Goal: Check status: Check status

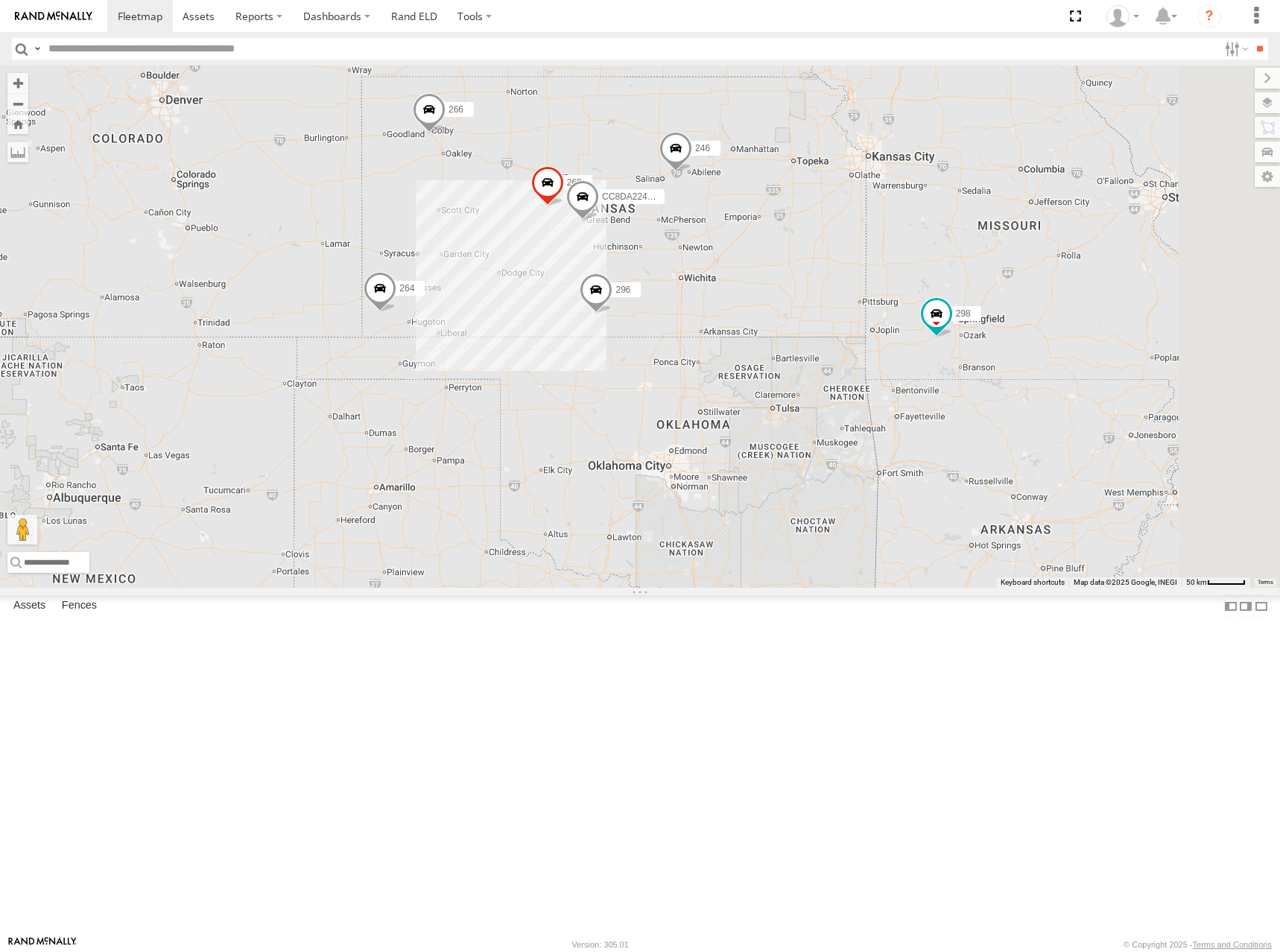
drag, startPoint x: 1051, startPoint y: 463, endPoint x: 990, endPoint y: 422, distance: 73.5
click at [990, 422] on div "246 298 296 268 264 266 CC8DA224CB0C" at bounding box center [640, 326] width 1280 height 522
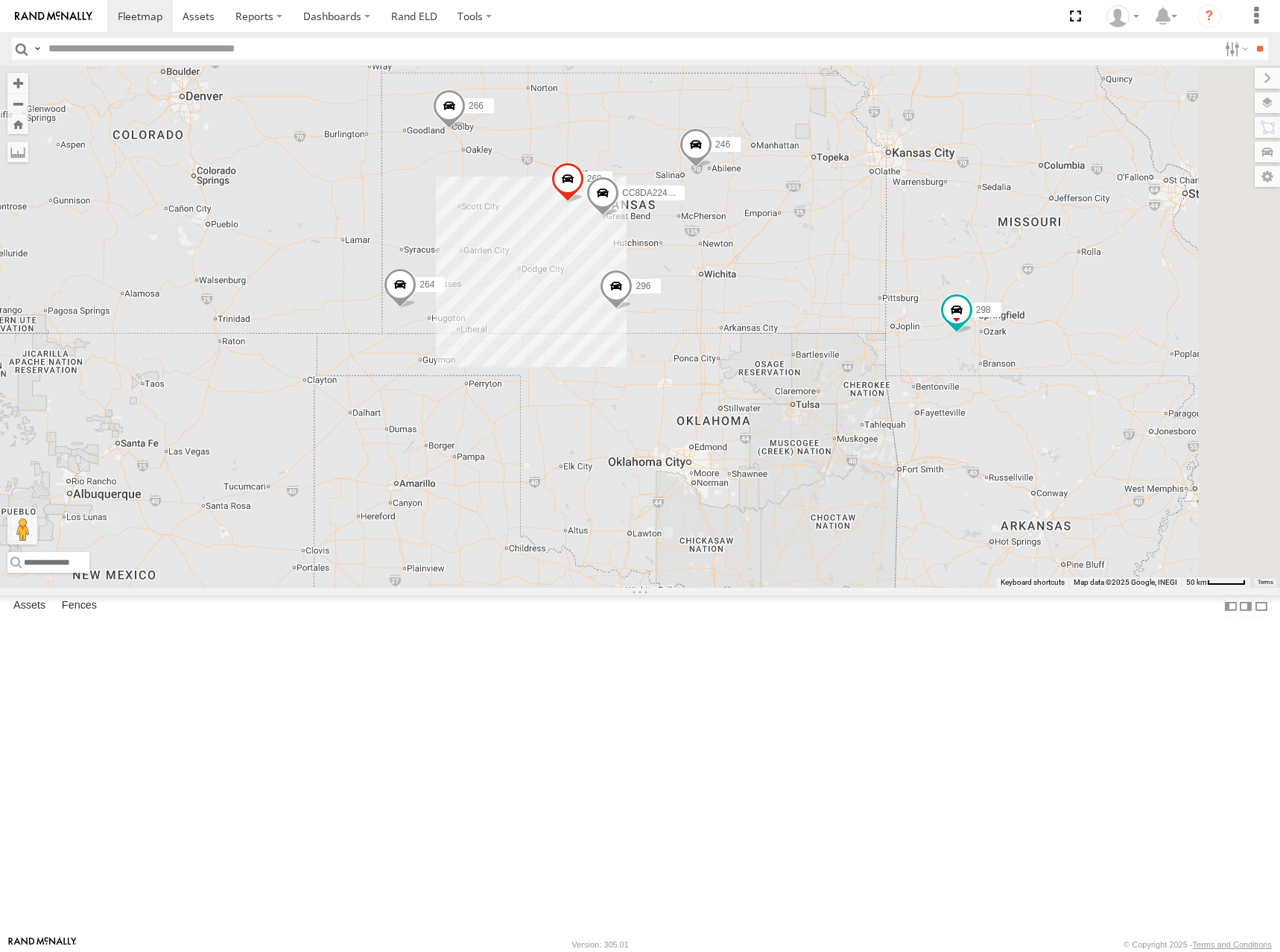
drag, startPoint x: 884, startPoint y: 484, endPoint x: 906, endPoint y: 485, distance: 22.0
click at [906, 485] on div "246 298 296 268 264 266 CC8DA224CB0C" at bounding box center [640, 326] width 1280 height 522
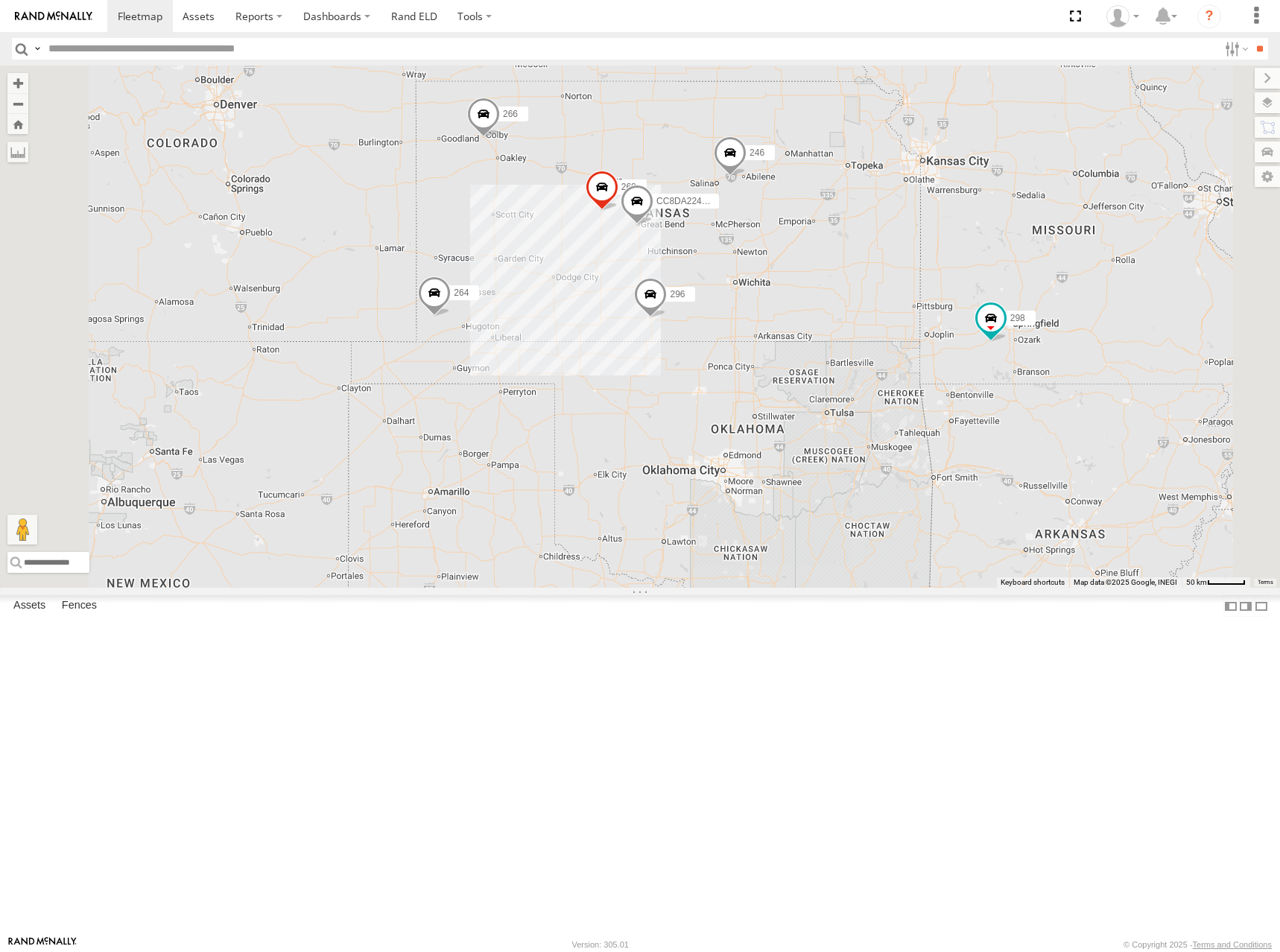
drag, startPoint x: 924, startPoint y: 406, endPoint x: 941, endPoint y: 423, distance: 24.0
click at [941, 423] on div "246 298 296 268 264 266 CC8DA224CB0C" at bounding box center [640, 326] width 1280 height 522
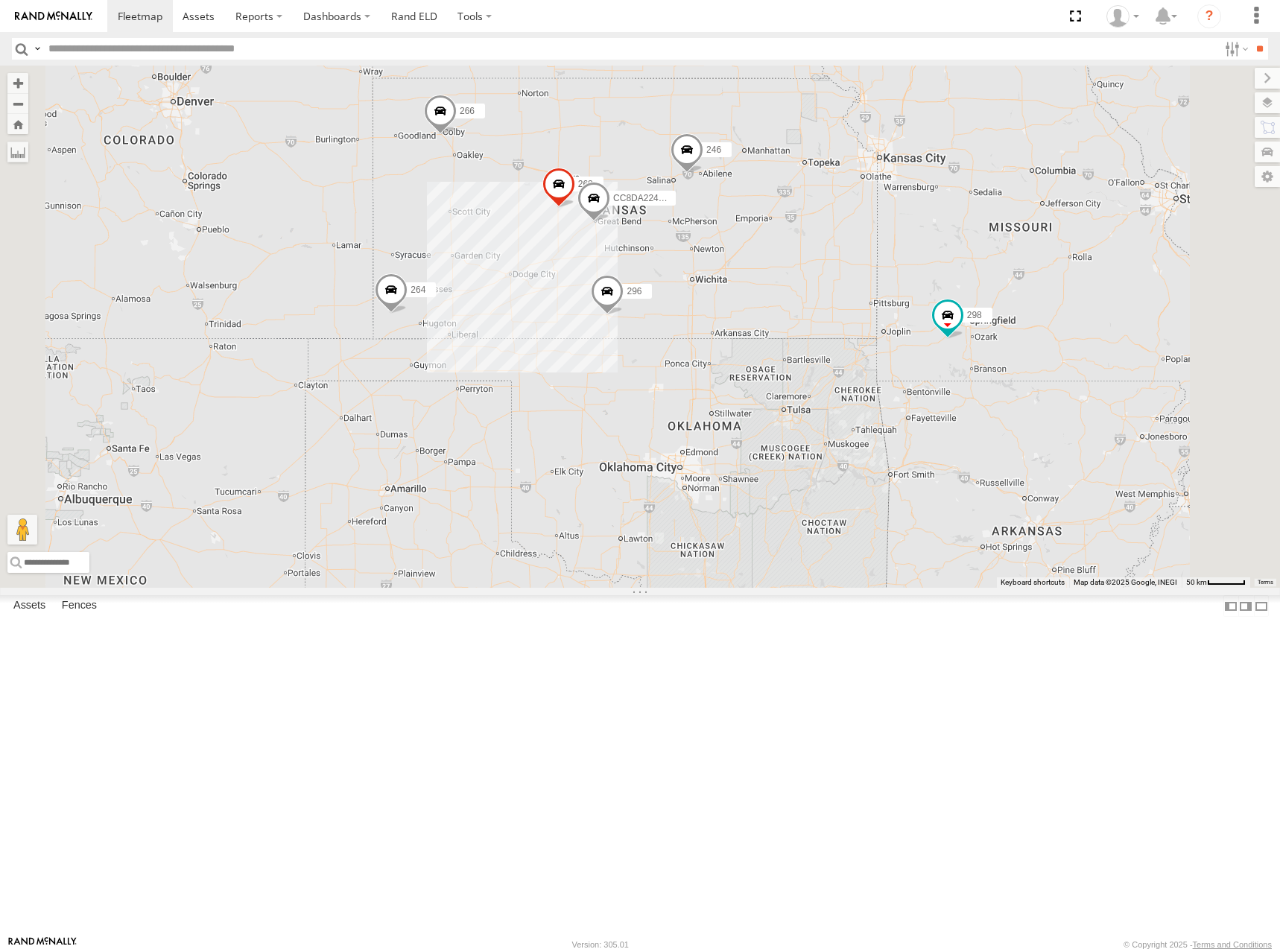
drag, startPoint x: 775, startPoint y: 406, endPoint x: 737, endPoint y: 405, distance: 38.0
click at [737, 405] on div "246 298 296 268 264 266 CC8DA224CB0C" at bounding box center [640, 326] width 1280 height 522
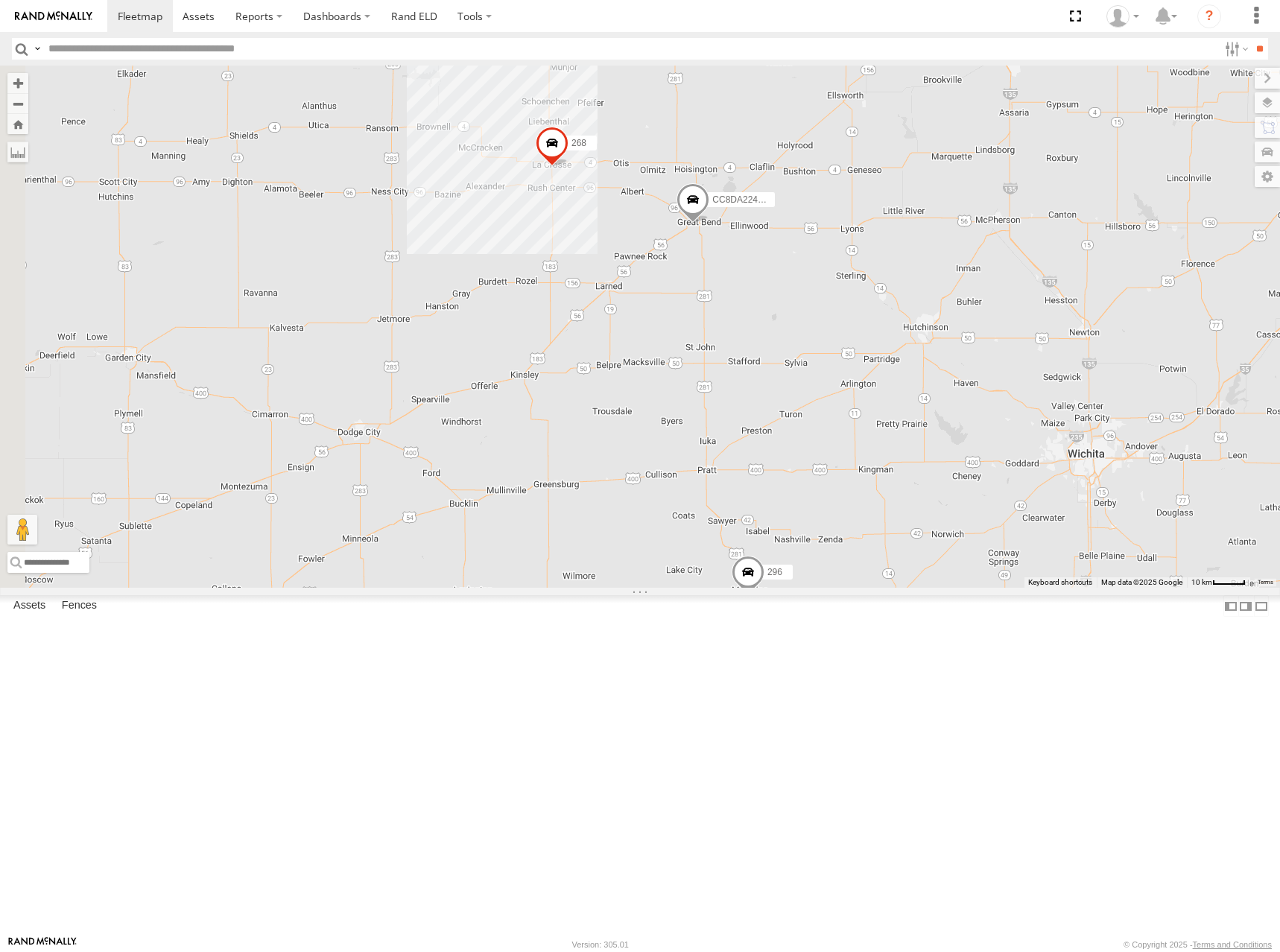
drag, startPoint x: 713, startPoint y: 391, endPoint x: 866, endPoint y: 449, distance: 163.6
click at [866, 449] on div "246 298 296 268 264 266 CC8DA224CB0C" at bounding box center [640, 326] width 1280 height 522
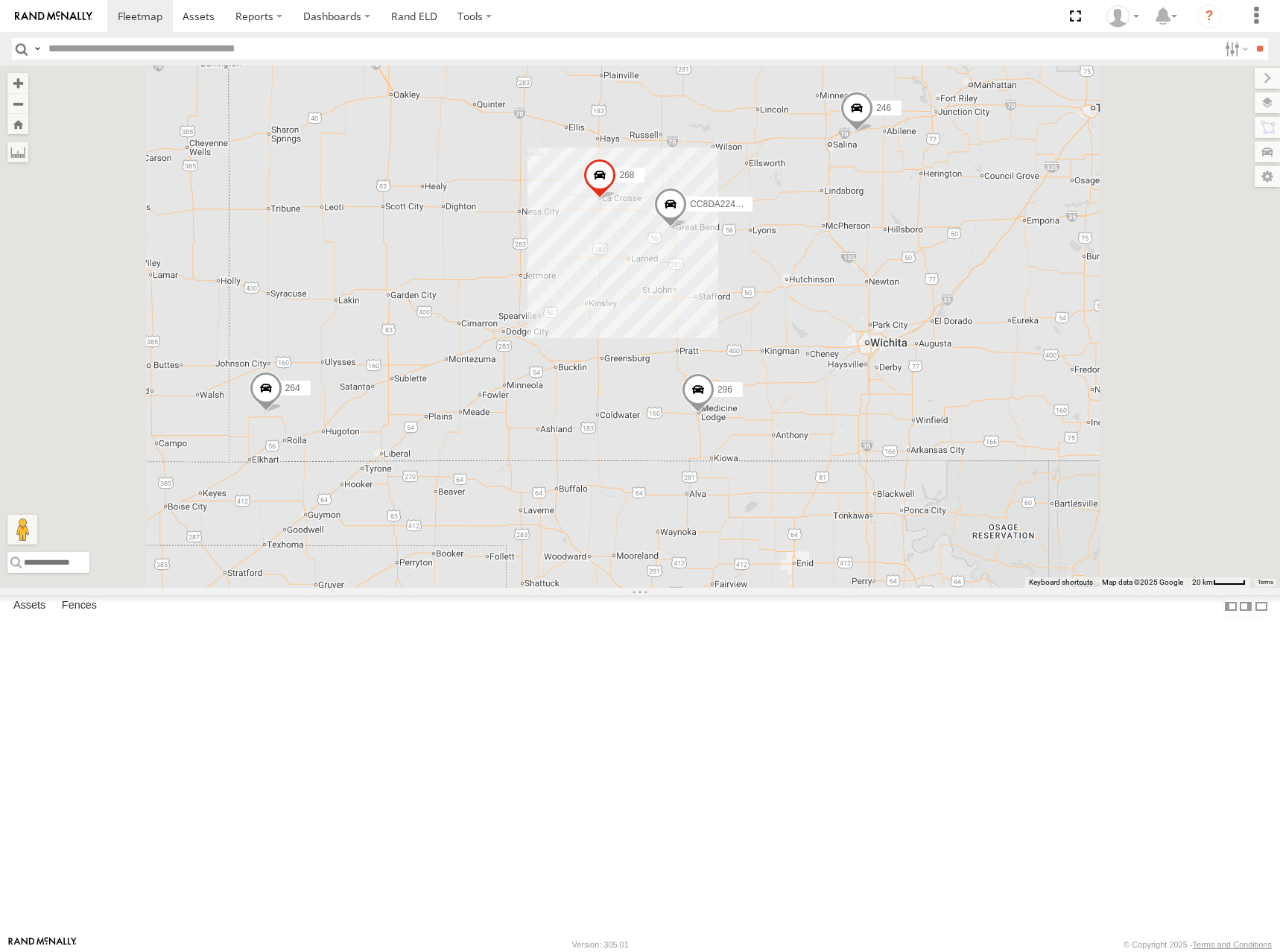
click at [834, 268] on div "246 298 296 268 264 266 CC8DA224CB0C" at bounding box center [640, 326] width 1280 height 522
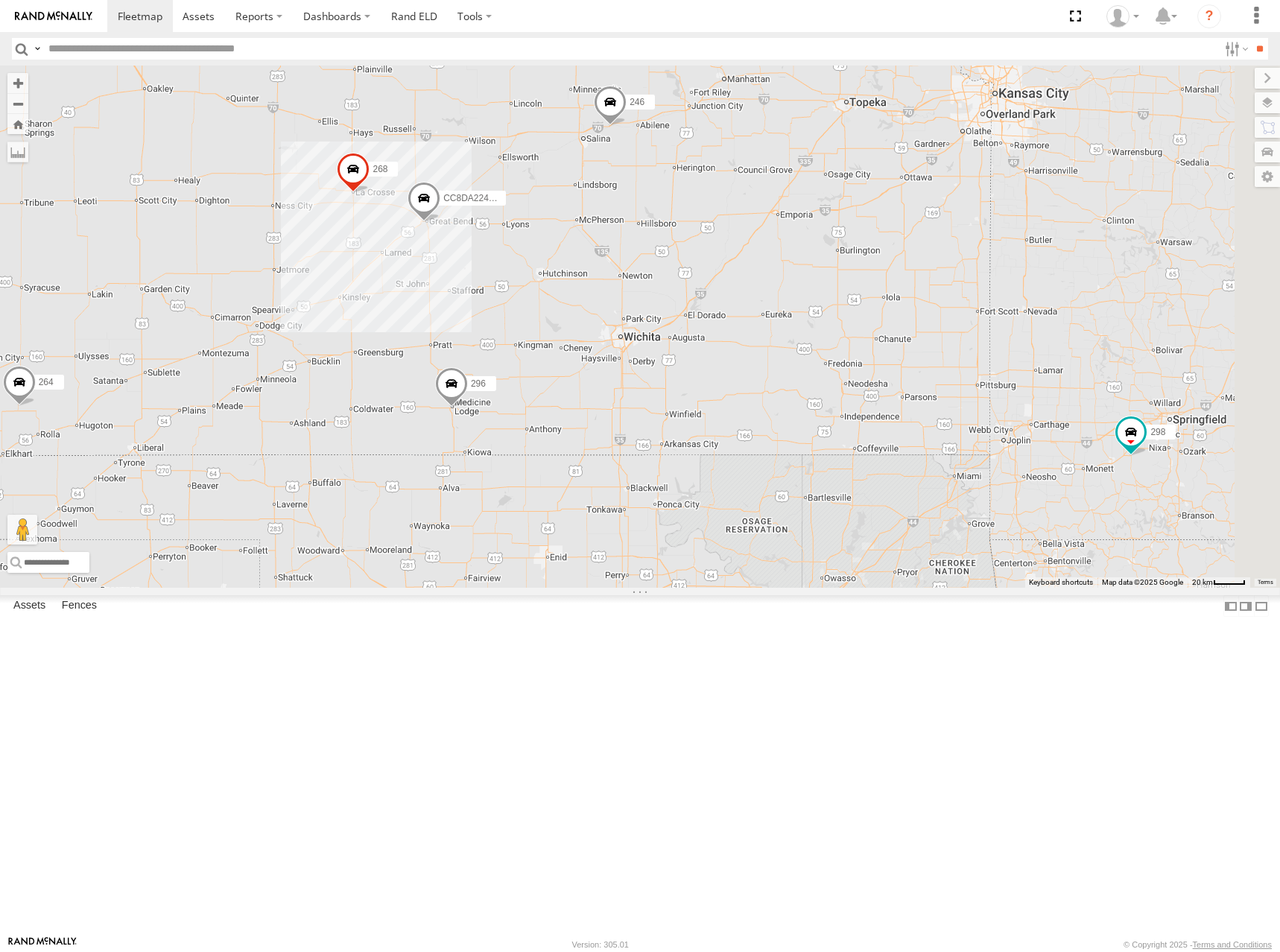
drag, startPoint x: 823, startPoint y: 302, endPoint x: 629, endPoint y: 294, distance: 194.2
click at [629, 294] on div "246 298 296 268 264 266 CC8DA224CB0C" at bounding box center [640, 326] width 1280 height 522
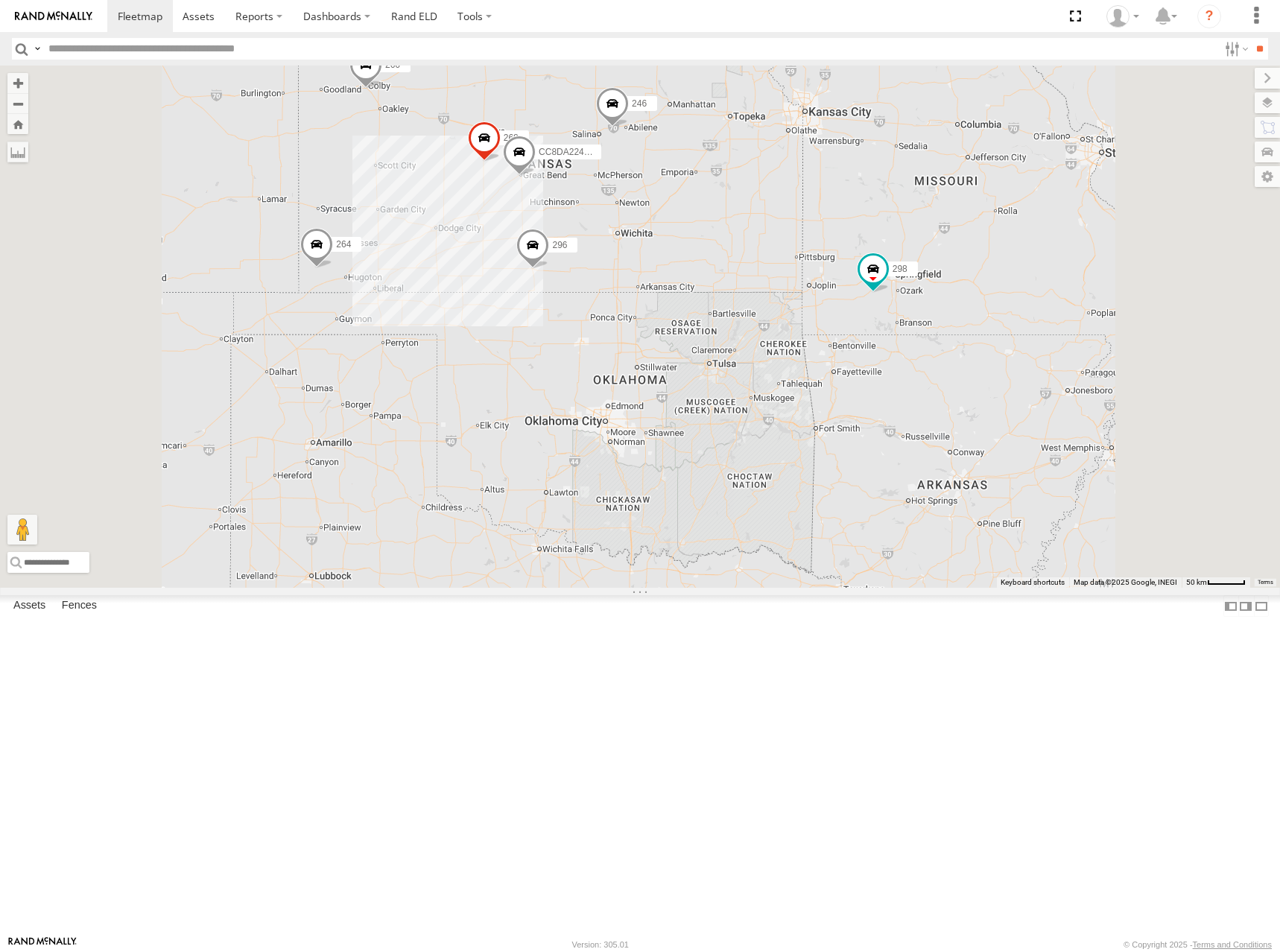
click at [894, 353] on div "246 298 296 268 264 266 CC8DA224CB0C" at bounding box center [640, 326] width 1280 height 522
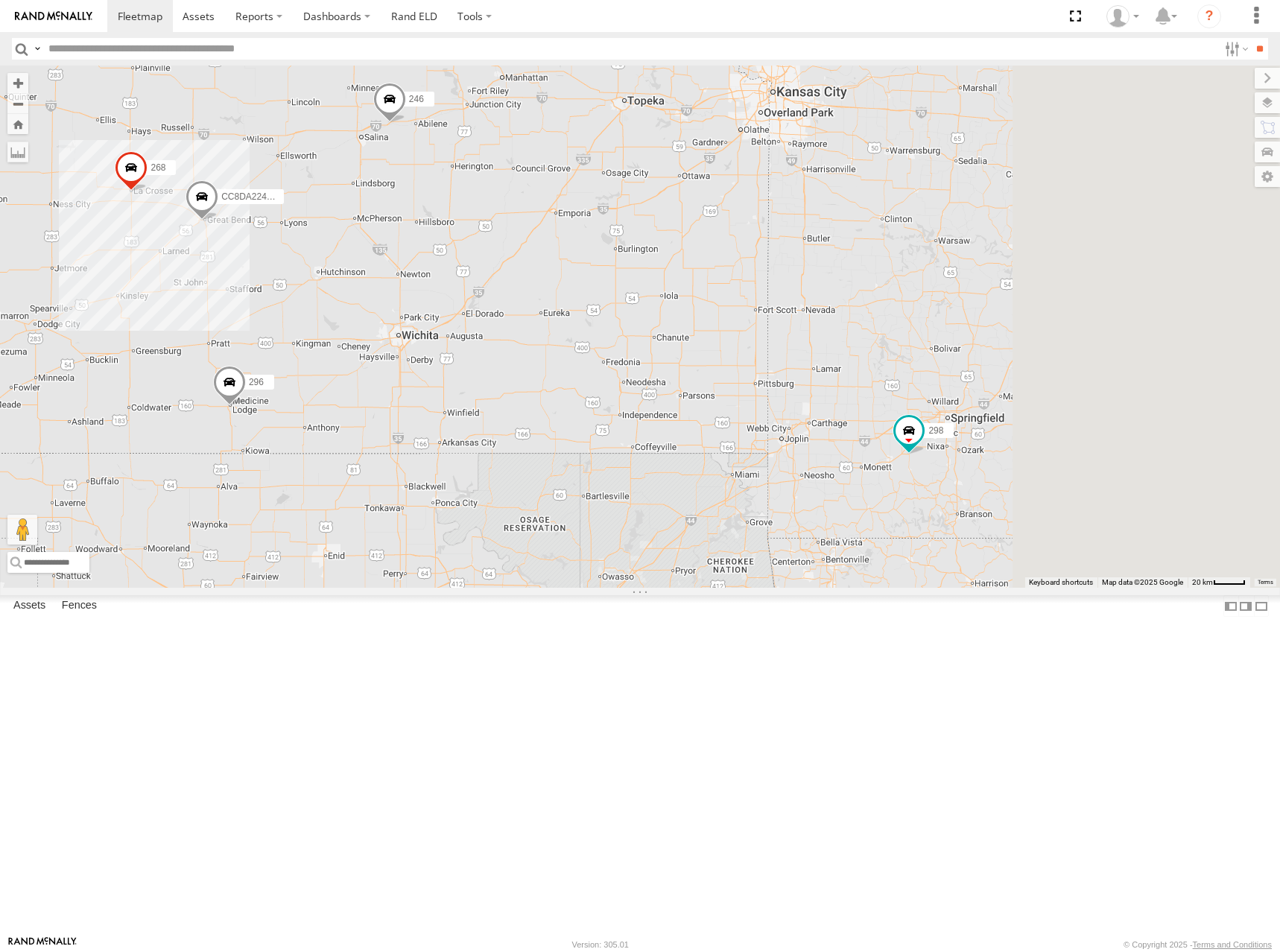
drag, startPoint x: 1035, startPoint y: 319, endPoint x: 793, endPoint y: 289, distance: 243.9
click at [793, 290] on div "246 298 296 268 264 266 CC8DA224CB0C" at bounding box center [640, 326] width 1280 height 522
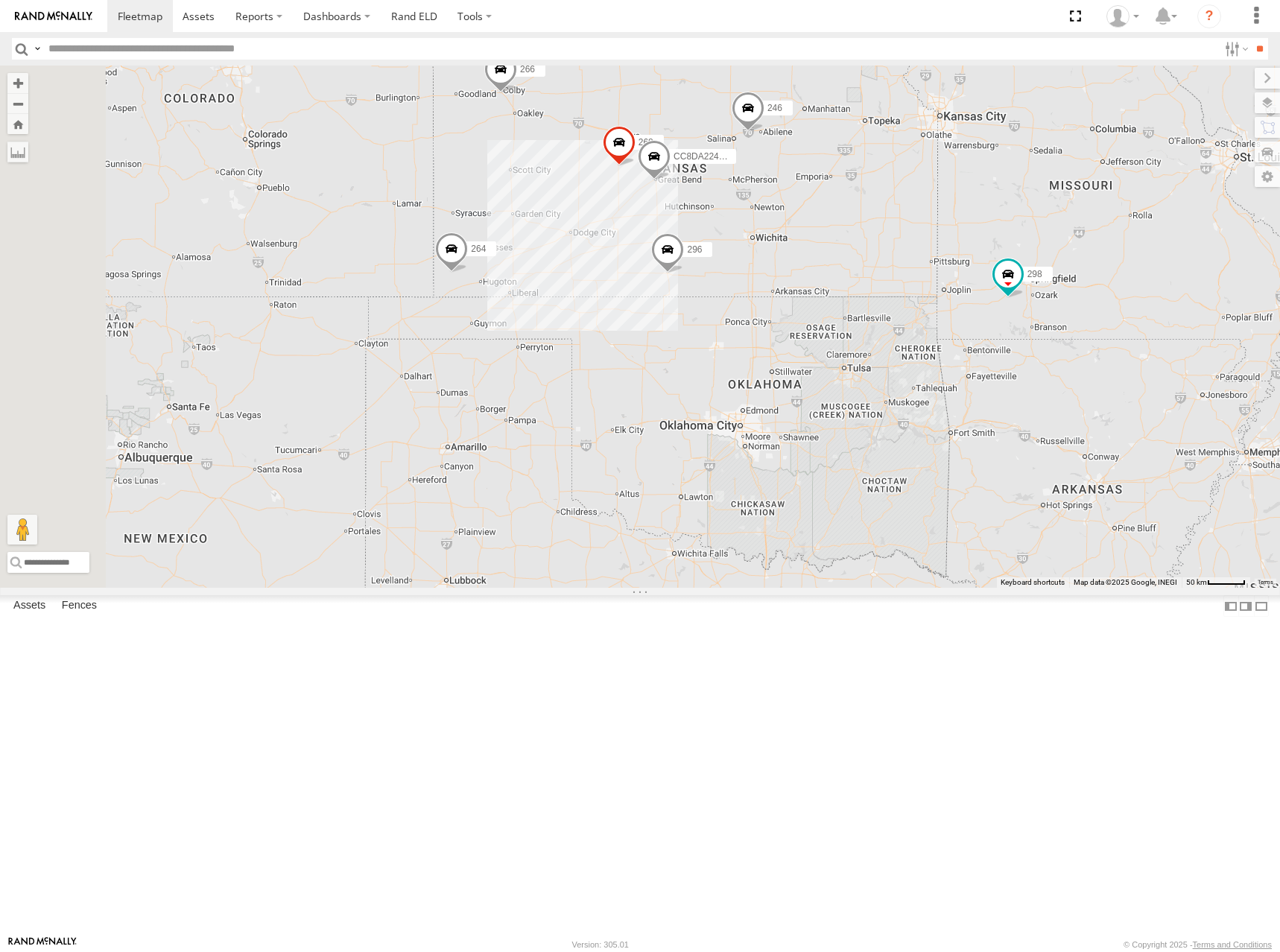
drag, startPoint x: 801, startPoint y: 251, endPoint x: 974, endPoint y: 280, distance: 175.4
click at [793, 114] on label "246" at bounding box center [774, 107] width 38 height 15
click at [765, 225] on div "246 298 296 268 264 266 CC8DA224CB0C 246 All Assets I-70 Solomon 38.91955 , -97…" at bounding box center [640, 326] width 1280 height 522
click at [838, 260] on div "246 298 296 268 264 266 CC8DA224CB0C" at bounding box center [640, 326] width 1280 height 522
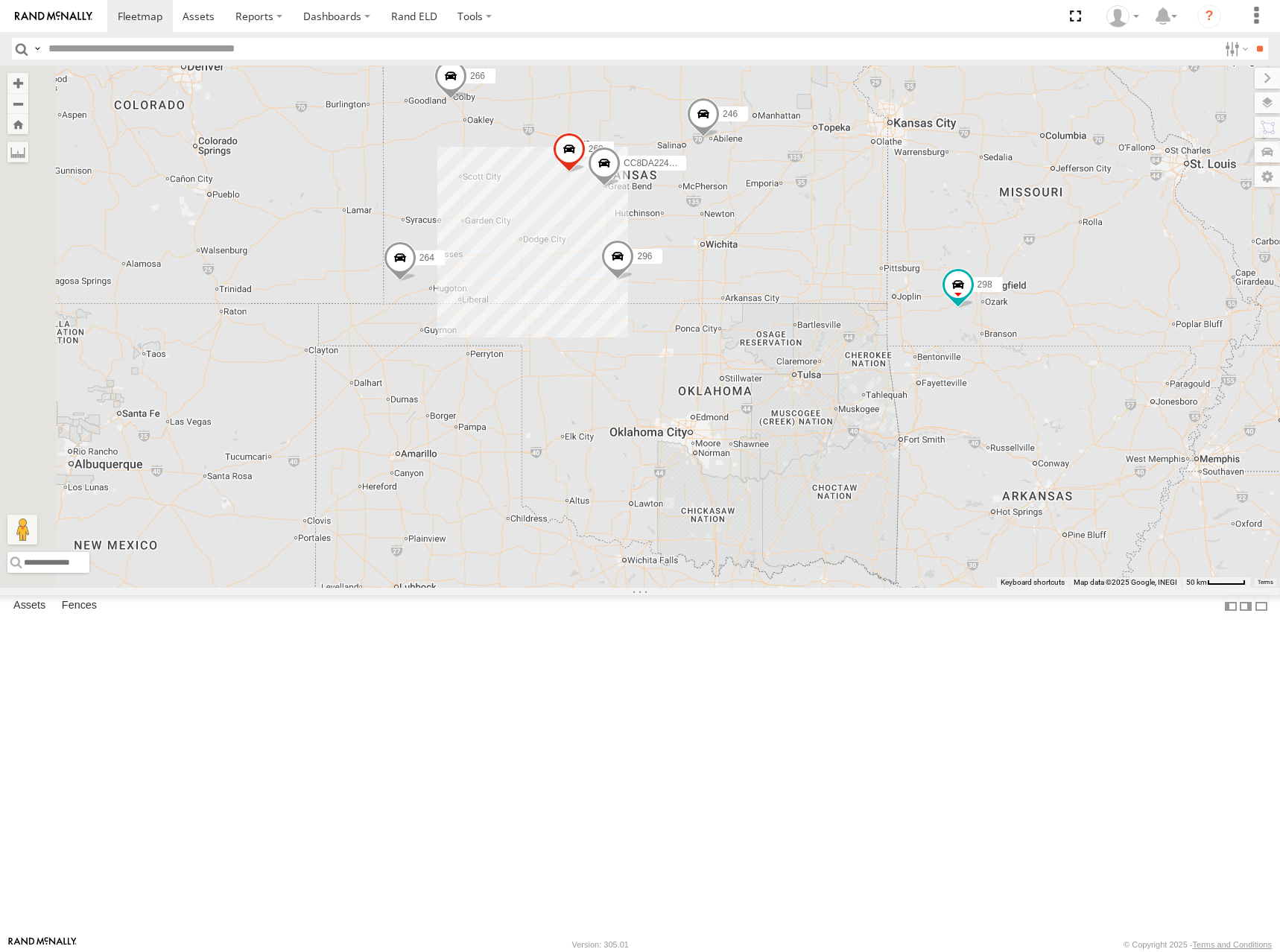
drag, startPoint x: 811, startPoint y: 234, endPoint x: 772, endPoint y: 238, distance: 39.2
click at [772, 238] on div "246 298 296 268 264 266 CC8DA224CB0C" at bounding box center [640, 326] width 1280 height 522
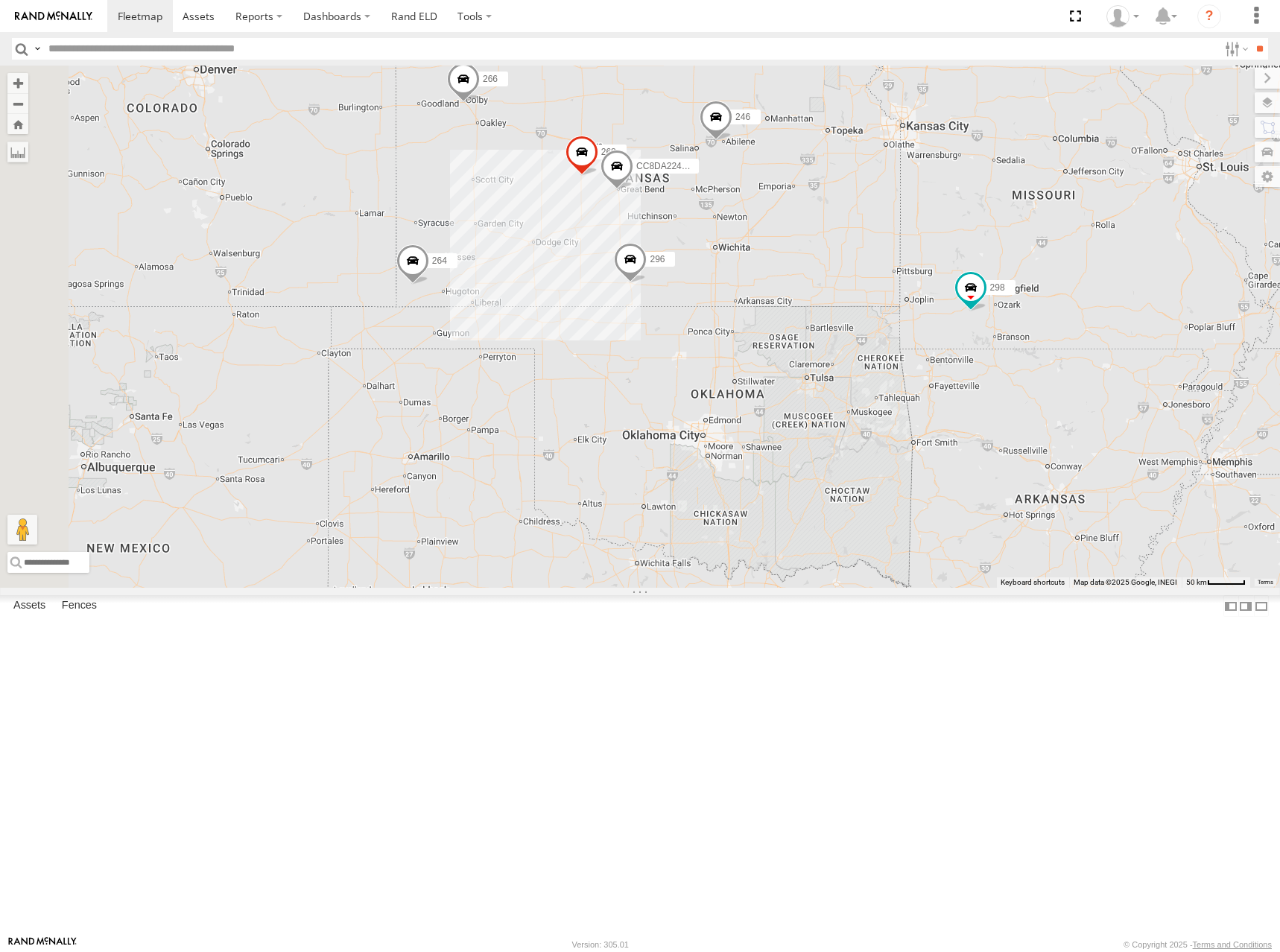
drag, startPoint x: 772, startPoint y: 238, endPoint x: 788, endPoint y: 241, distance: 16.3
click at [788, 241] on div "246 298 296 268 264 266 CC8DA224CB0C" at bounding box center [640, 326] width 1280 height 522
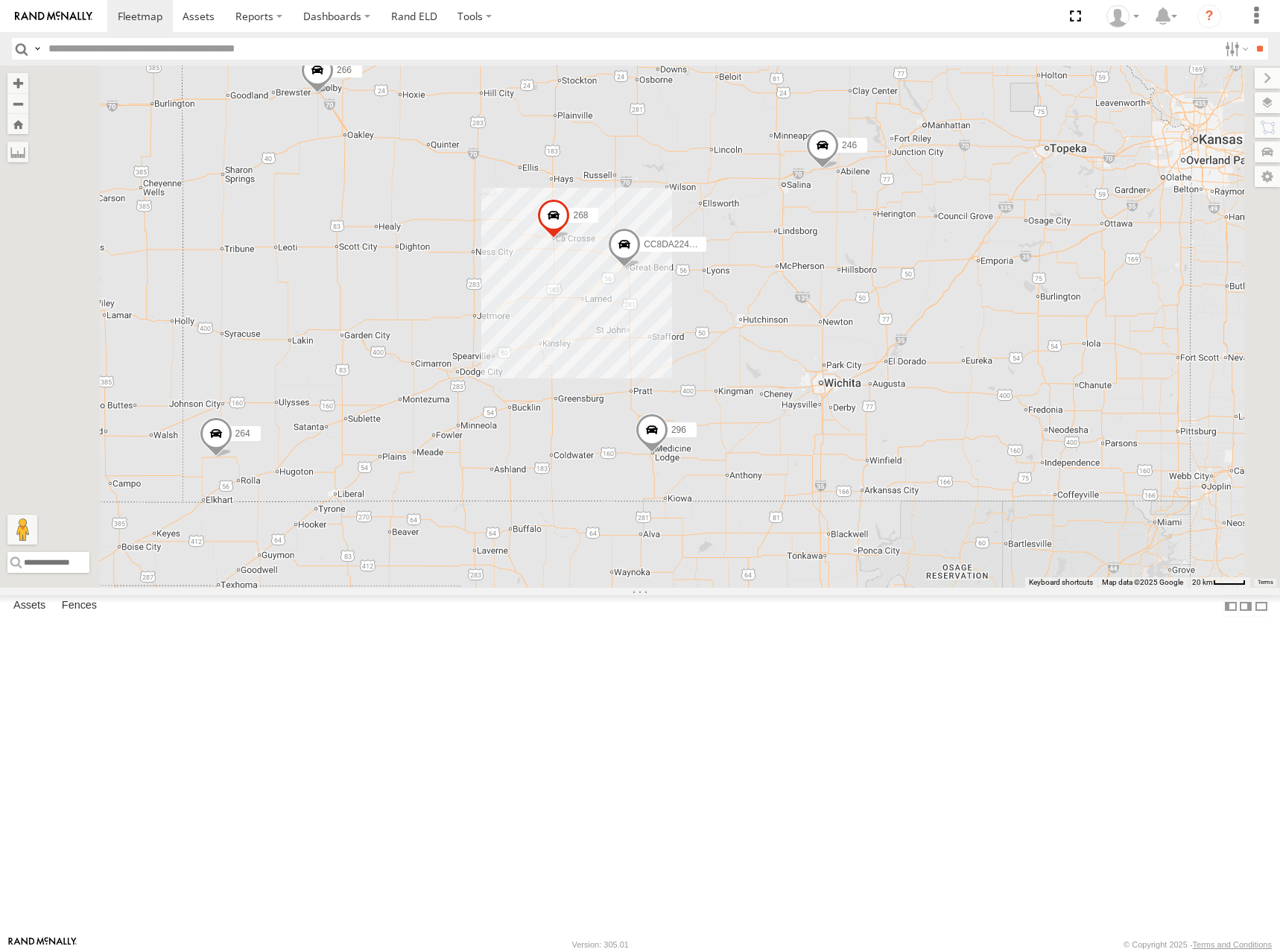
drag, startPoint x: 767, startPoint y: 231, endPoint x: 777, endPoint y: 223, distance: 12.8
click at [775, 223] on div "246 298 296 268 264 266 CC8DA224CB0C" at bounding box center [640, 326] width 1280 height 522
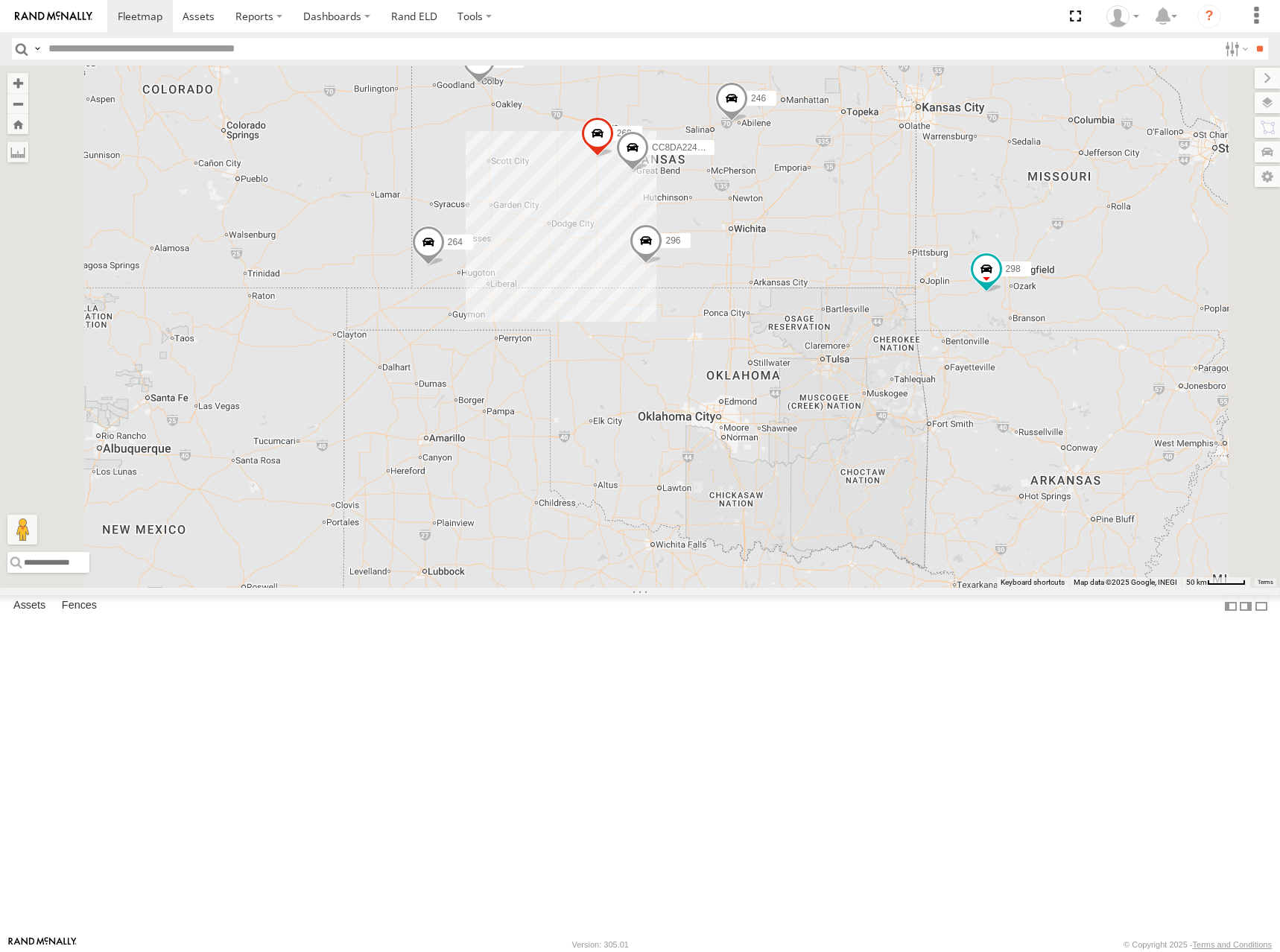
drag, startPoint x: 951, startPoint y: 338, endPoint x: 955, endPoint y: 351, distance: 13.6
click at [955, 351] on div "246 298 296 268 264 266 CC8DA224CB0C" at bounding box center [640, 326] width 1280 height 522
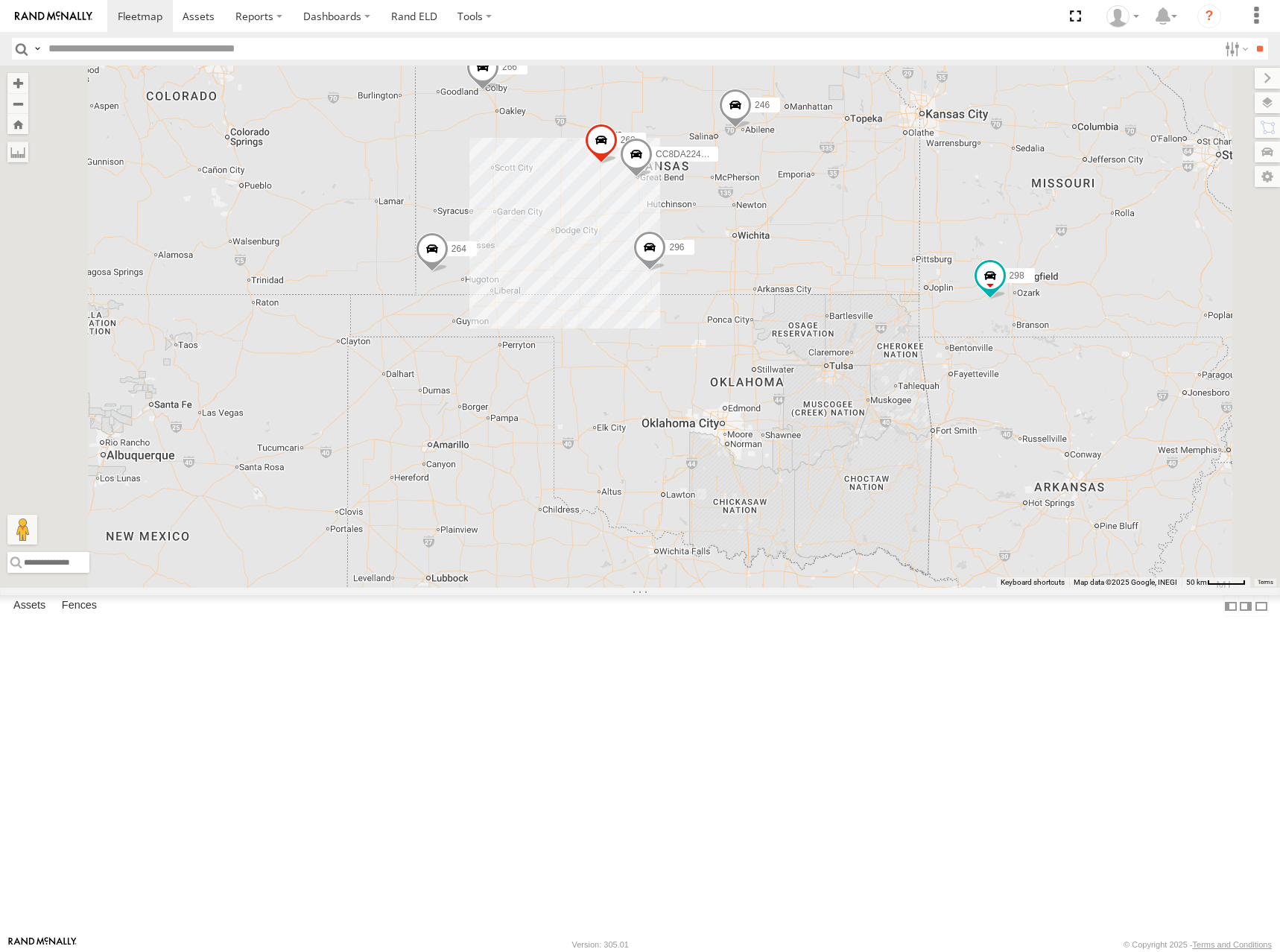
drag, startPoint x: 1003, startPoint y: 338, endPoint x: 1008, endPoint y: 348, distance: 11.2
click at [1008, 348] on div "246 298 296 268 264 266 CC8DA224CB0C" at bounding box center [640, 326] width 1280 height 522
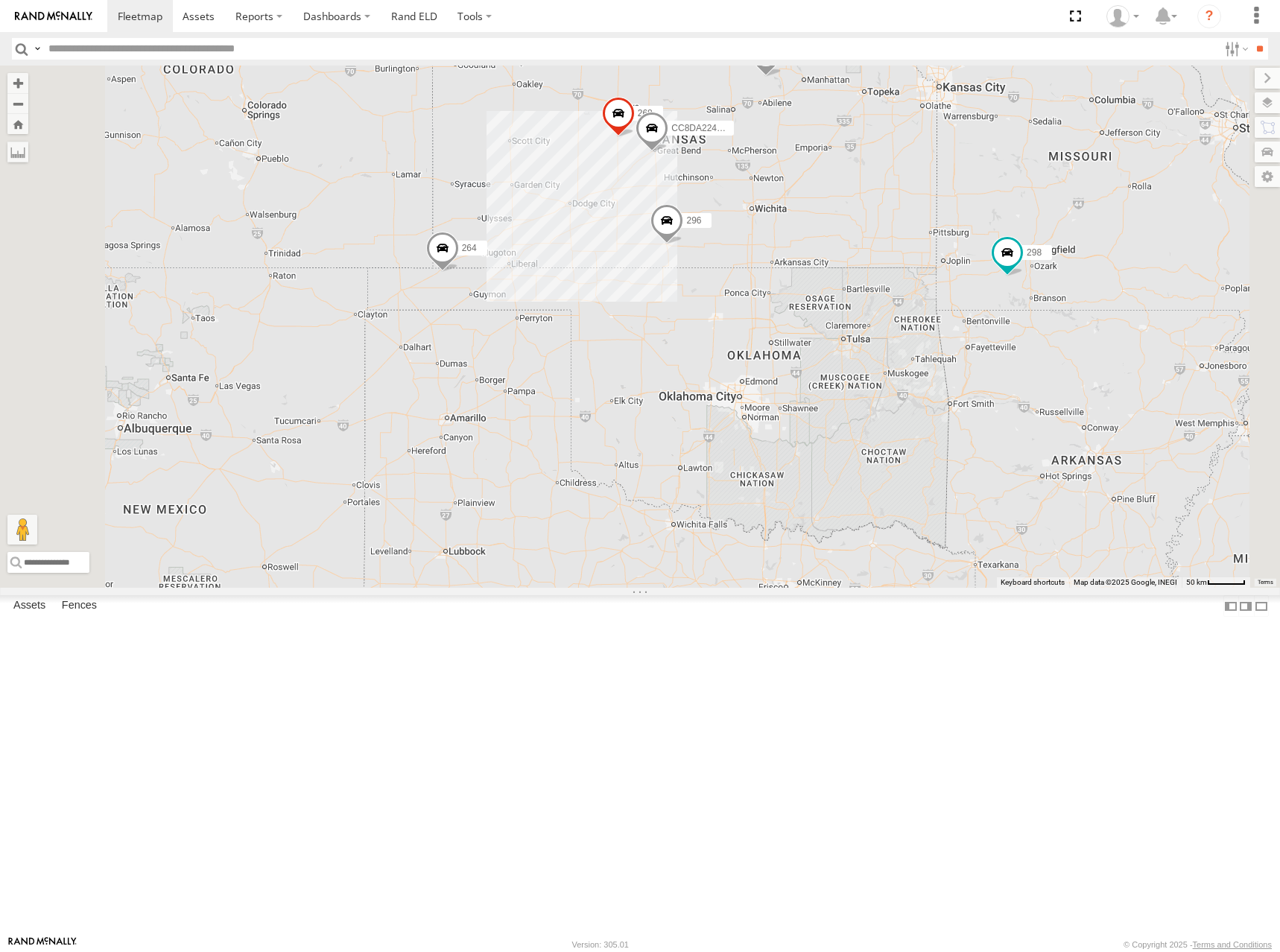
click at [890, 230] on div "246 298 296 268 264 266 CC8DA224CB0C" at bounding box center [640, 326] width 1280 height 522
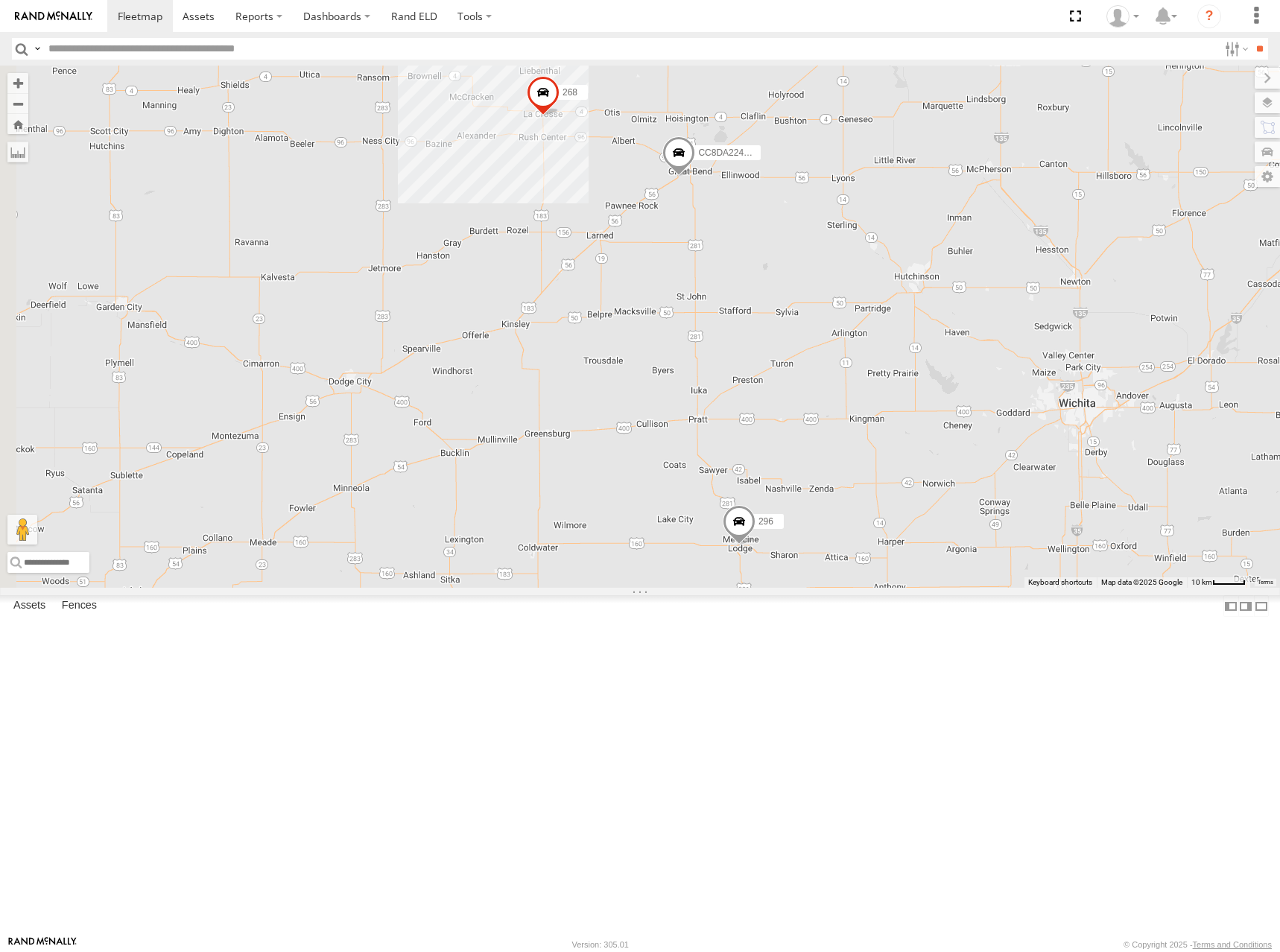
drag, startPoint x: 845, startPoint y: 326, endPoint x: 1010, endPoint y: 364, distance: 169.3
click at [1010, 364] on div "246 298 296 268 264 266 CC8DA224CB0C" at bounding box center [640, 326] width 1280 height 522
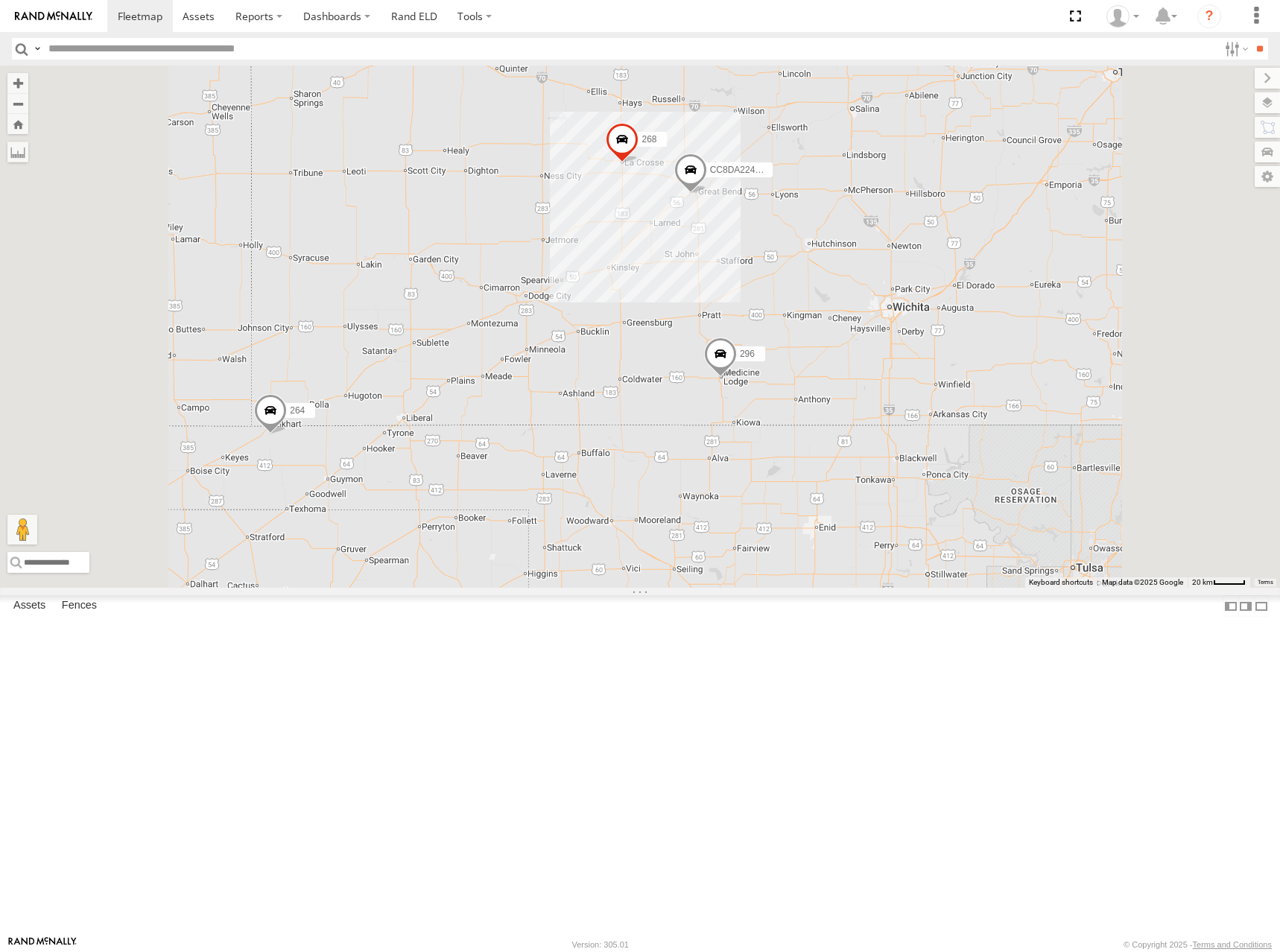
drag, startPoint x: 970, startPoint y: 266, endPoint x: 943, endPoint y: 283, distance: 31.9
click at [943, 283] on div "246 298 296 268 264 266 CC8DA224CB0C" at bounding box center [640, 326] width 1280 height 522
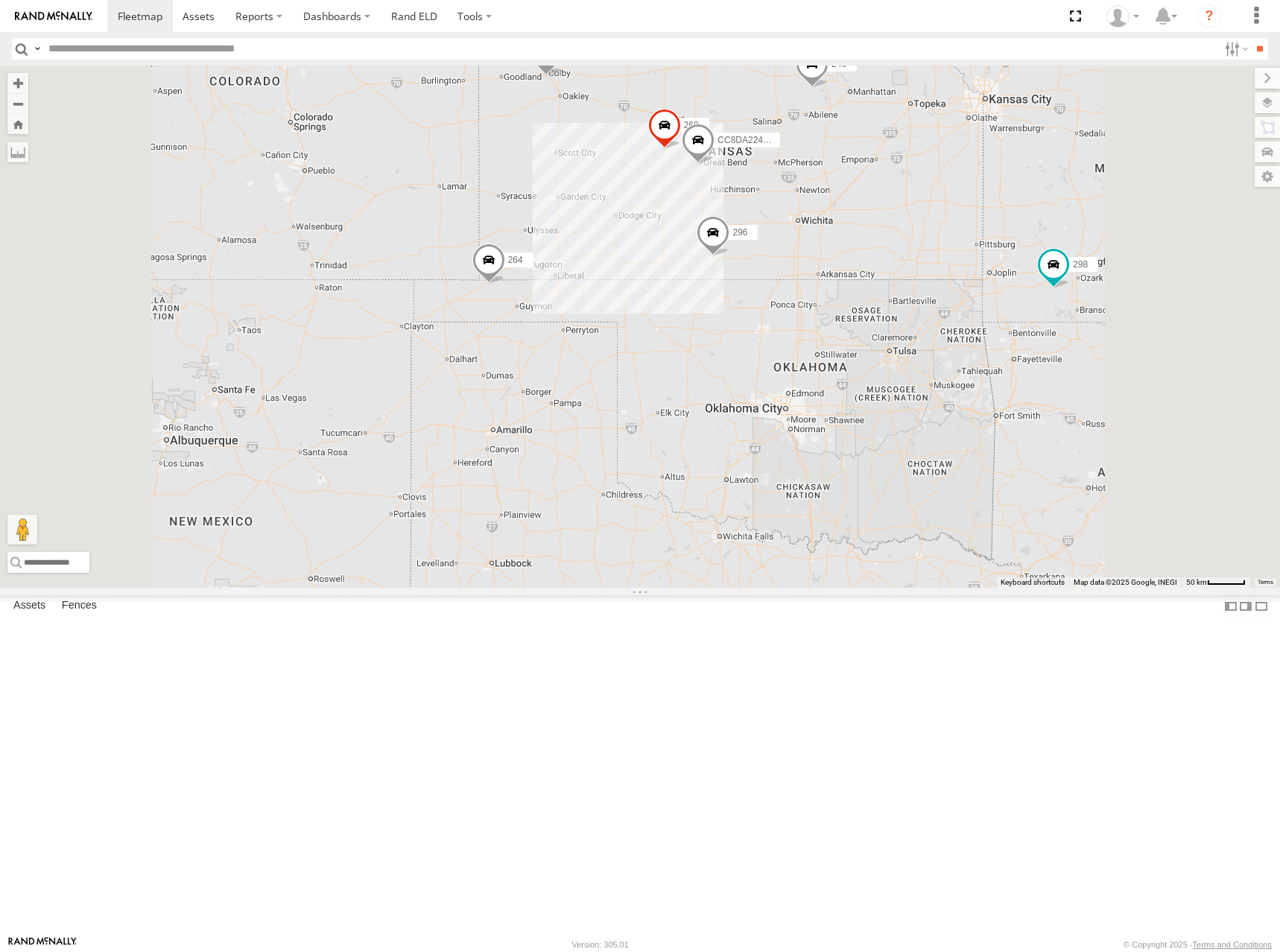
drag, startPoint x: 941, startPoint y: 242, endPoint x: 921, endPoint y: 246, distance: 20.4
click at [921, 246] on div "246 298 296 268 264 266 CC8DA224CB0C" at bounding box center [640, 326] width 1280 height 522
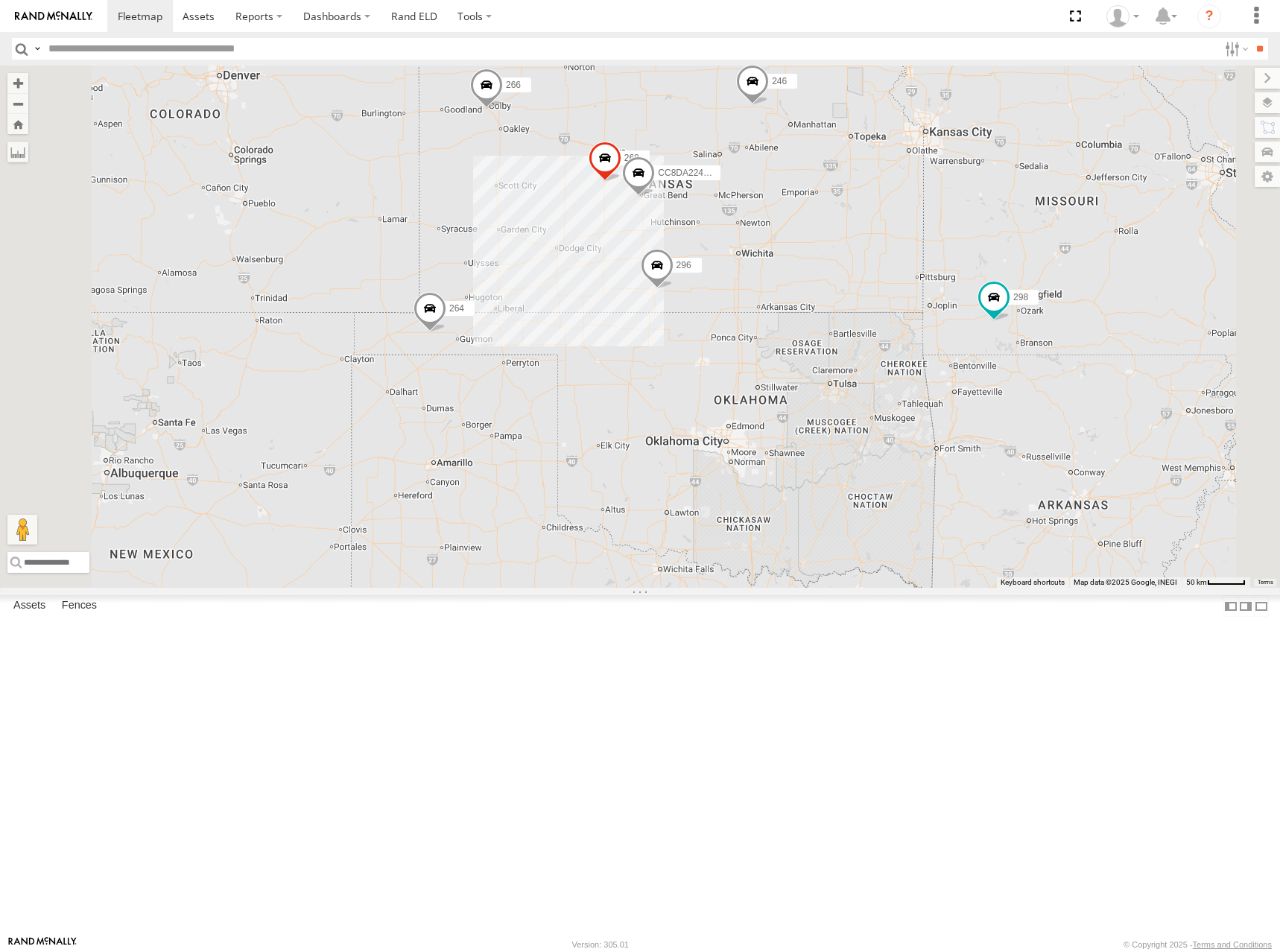
drag, startPoint x: 1039, startPoint y: 326, endPoint x: 975, endPoint y: 363, distance: 73.9
click at [975, 363] on div "246 298 296 268 264 266 CC8DA224CB0C" at bounding box center [640, 326] width 1280 height 522
drag, startPoint x: 1002, startPoint y: 354, endPoint x: 1005, endPoint y: 366, distance: 12.4
click at [1005, 366] on div "246 298 296 268 264 266 CC8DA224CB0C" at bounding box center [640, 326] width 1280 height 522
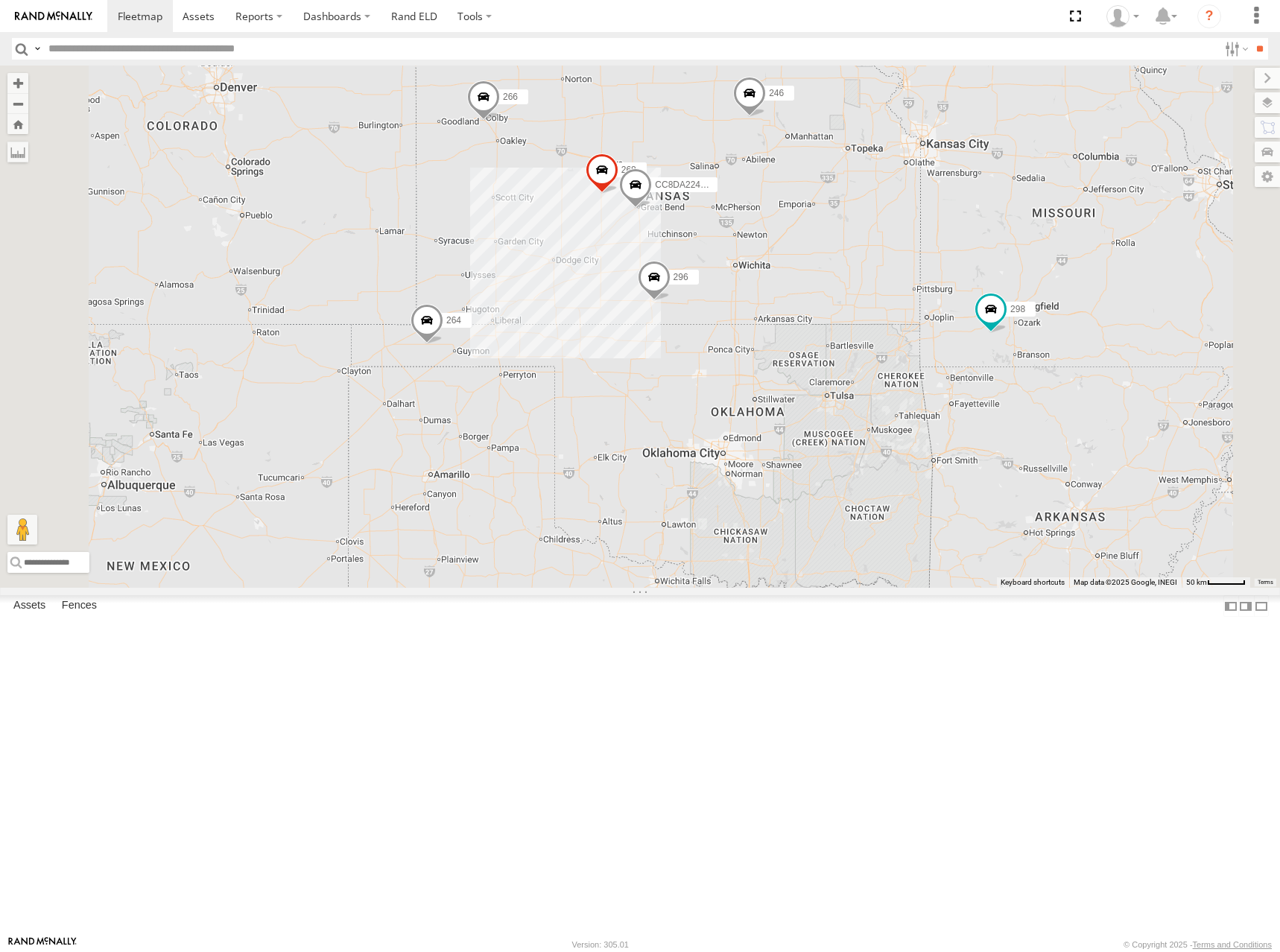
drag, startPoint x: 1008, startPoint y: 337, endPoint x: 1010, endPoint y: 348, distance: 11.2
click at [1010, 348] on div "246 298 296 268 264 266 CC8DA224CB0C" at bounding box center [640, 326] width 1280 height 522
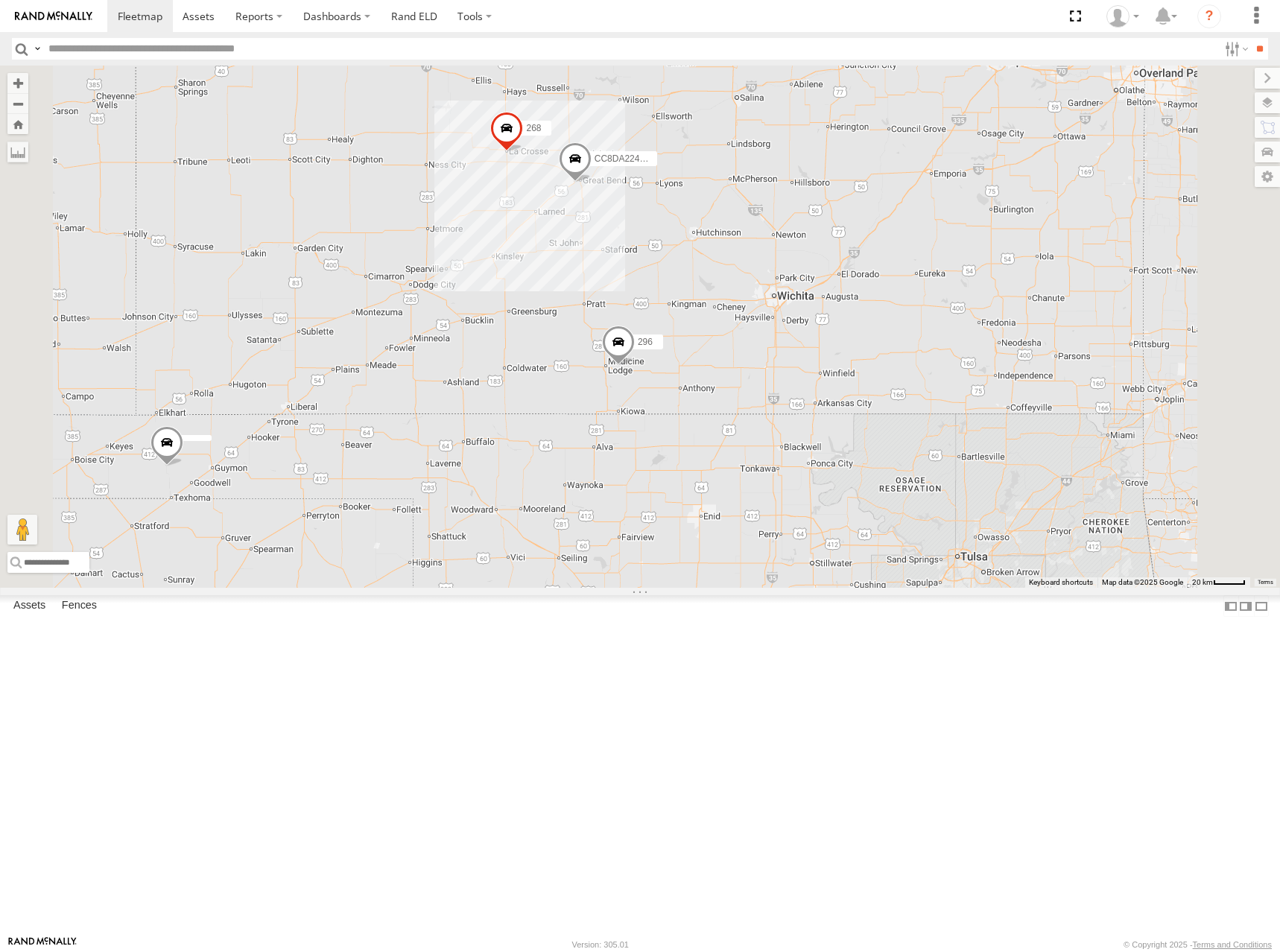
drag, startPoint x: 963, startPoint y: 295, endPoint x: 958, endPoint y: 322, distance: 27.5
click at [958, 322] on div "246 296 268 266 CC8DA224CB0C" at bounding box center [640, 326] width 1280 height 522
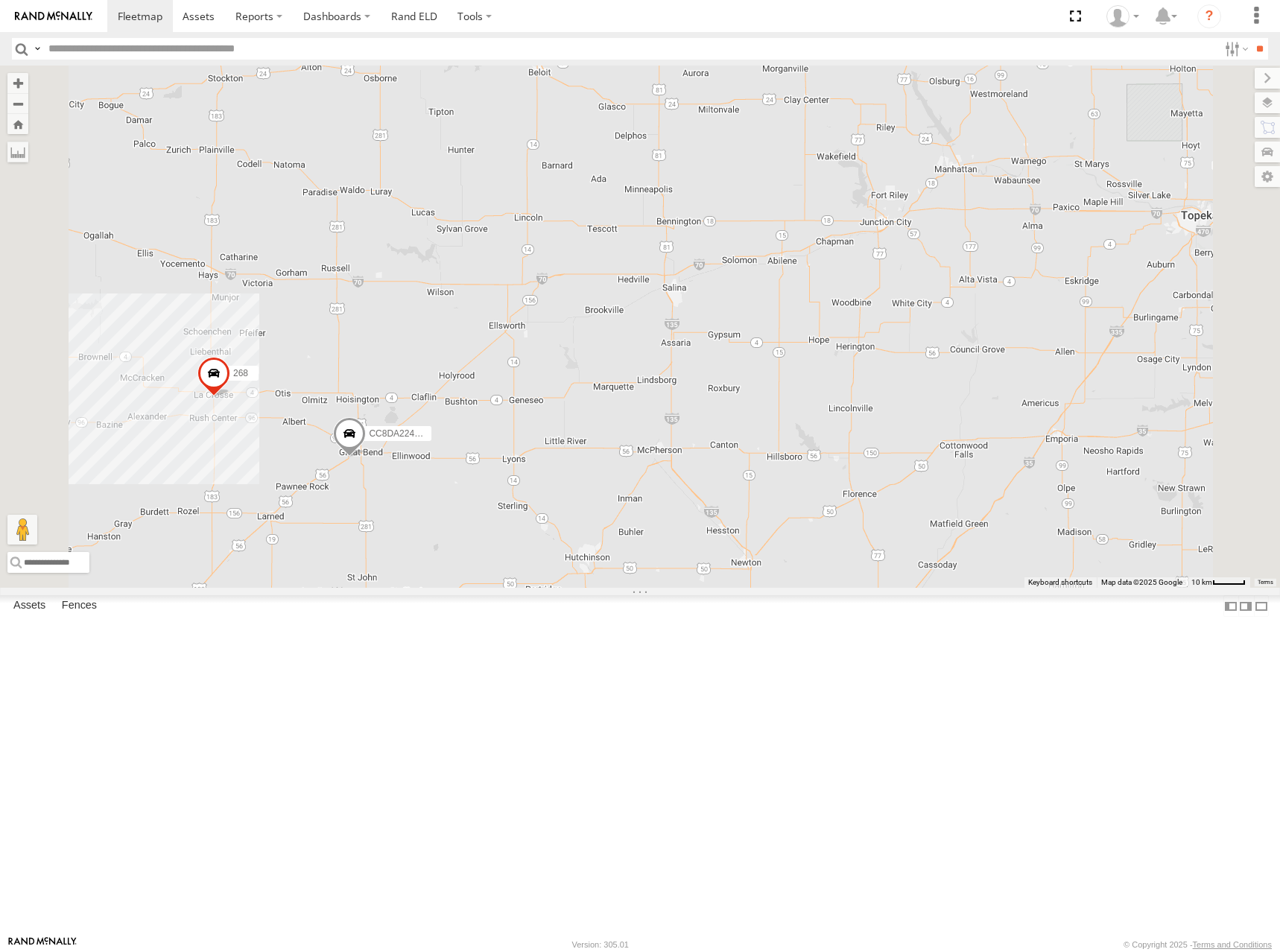
drag, startPoint x: 1046, startPoint y: 210, endPoint x: 1046, endPoint y: 225, distance: 15.0
click at [1046, 225] on div "246 296 268 266 CC8DA224CB0C" at bounding box center [640, 326] width 1280 height 522
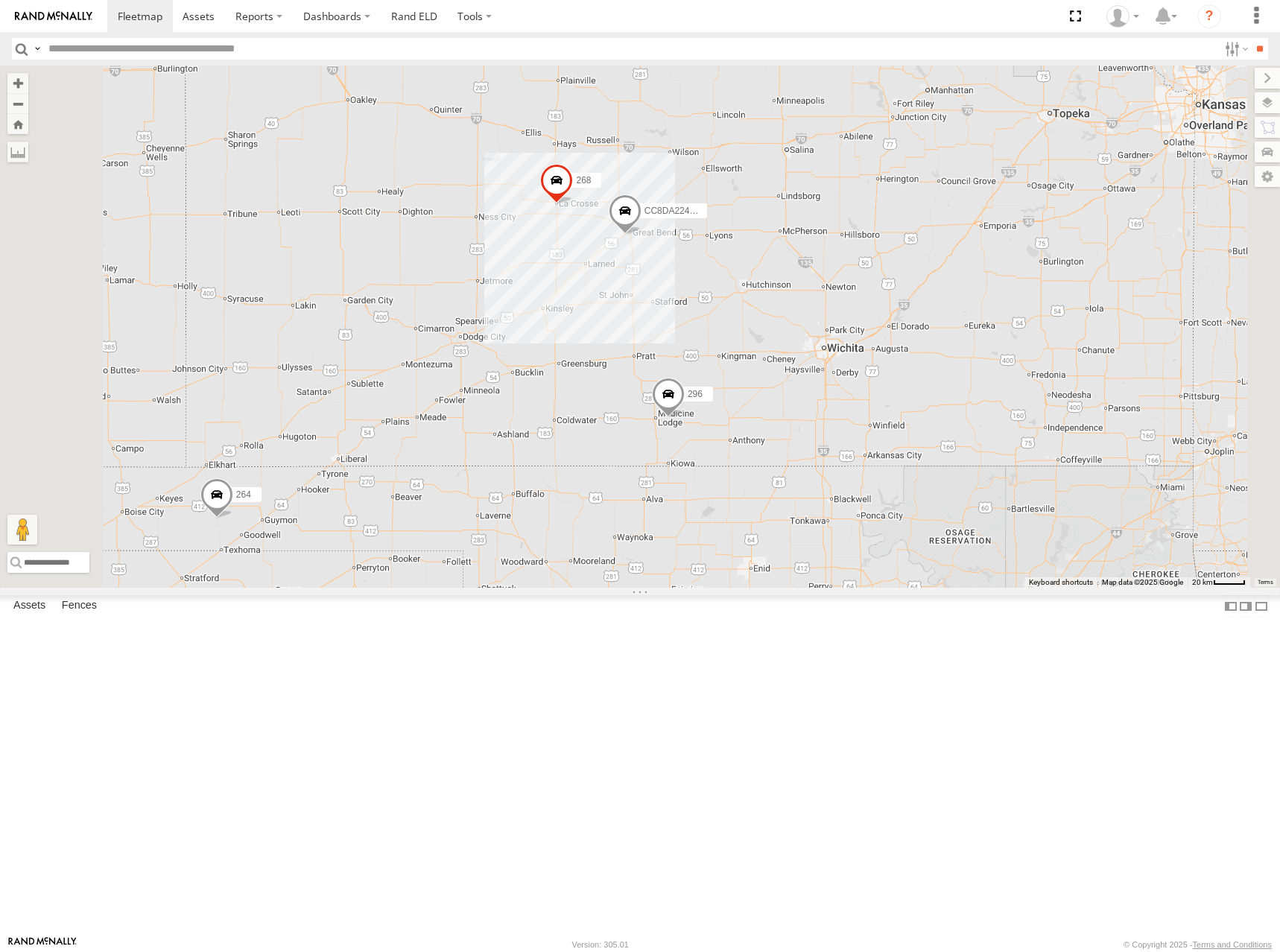
drag, startPoint x: 1015, startPoint y: 273, endPoint x: 1038, endPoint y: 263, distance: 25.1
click at [1038, 263] on div "246 296 268 264 266 CC8DA224CB0C" at bounding box center [640, 326] width 1280 height 522
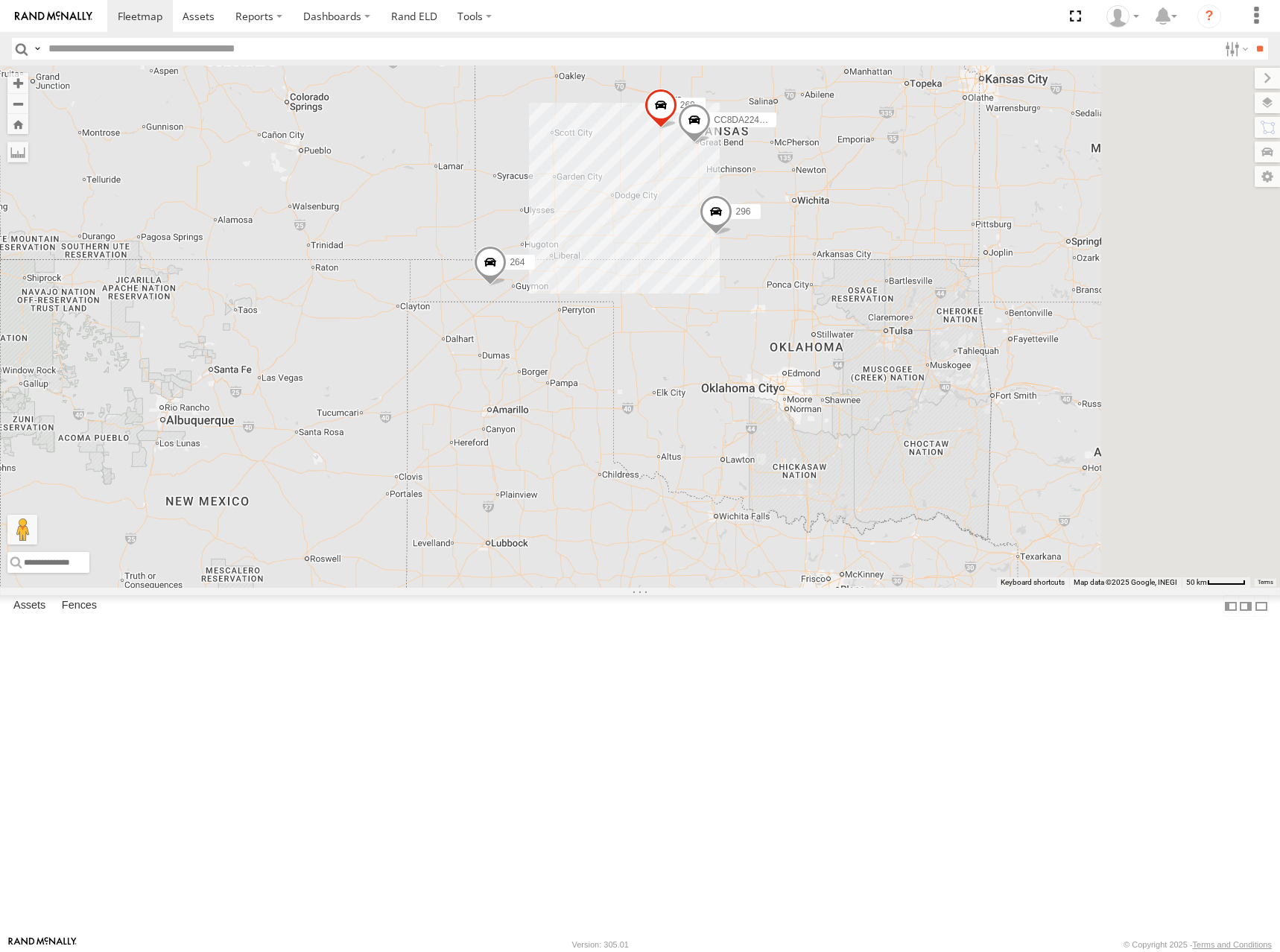
drag, startPoint x: 1195, startPoint y: 207, endPoint x: 1056, endPoint y: 221, distance: 139.7
click at [1056, 221] on div "246 296 268 264 266 CC8DA224CB0C" at bounding box center [640, 326] width 1280 height 522
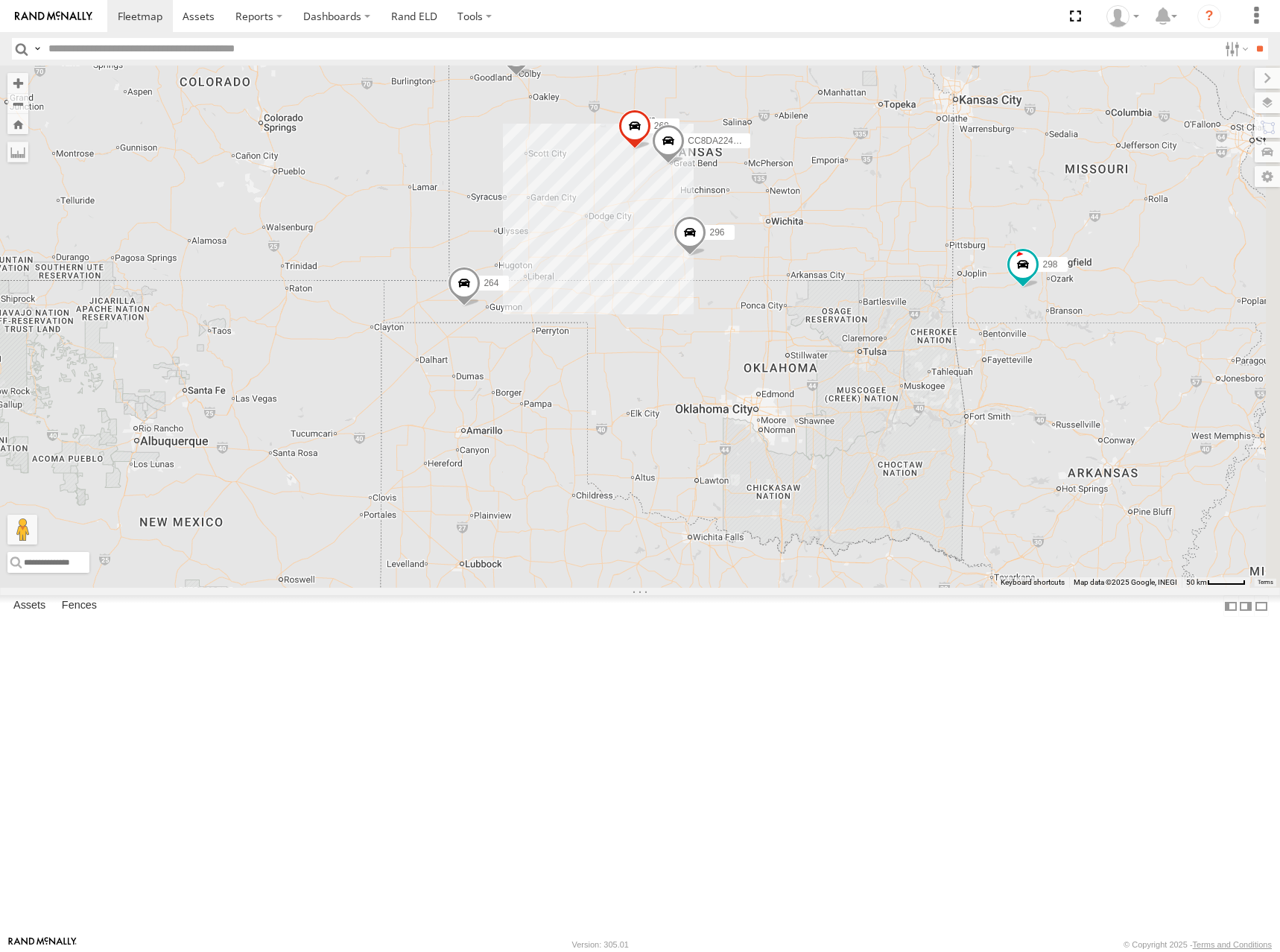
drag, startPoint x: 1007, startPoint y: 326, endPoint x: 982, endPoint y: 344, distance: 30.8
click at [982, 344] on div "246 296 268 264 266 CC8DA224CB0C 298" at bounding box center [640, 326] width 1280 height 522
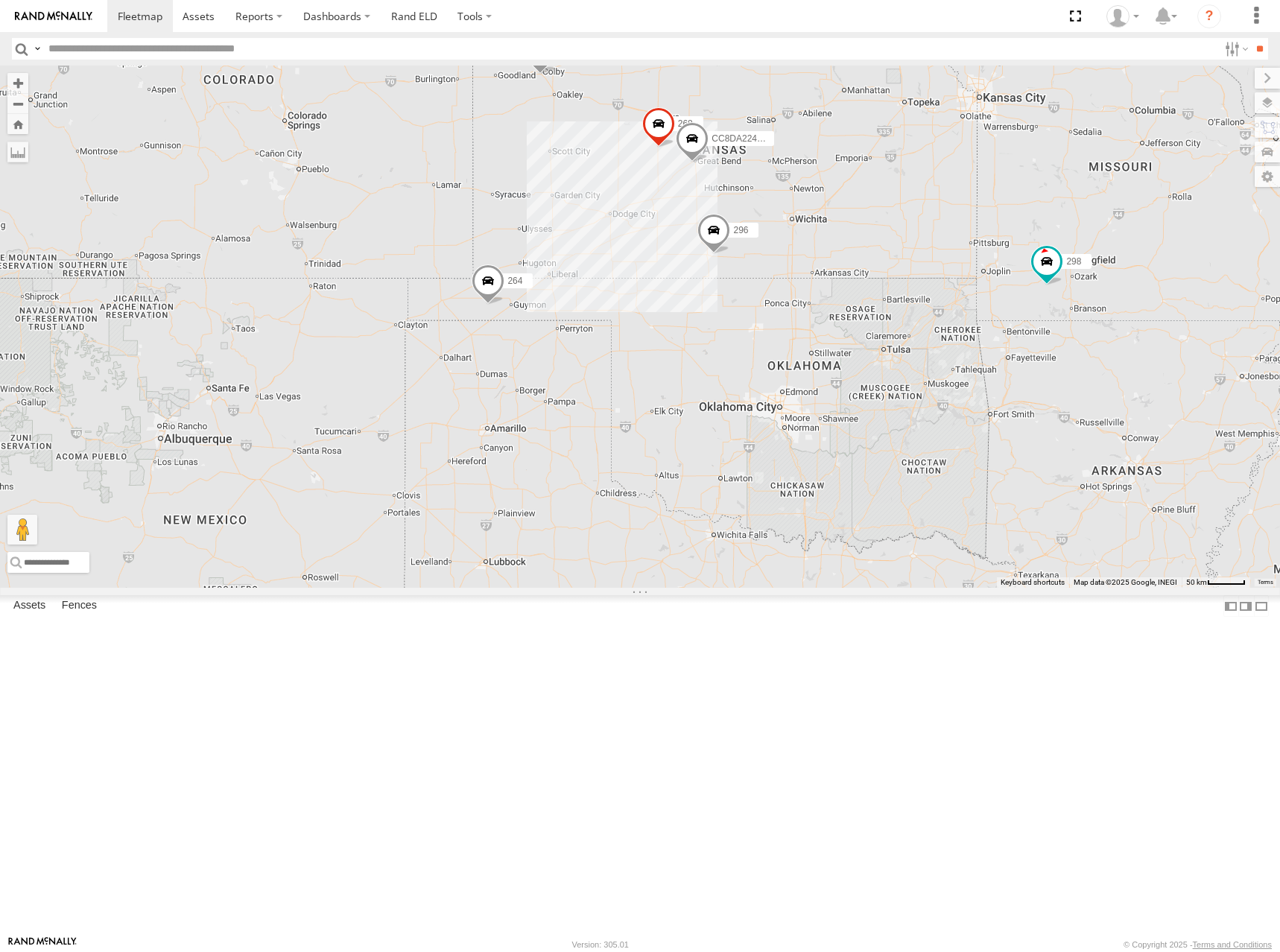
drag, startPoint x: 997, startPoint y: 330, endPoint x: 1024, endPoint y: 327, distance: 27.2
click at [1024, 327] on div "246 296 268 264 266 CC8DA224CB0C 298" at bounding box center [640, 326] width 1280 height 522
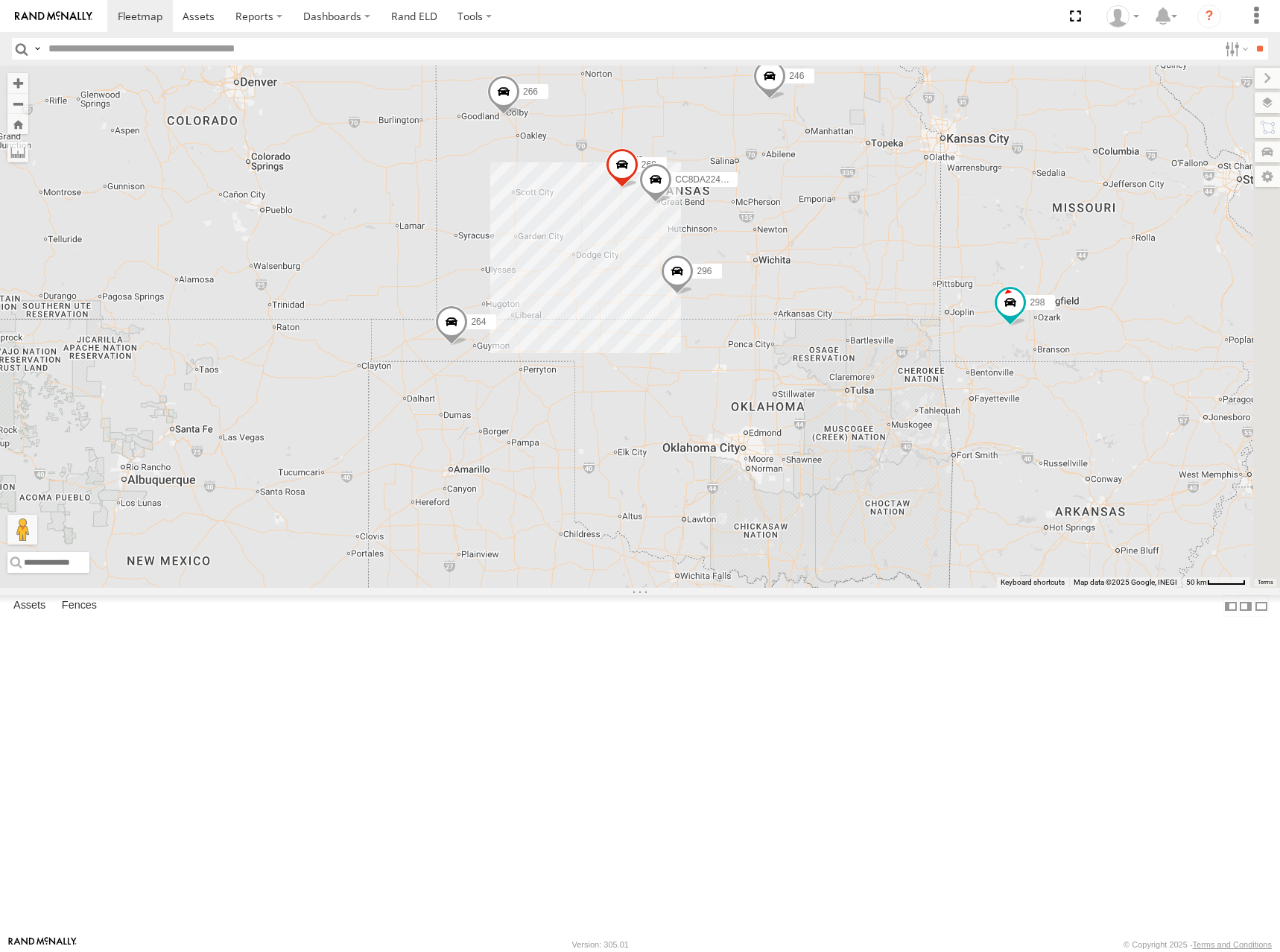
drag, startPoint x: 1079, startPoint y: 359, endPoint x: 976, endPoint y: 367, distance: 103.3
click at [976, 367] on div "246 296 268 264 266 CC8DA224CB0C 298" at bounding box center [640, 326] width 1280 height 522
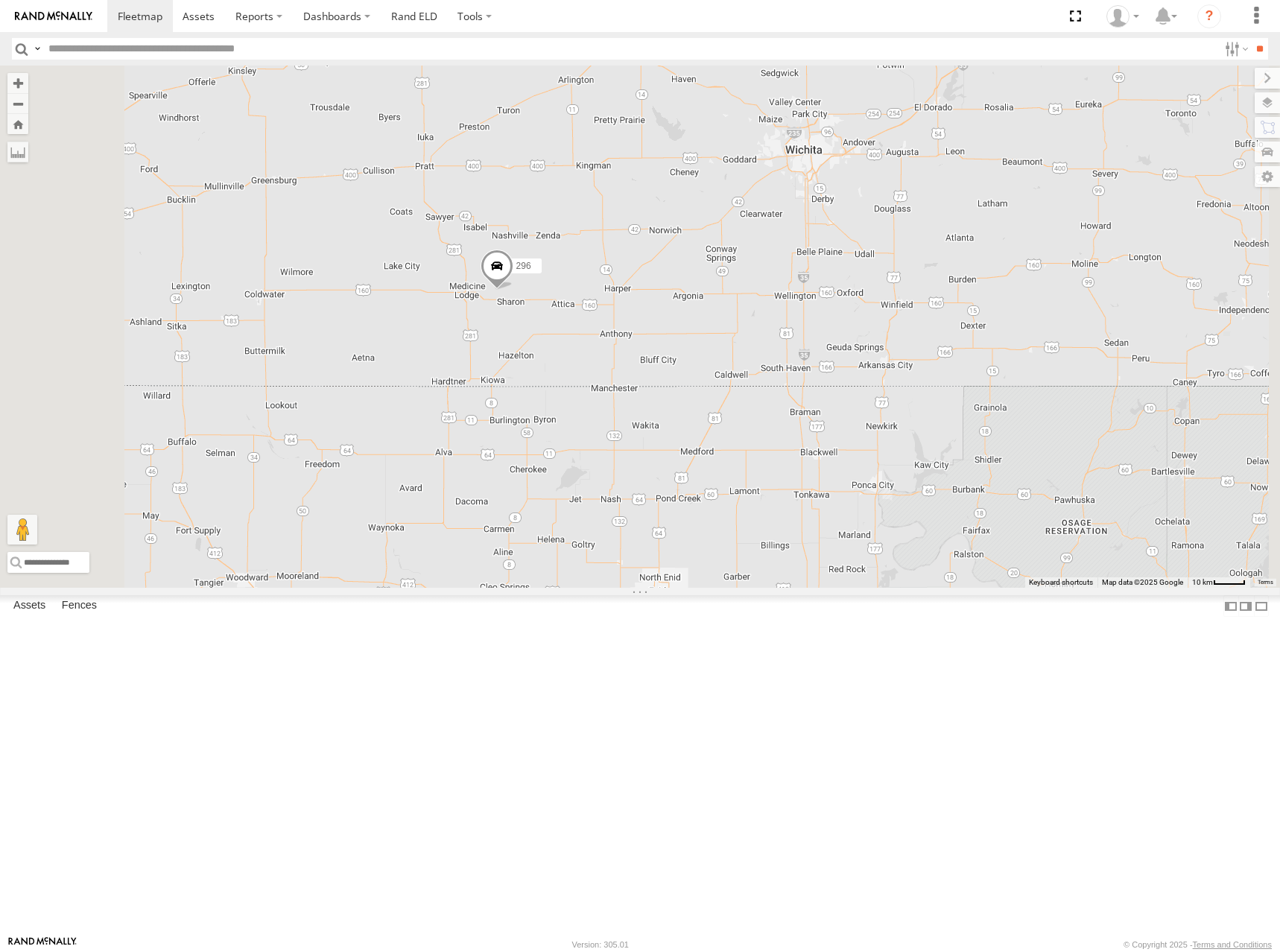
drag, startPoint x: 792, startPoint y: 271, endPoint x: 804, endPoint y: 339, distance: 69.1
click at [804, 339] on div "296 CC8DA224CB0C" at bounding box center [640, 326] width 1280 height 522
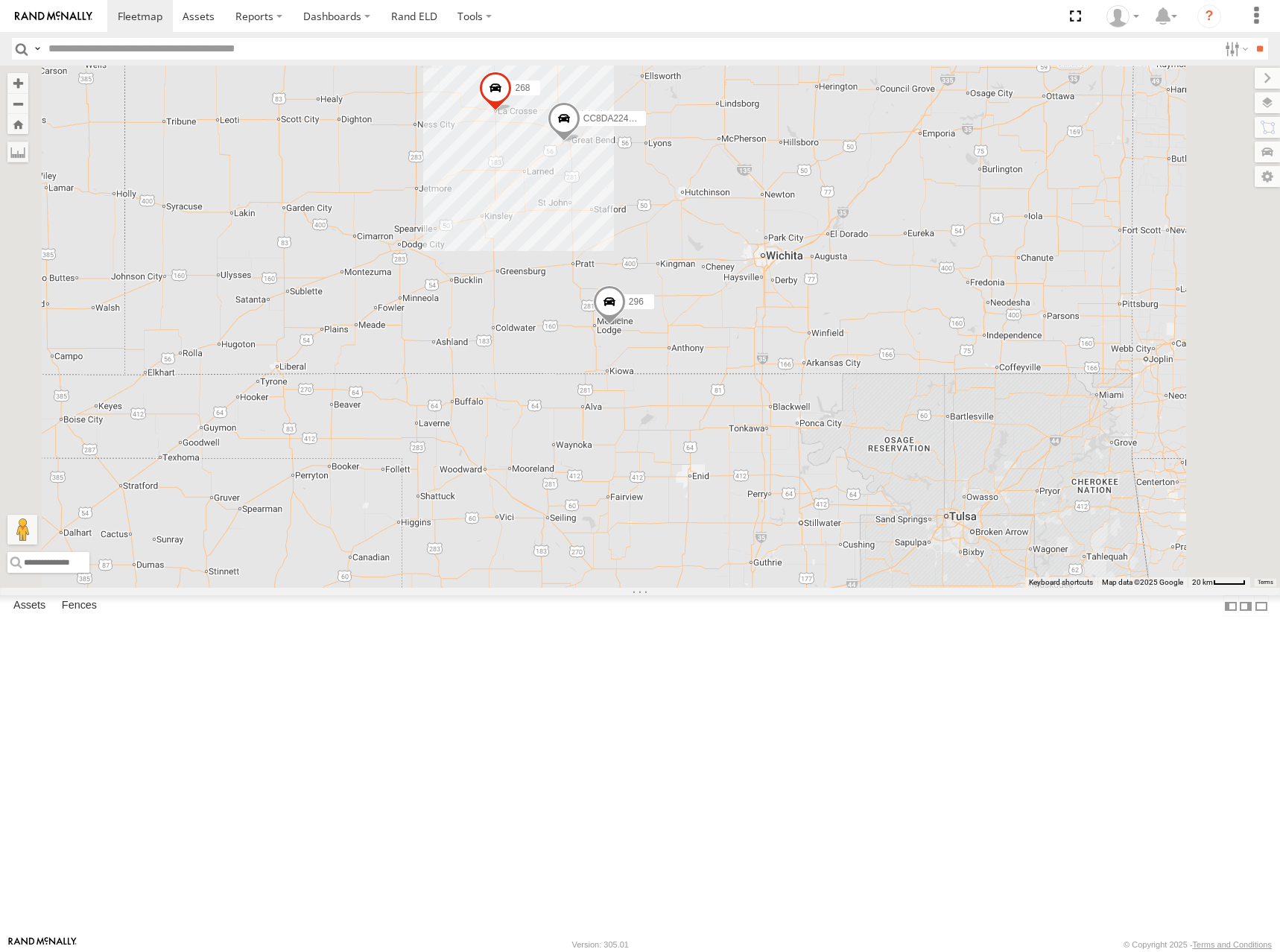
drag, startPoint x: 657, startPoint y: 323, endPoint x: 748, endPoint y: 453, distance: 158.7
click at [748, 453] on div "296 CC8DA224CB0C 268 266" at bounding box center [640, 326] width 1280 height 522
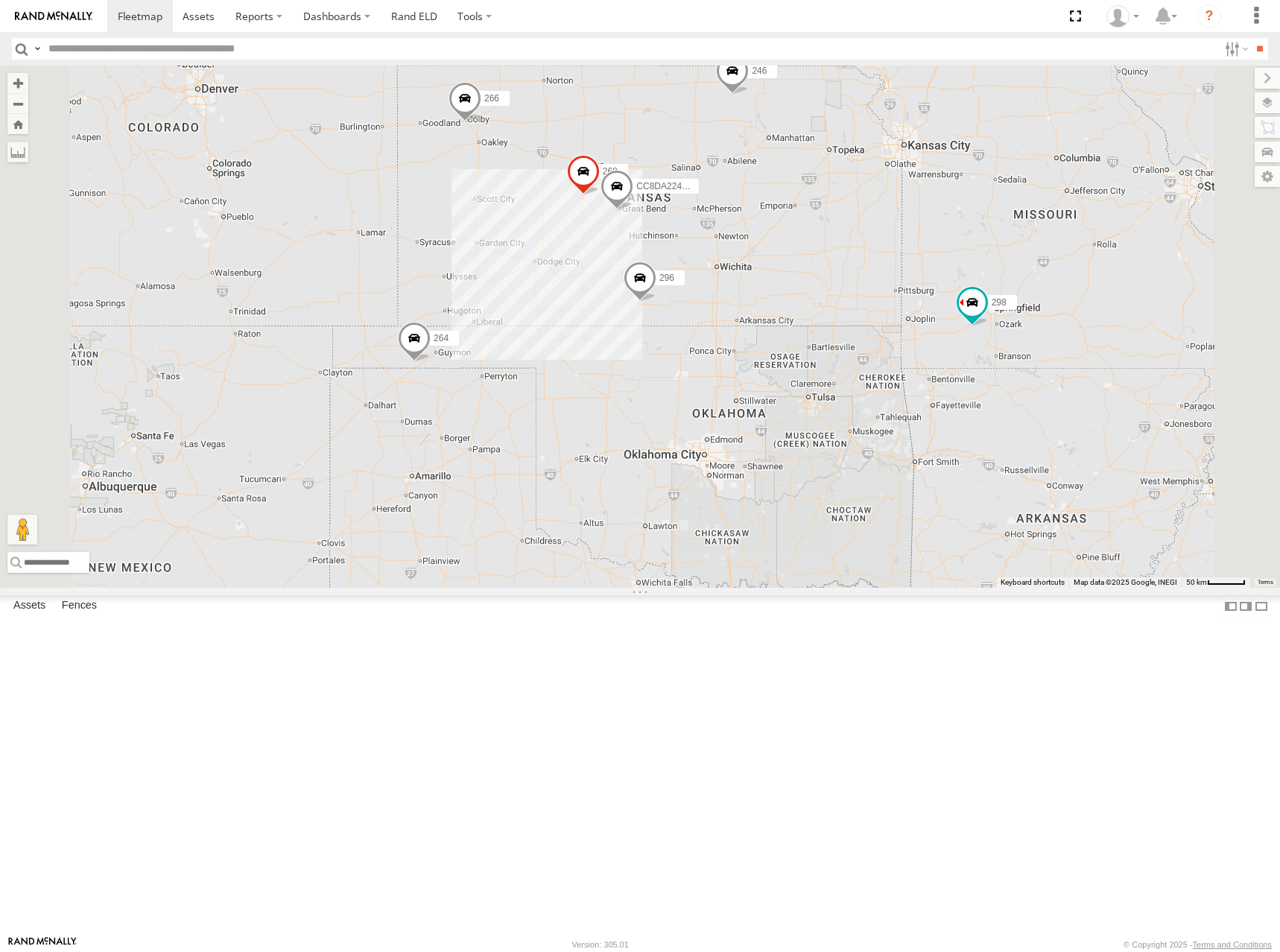
drag, startPoint x: 807, startPoint y: 316, endPoint x: 855, endPoint y: 291, distance: 54.1
click at [855, 291] on div "296 CC8DA224CB0C 268 266 246 264 298" at bounding box center [640, 326] width 1280 height 522
click at [978, 341] on div "296 CC8DA224CB0C 268 266 246 264 298" at bounding box center [640, 326] width 1280 height 522
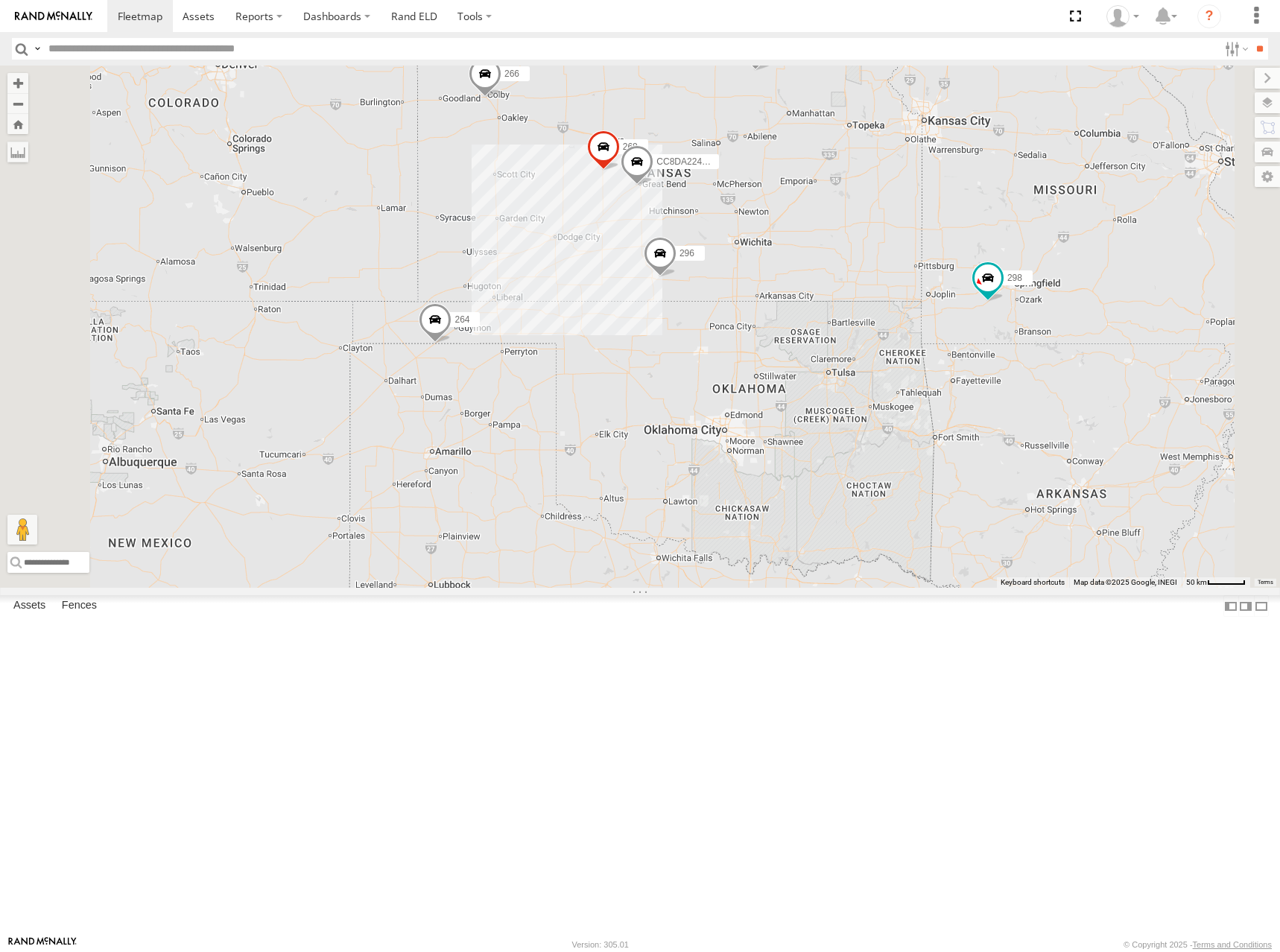
drag, startPoint x: 976, startPoint y: 283, endPoint x: 1000, endPoint y: 294, distance: 26.4
click at [1000, 294] on div "246 298 296 268 264 266 CC8DA224CB0C" at bounding box center [640, 326] width 1280 height 522
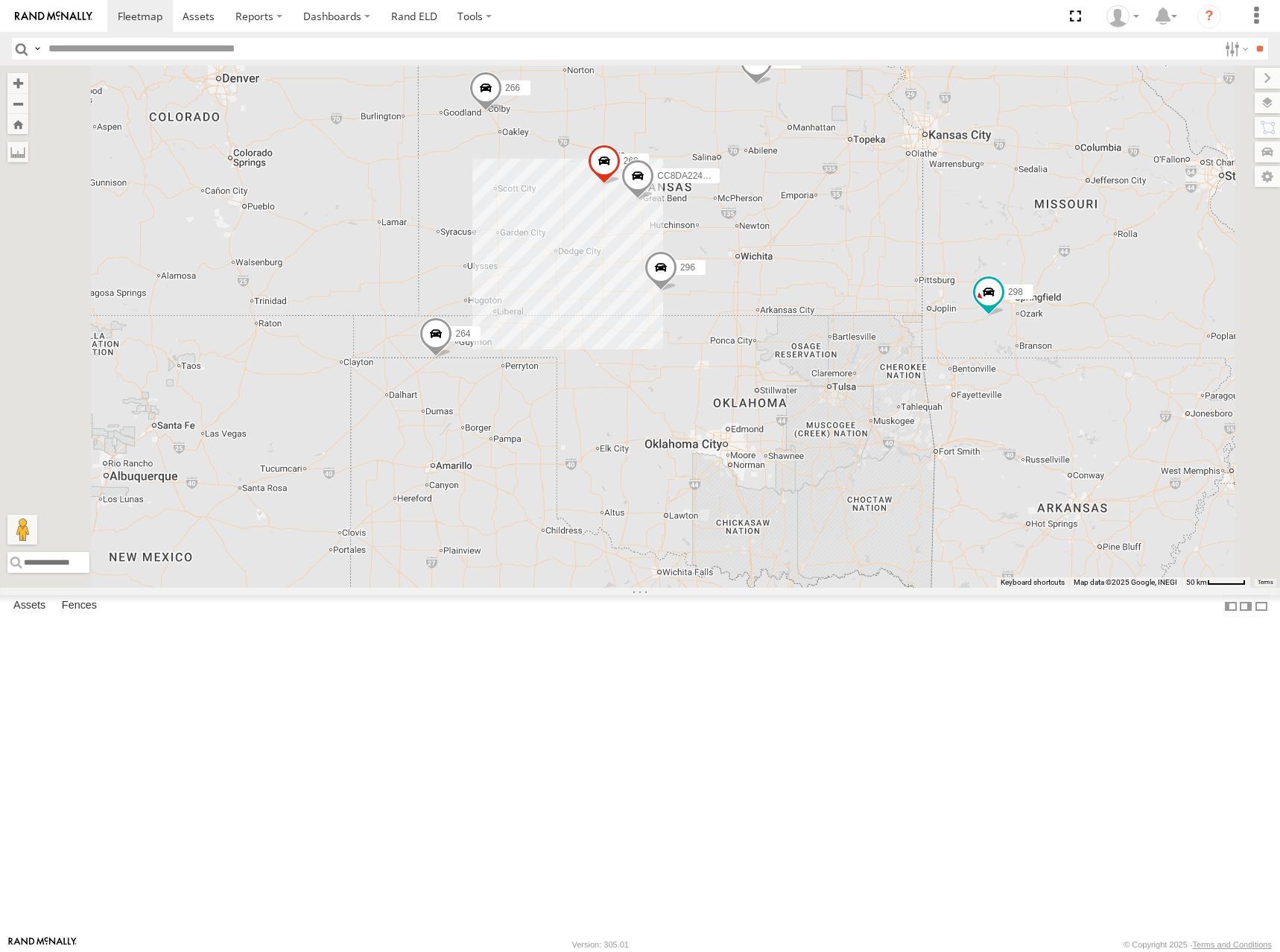
drag, startPoint x: 1006, startPoint y: 316, endPoint x: 1002, endPoint y: 332, distance: 16.5
click at [1002, 332] on div "246 298 296 268 264 266 CC8DA224CB0C" at bounding box center [640, 326] width 1280 height 522
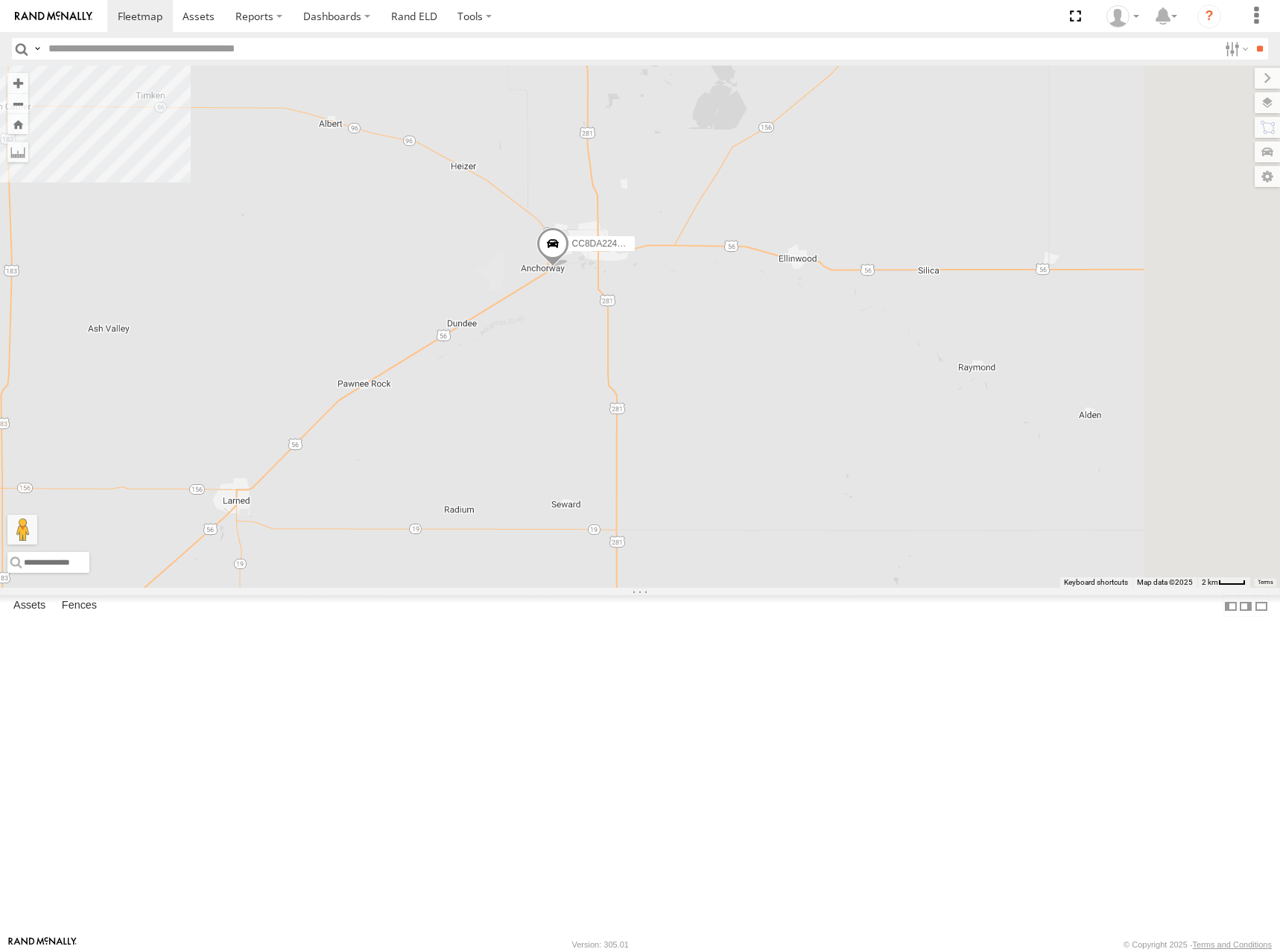
click at [569, 267] on span at bounding box center [553, 247] width 33 height 40
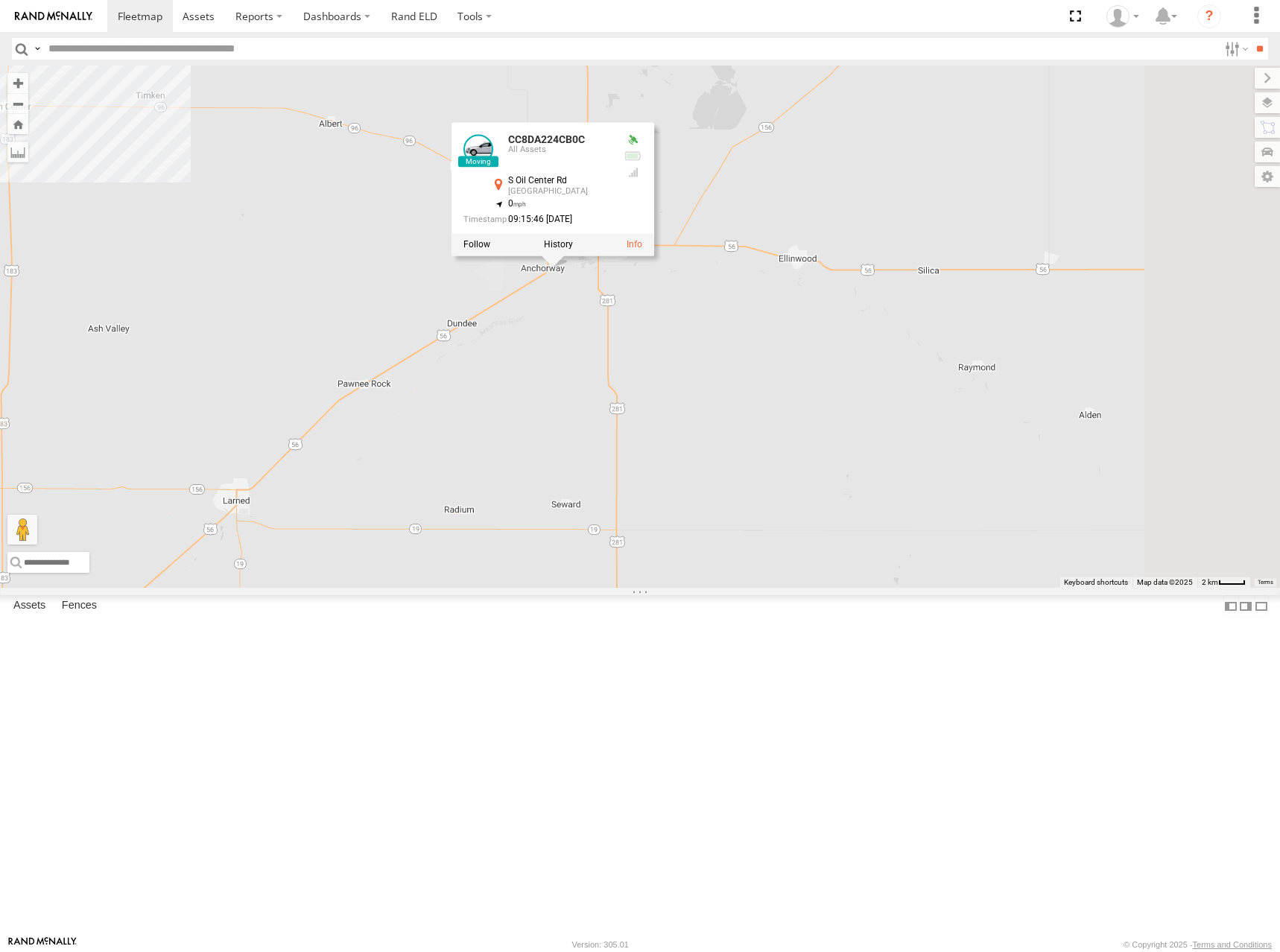
click at [937, 363] on div "246 298 296 268 264 266 CC8DA224CB0C CC8DA224CB0C All Assets S Oil Center Rd Gr…" at bounding box center [640, 326] width 1280 height 522
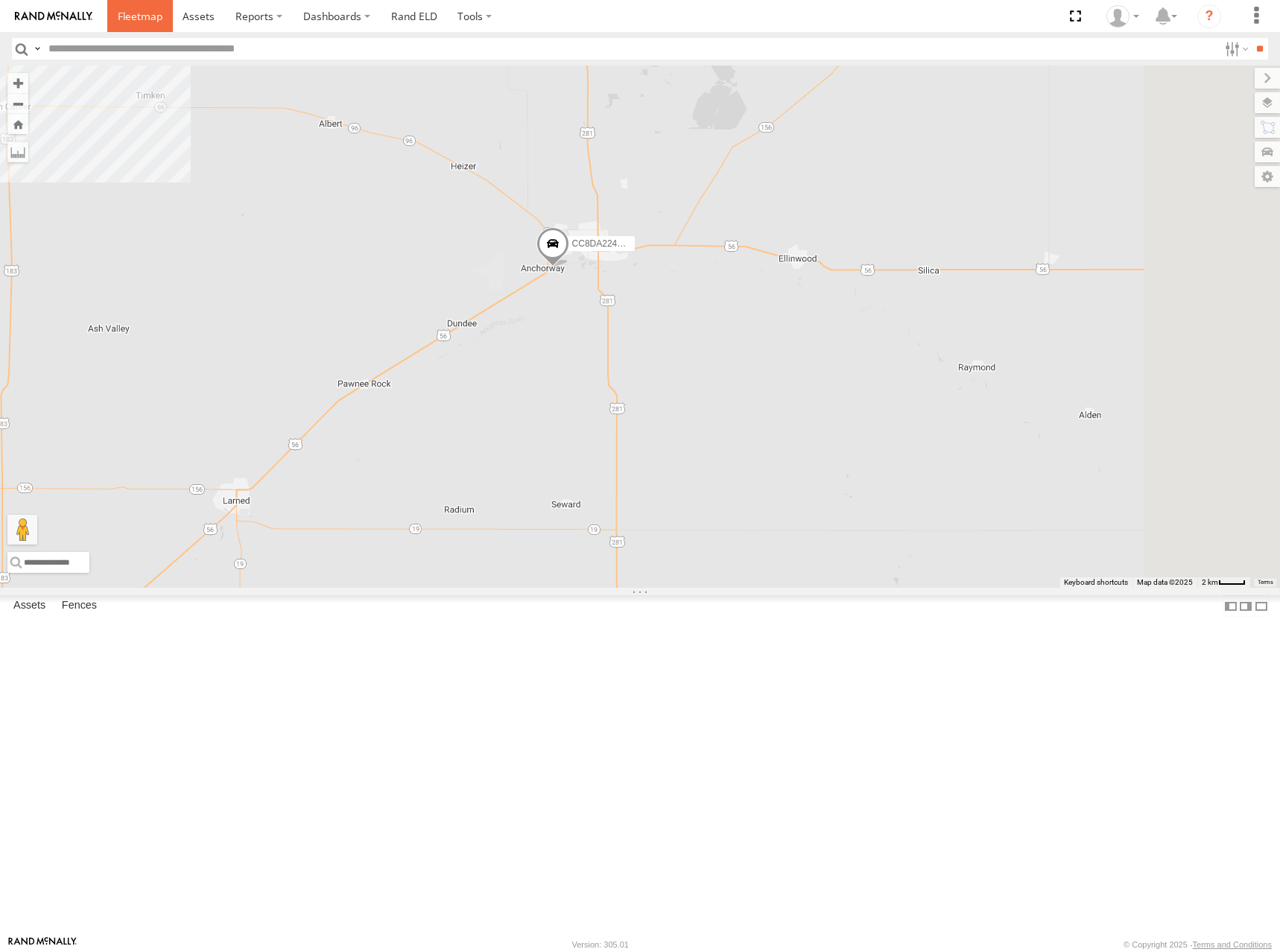
click at [156, 18] on span at bounding box center [140, 16] width 45 height 14
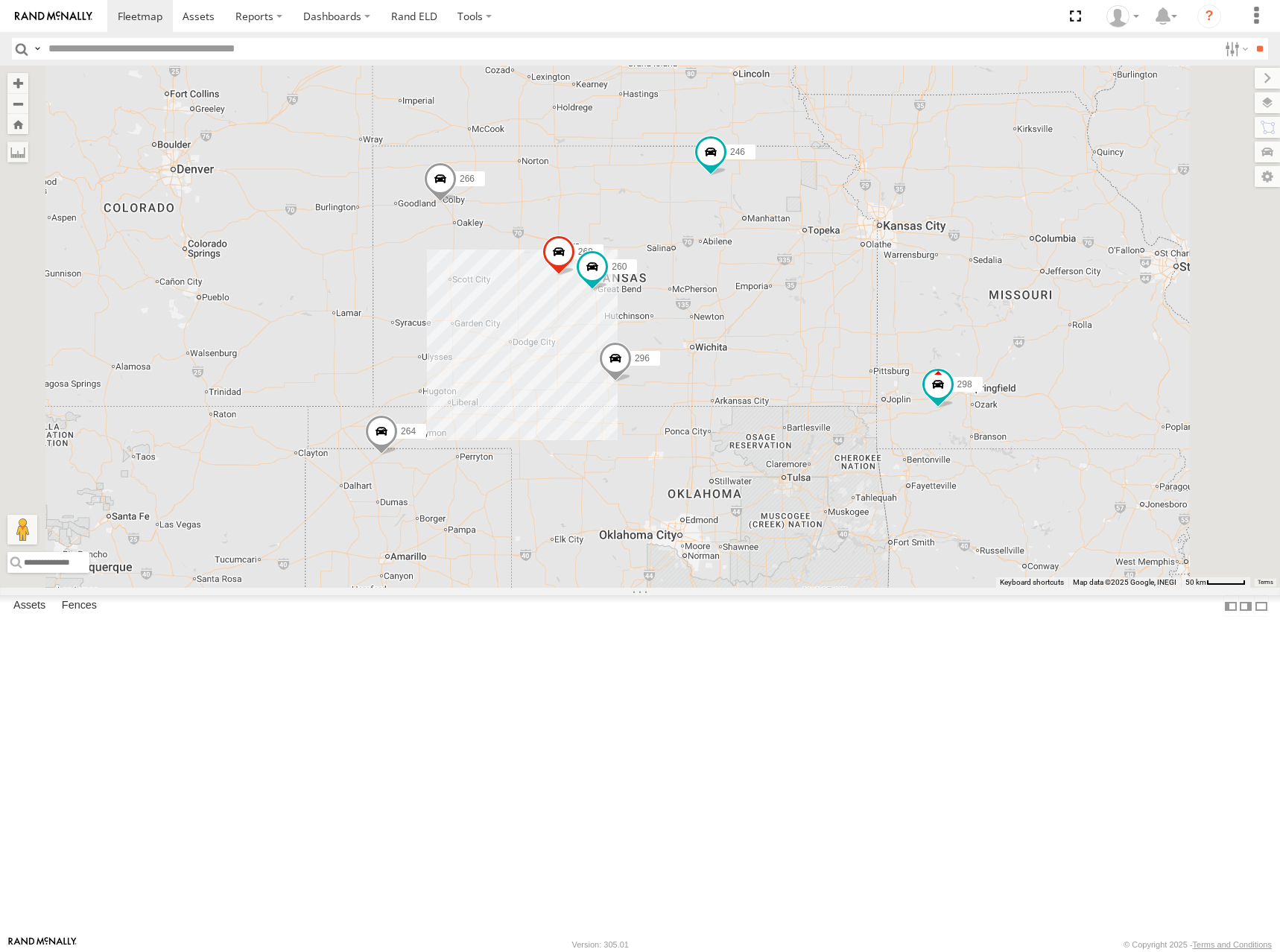
drag, startPoint x: 857, startPoint y: 492, endPoint x: 878, endPoint y: 478, distance: 25.2
click at [878, 478] on div "246 298 296 268 264 266 260" at bounding box center [640, 326] width 1280 height 522
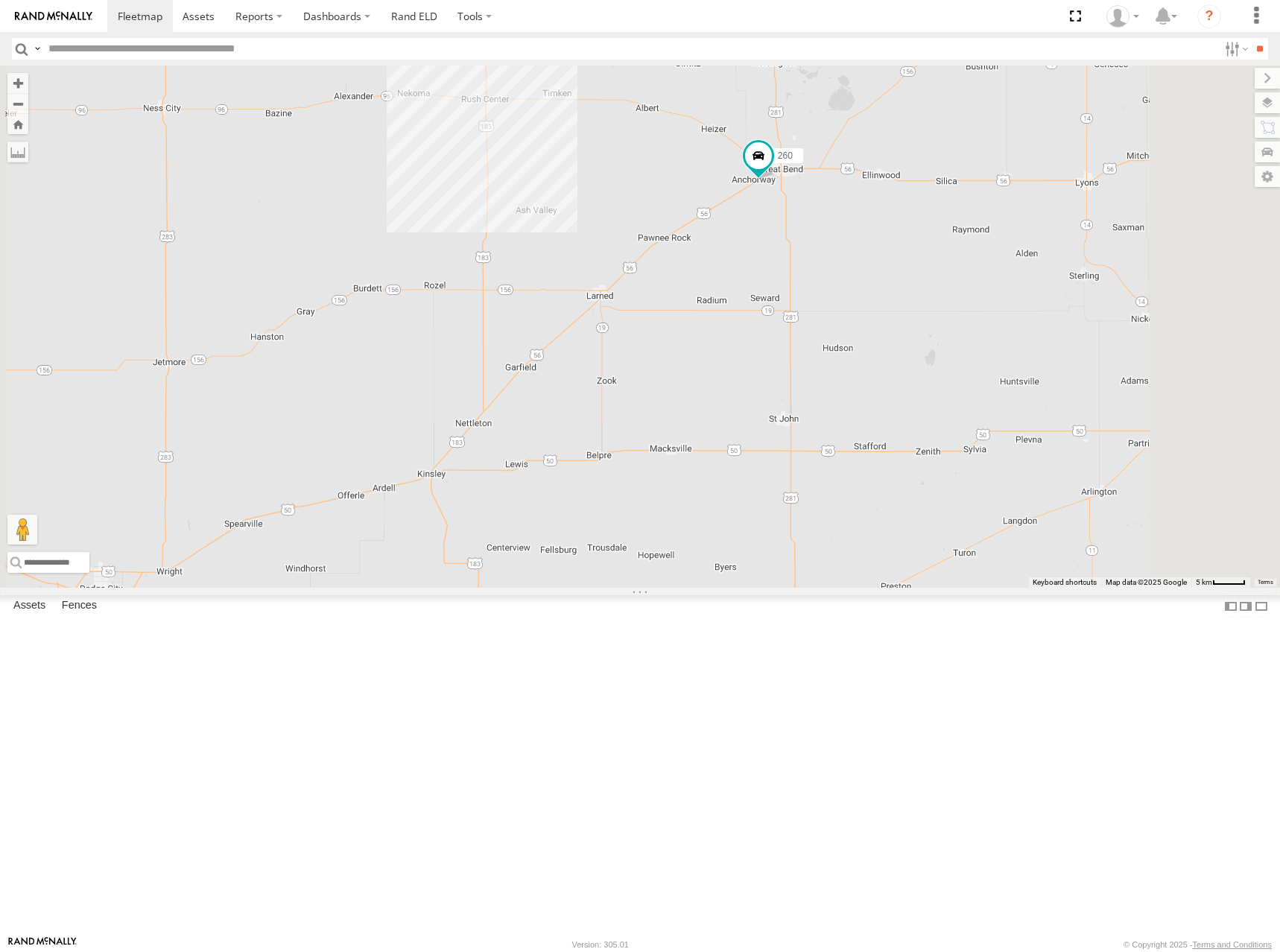
drag, startPoint x: 1027, startPoint y: 371, endPoint x: 947, endPoint y: 404, distance: 86.5
click at [948, 404] on div "246 298 296 268 264 266 260" at bounding box center [640, 326] width 1280 height 522
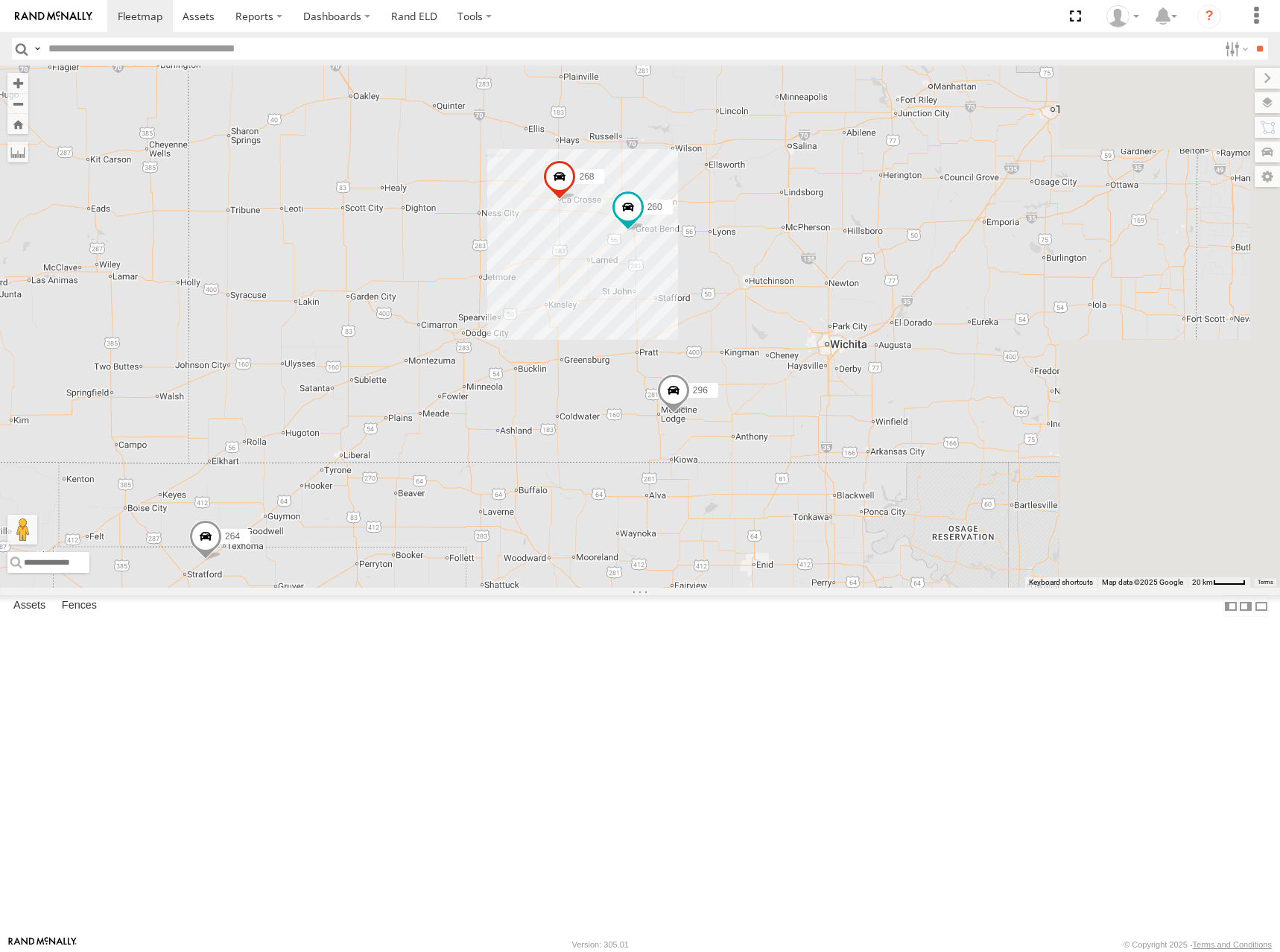
drag, startPoint x: 963, startPoint y: 405, endPoint x: 881, endPoint y: 403, distance: 82.0
click at [881, 403] on div "246 298 296 268 264 266 260" at bounding box center [640, 326] width 1280 height 522
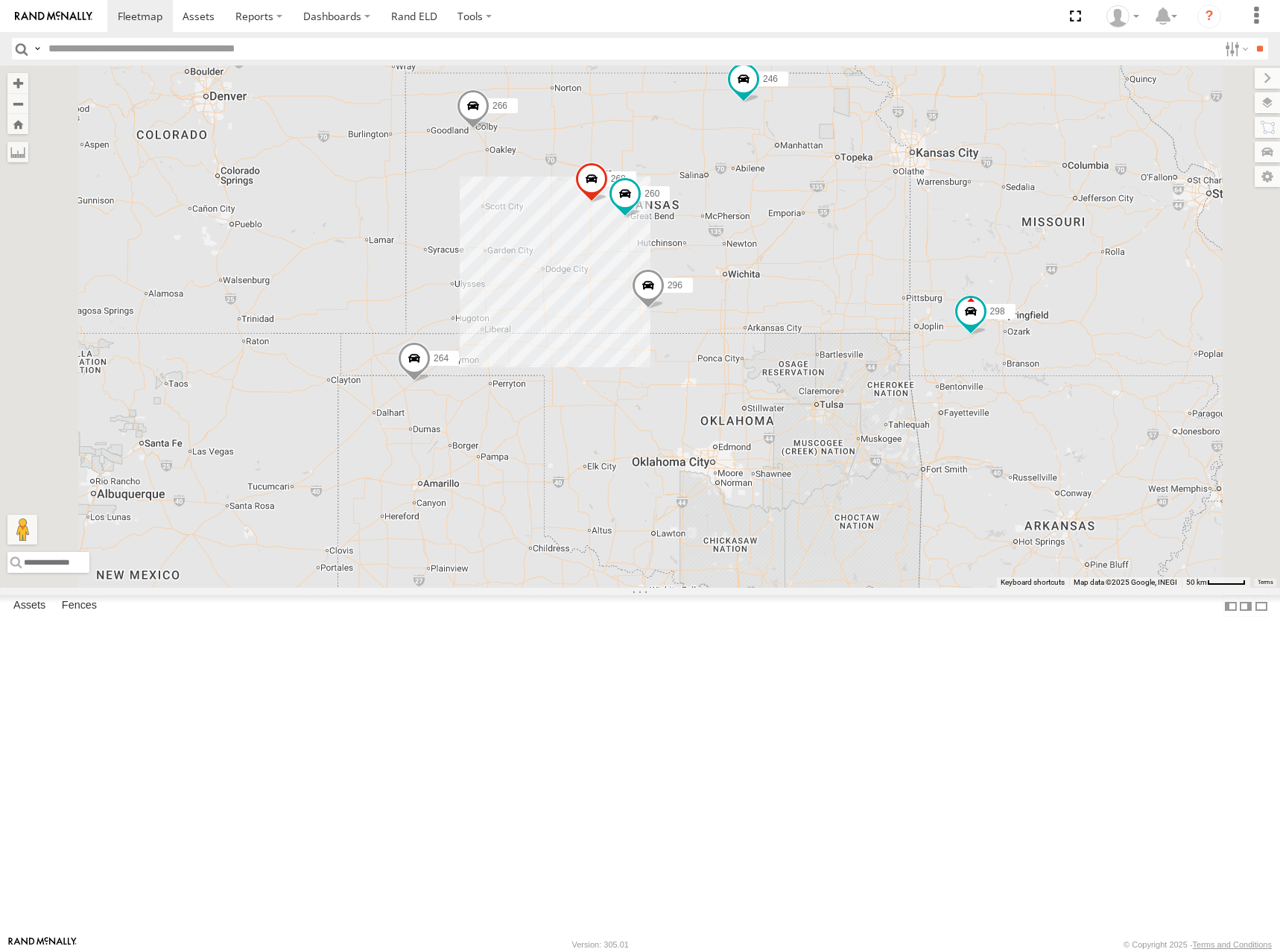
drag, startPoint x: 1028, startPoint y: 368, endPoint x: 1006, endPoint y: 355, distance: 25.6
click at [1006, 355] on div "246 298 296 268 264 266 260" at bounding box center [640, 326] width 1280 height 522
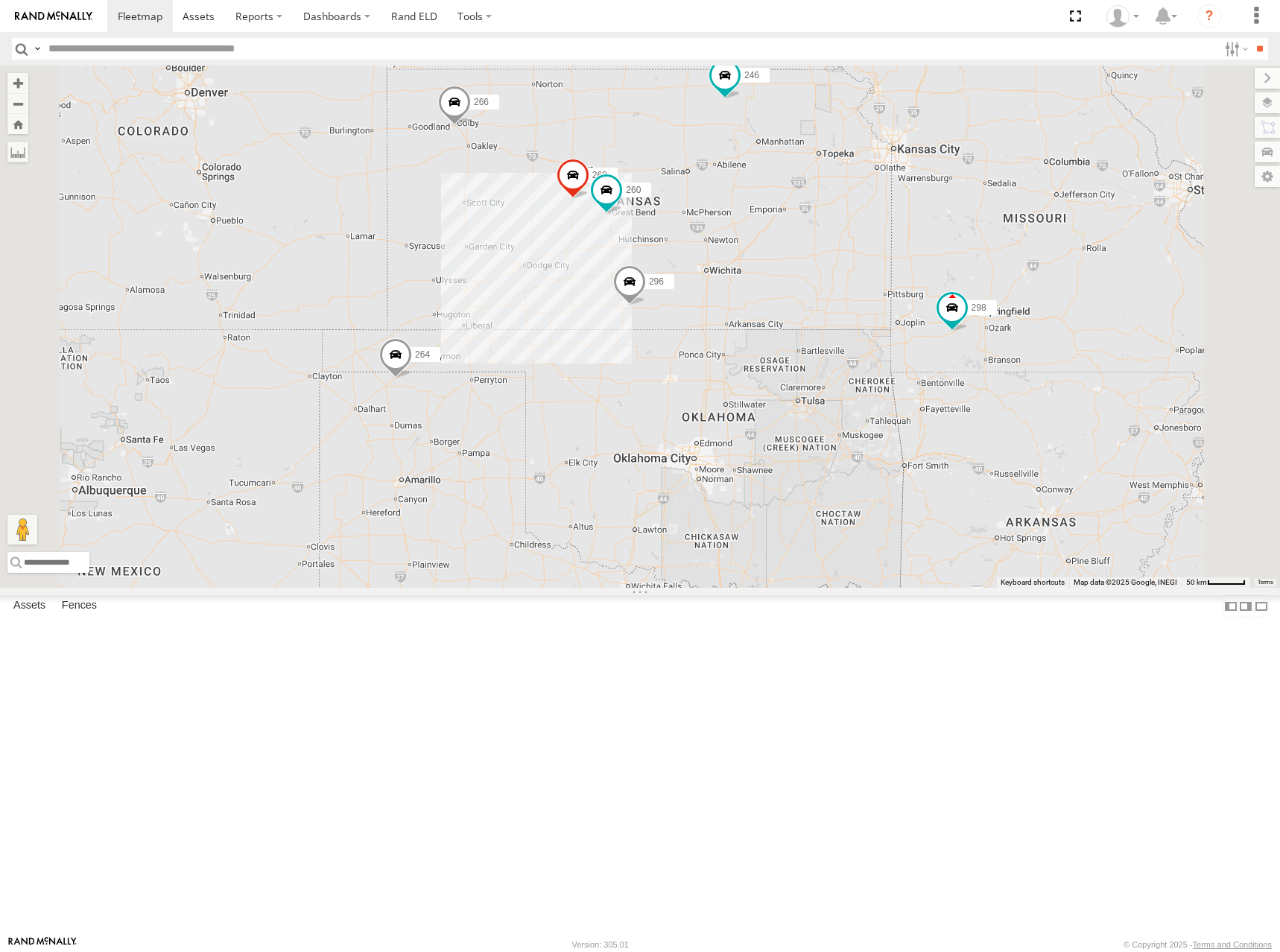
drag, startPoint x: 1007, startPoint y: 359, endPoint x: 987, endPoint y: 355, distance: 20.4
click at [987, 355] on div "246 298 296 268 264 266 260" at bounding box center [640, 326] width 1280 height 522
click at [982, 363] on div "246 298 296 268 264 266 260" at bounding box center [640, 326] width 1280 height 522
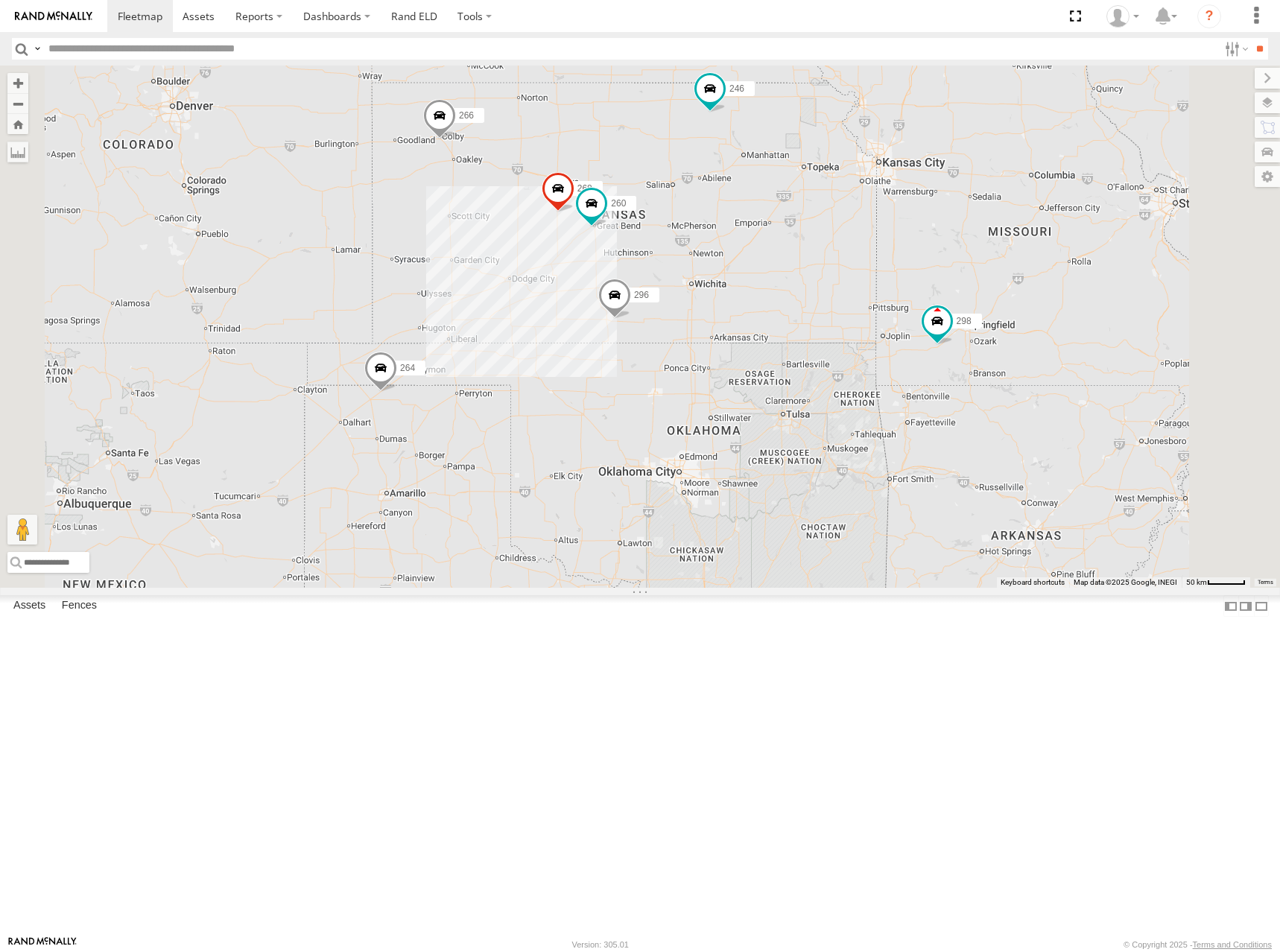
drag, startPoint x: 992, startPoint y: 350, endPoint x: 982, endPoint y: 360, distance: 14.1
click at [982, 360] on div "246 298 296 268 264 266 260" at bounding box center [640, 326] width 1280 height 522
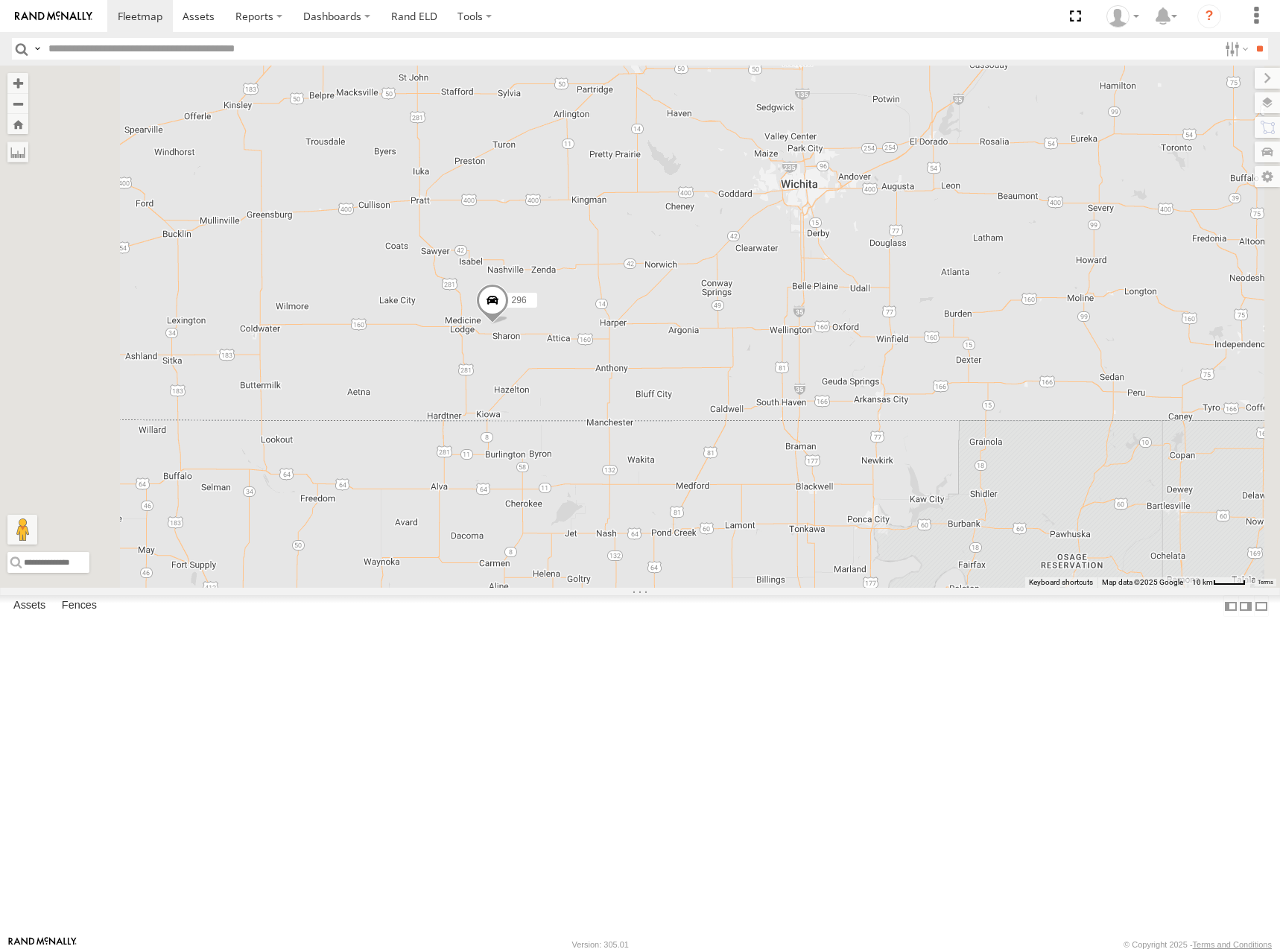
drag, startPoint x: 634, startPoint y: 311, endPoint x: 901, endPoint y: 345, distance: 269.2
click at [901, 345] on div "246 298 296 268 264 266 260" at bounding box center [640, 326] width 1280 height 522
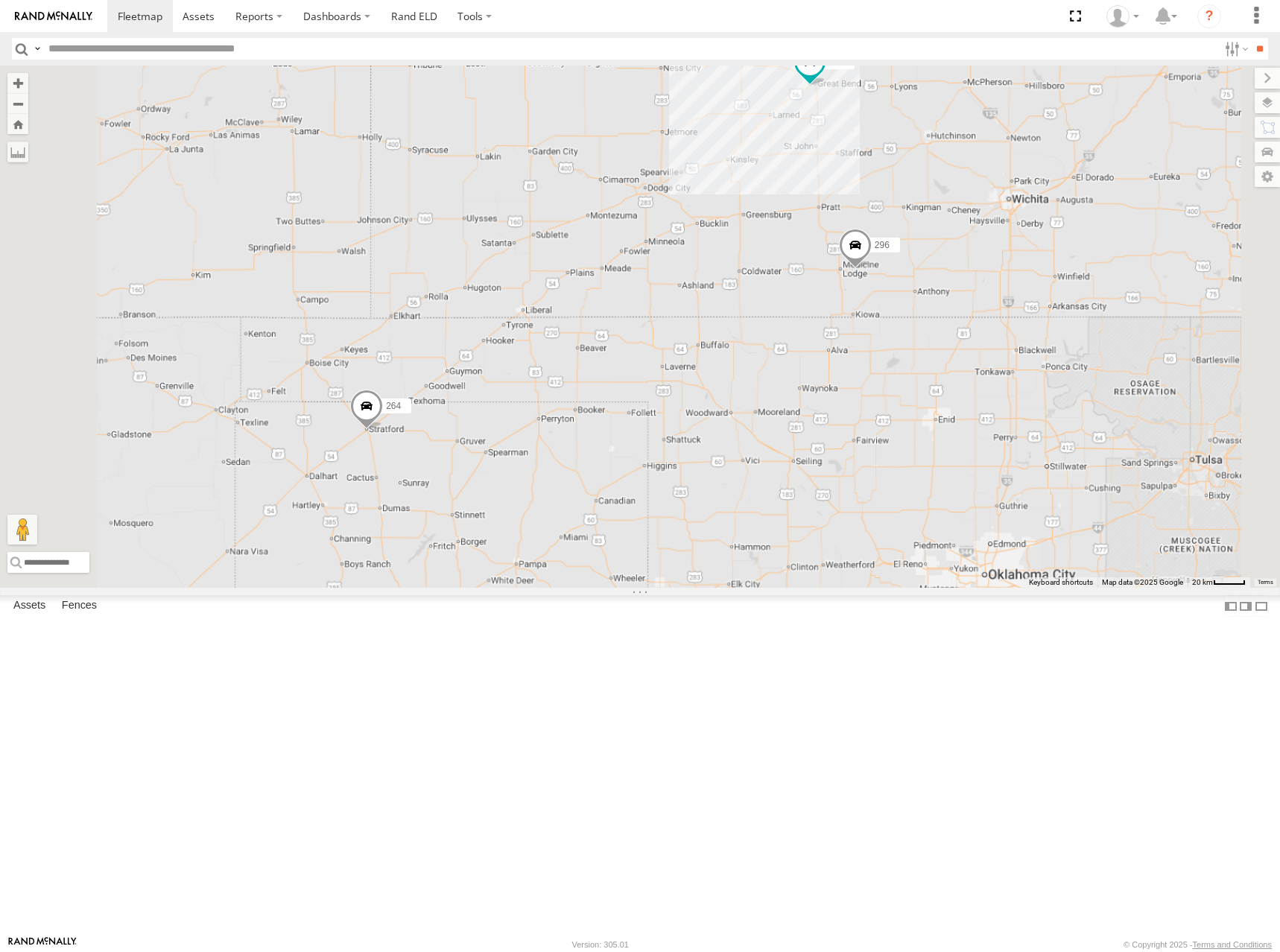
drag, startPoint x: 947, startPoint y: 336, endPoint x: 909, endPoint y: 360, distance: 44.9
click at [909, 360] on div "246 298 296 268 264 266 260" at bounding box center [640, 326] width 1280 height 522
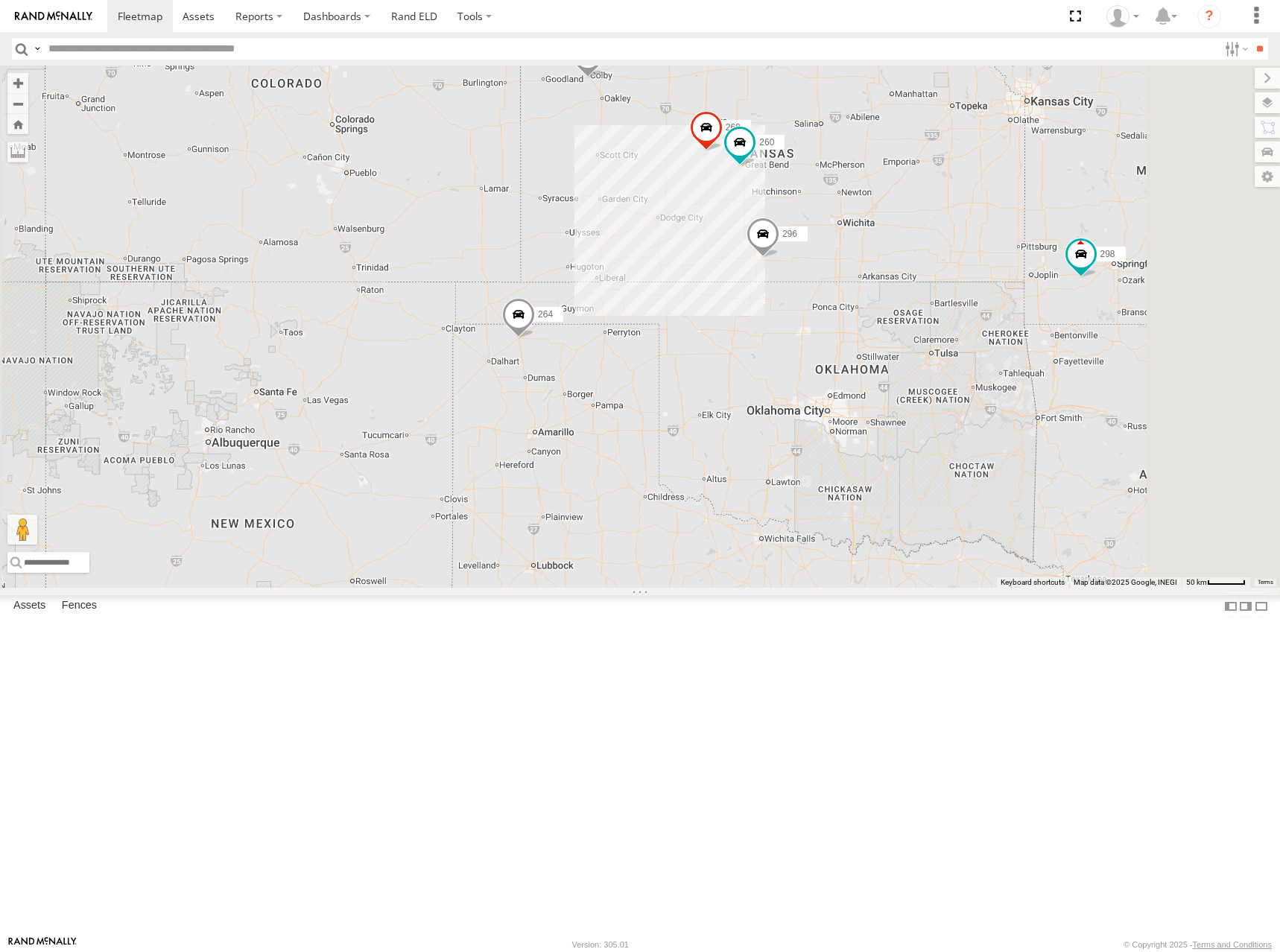
drag, startPoint x: 1037, startPoint y: 298, endPoint x: 1026, endPoint y: 316, distance: 21.1
click at [1026, 316] on div "246 298 296 268 264 266 260" at bounding box center [640, 326] width 1280 height 522
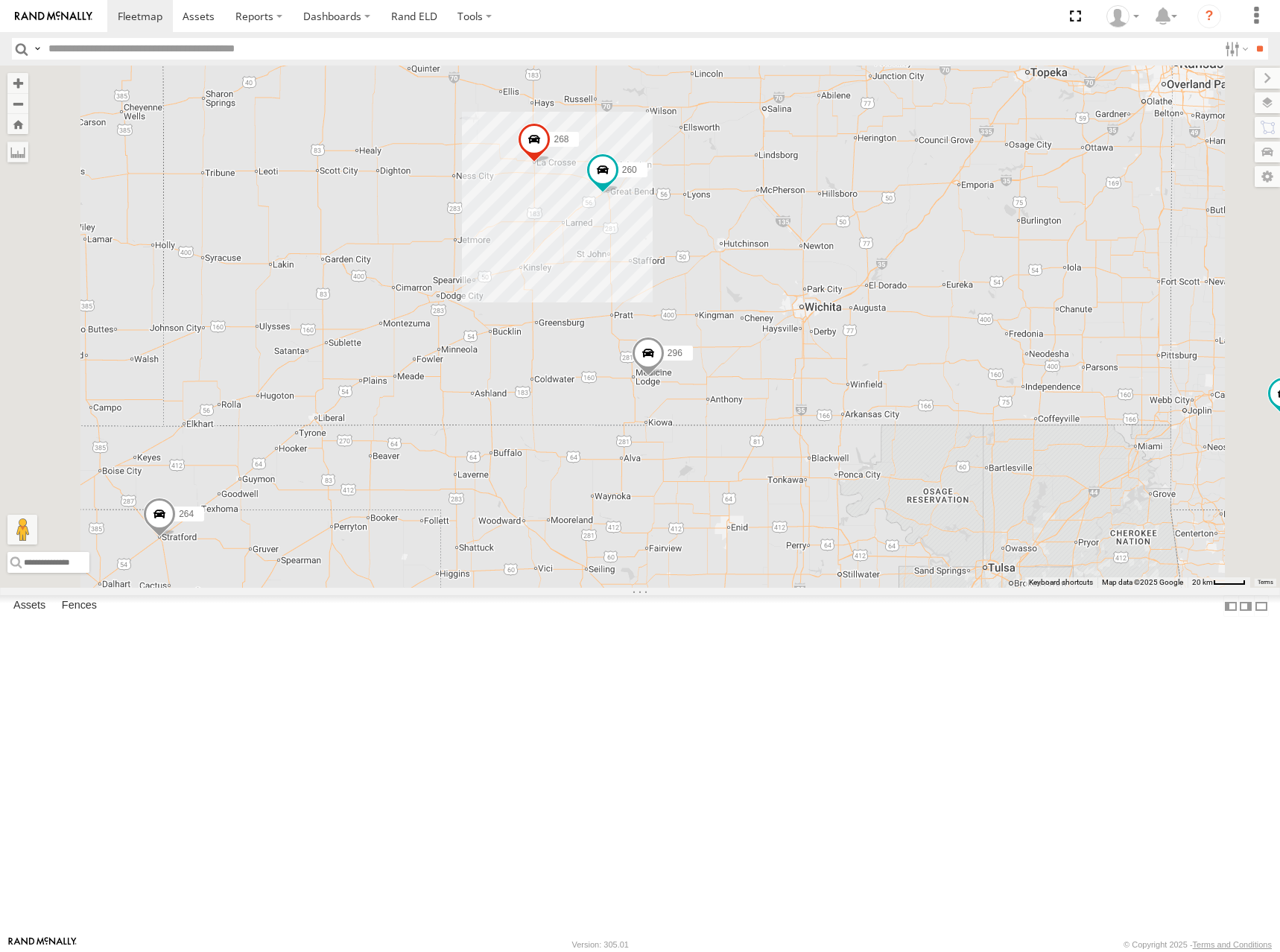
click at [945, 315] on div "246 298 296 268 264 266 260" at bounding box center [640, 326] width 1280 height 522
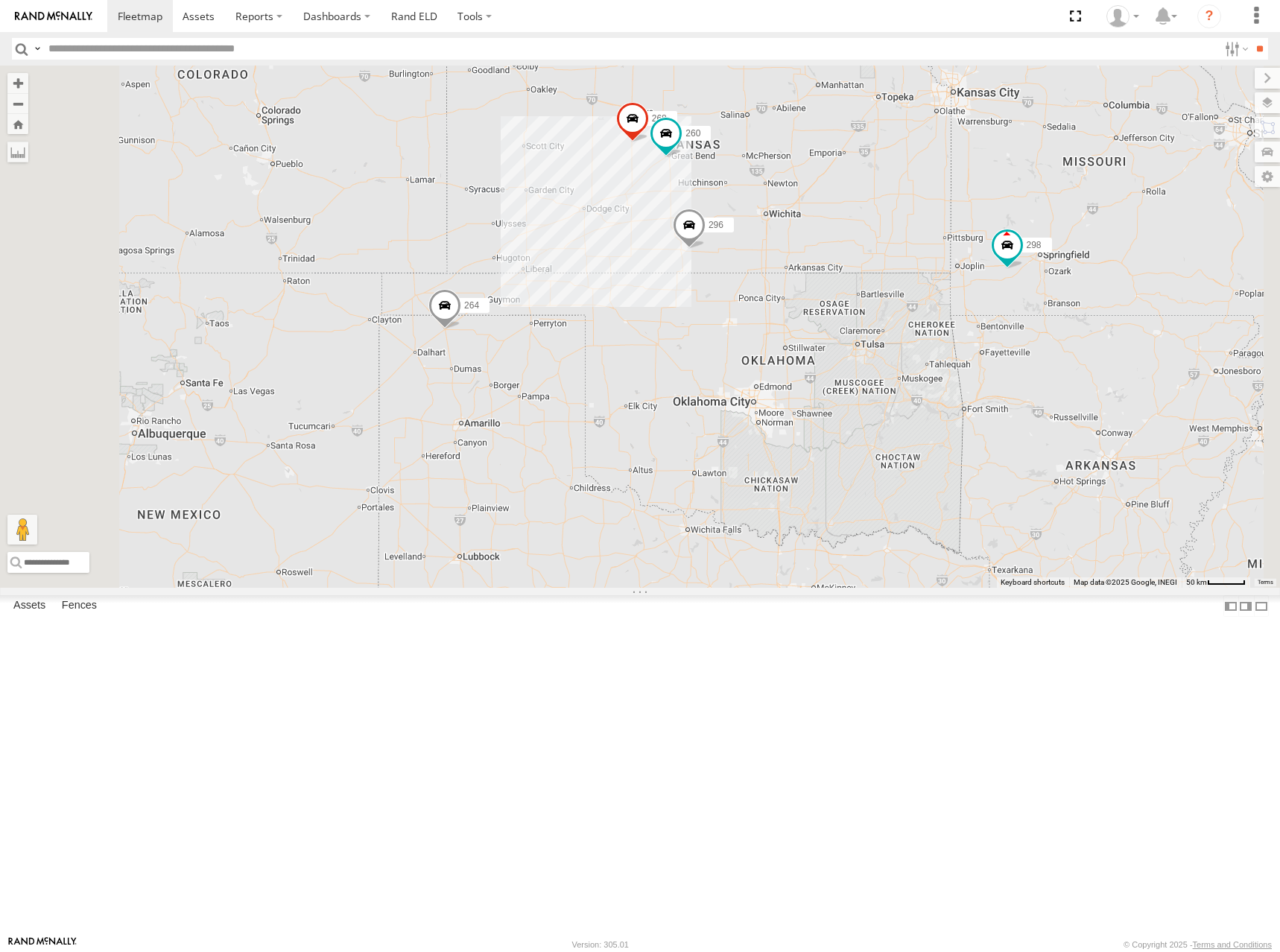
drag, startPoint x: 898, startPoint y: 242, endPoint x: 901, endPoint y: 262, distance: 20.2
click at [901, 262] on div "246 298 296 268 264 266 260" at bounding box center [640, 326] width 1280 height 522
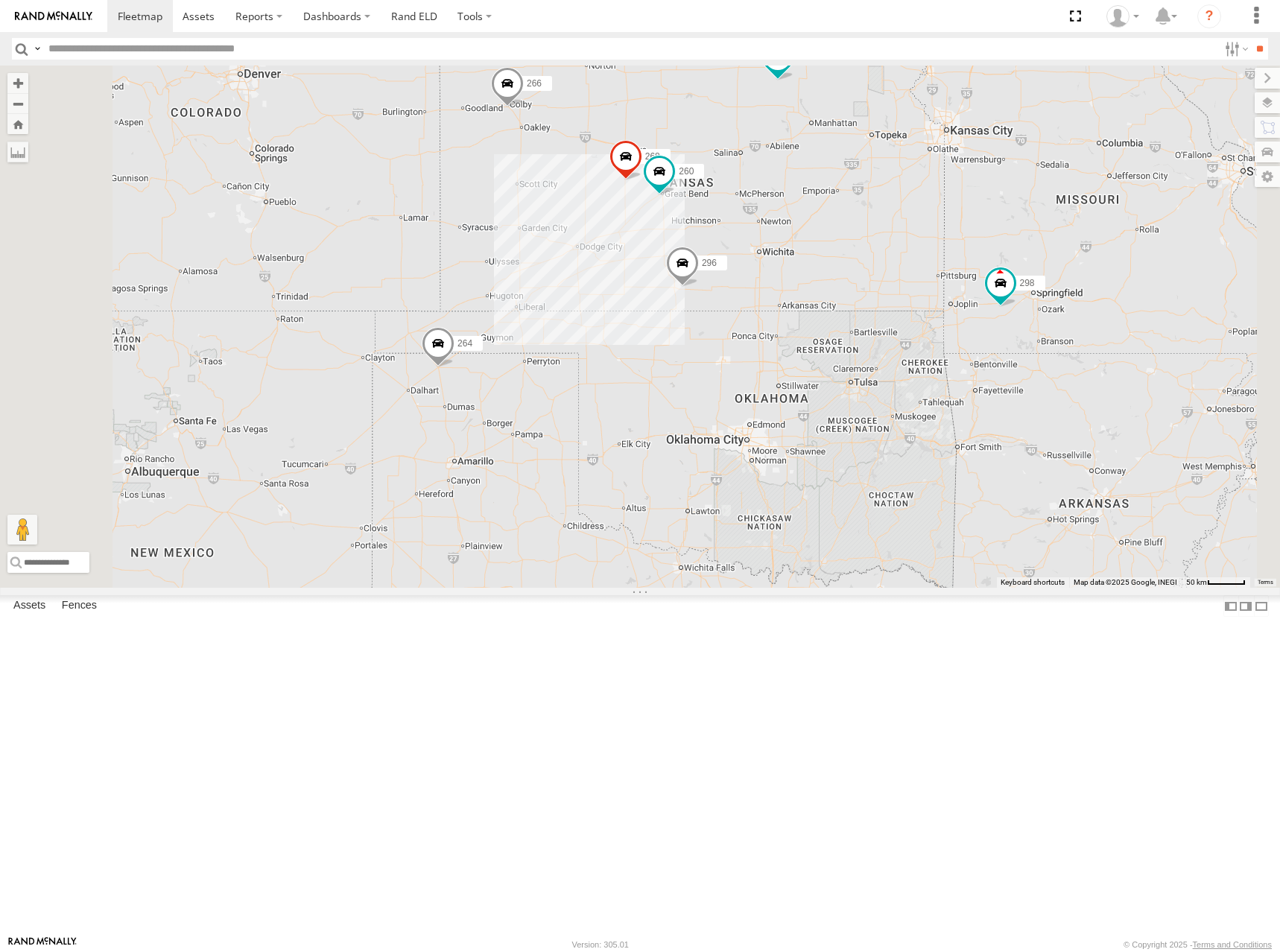
drag, startPoint x: 925, startPoint y: 251, endPoint x: 916, endPoint y: 279, distance: 29.4
click at [916, 279] on div "246 298 296 268 264 266 260" at bounding box center [640, 326] width 1280 height 522
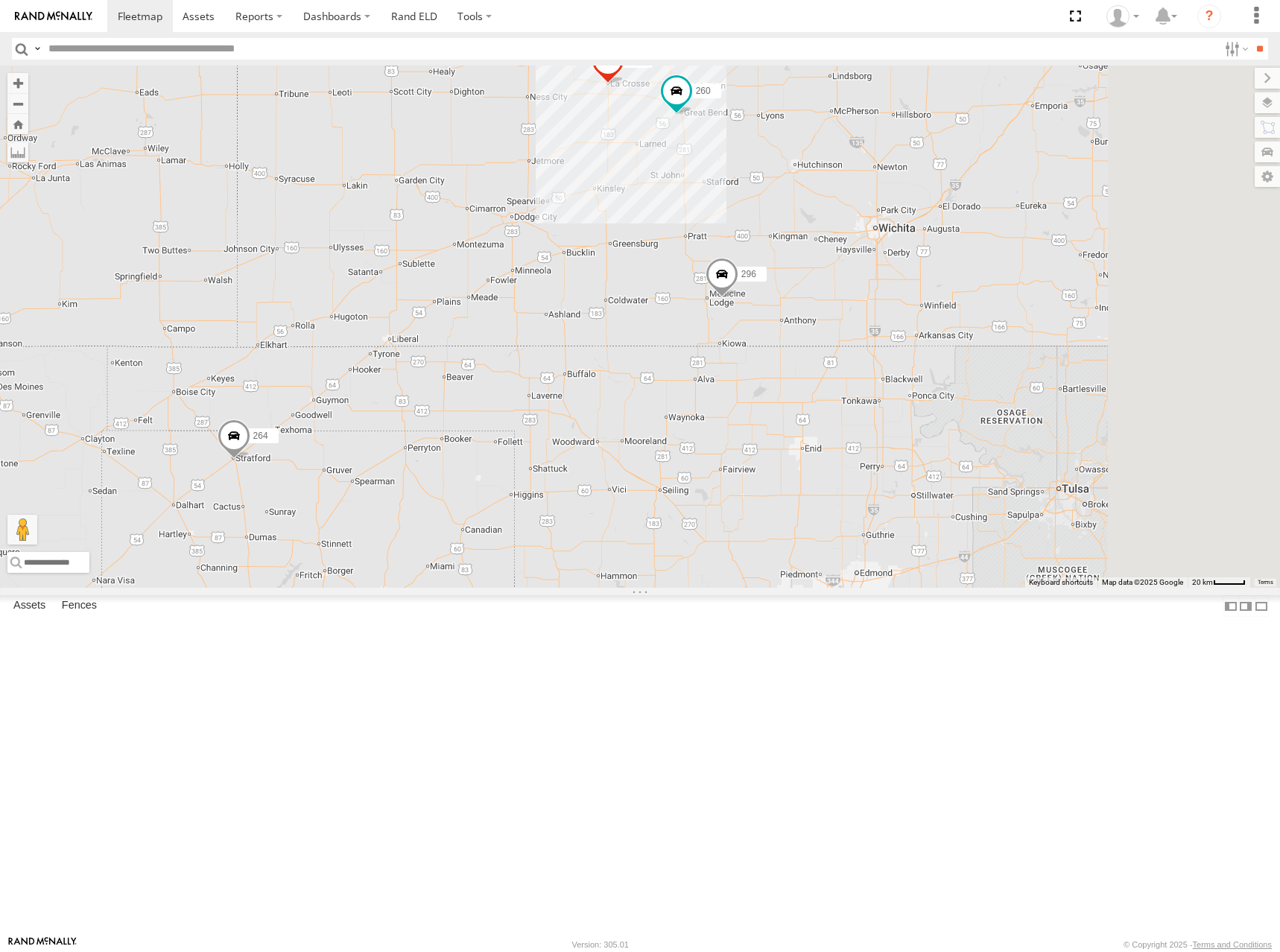
drag, startPoint x: 880, startPoint y: 380, endPoint x: 829, endPoint y: 390, distance: 52.0
click at [829, 390] on div "246 298 296 268 264 266 260" at bounding box center [640, 326] width 1280 height 522
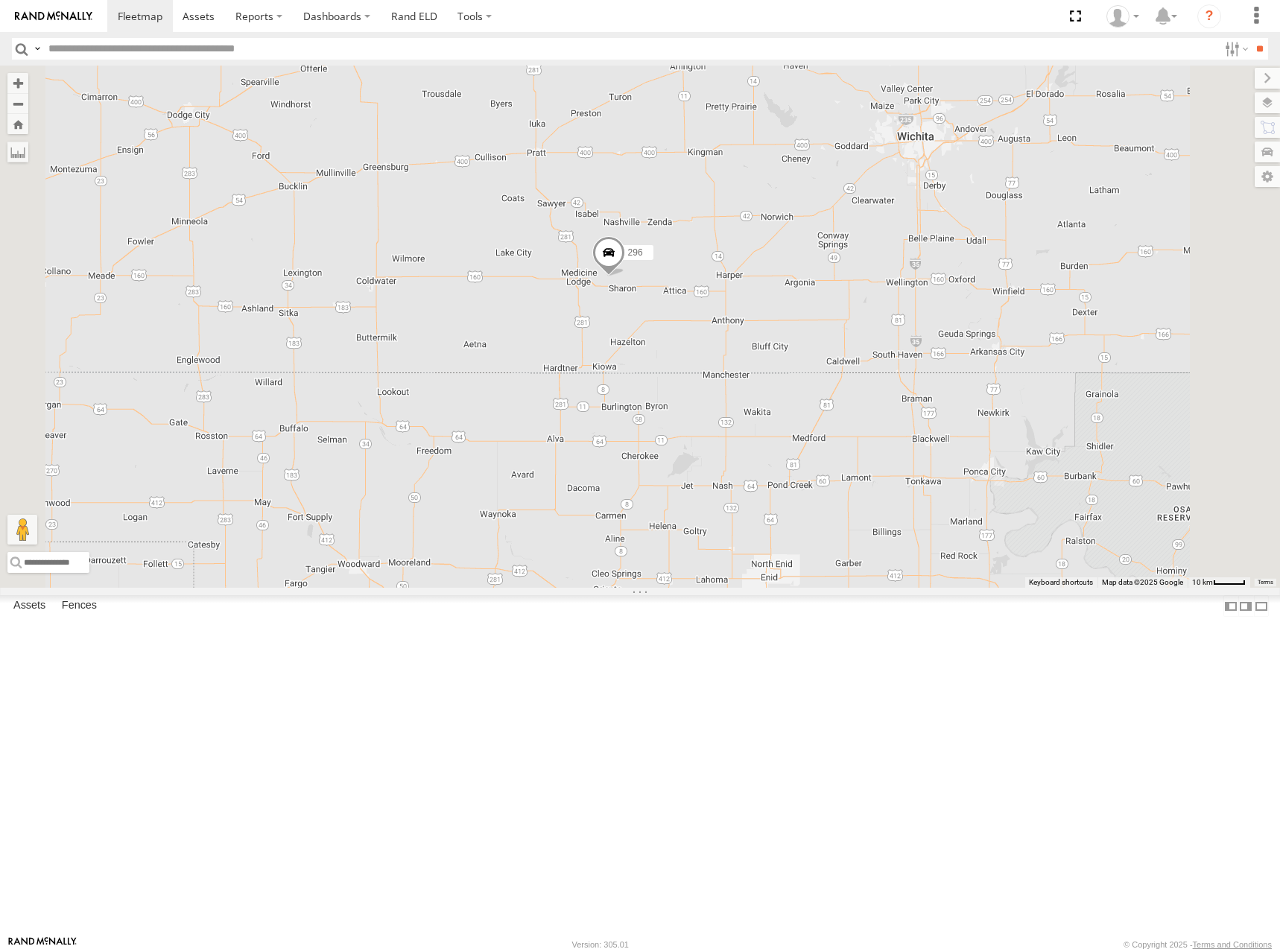
drag, startPoint x: 713, startPoint y: 424, endPoint x: 788, endPoint y: 423, distance: 75.0
click at [788, 423] on div "246 298 296 268 264 266 260" at bounding box center [640, 326] width 1280 height 522
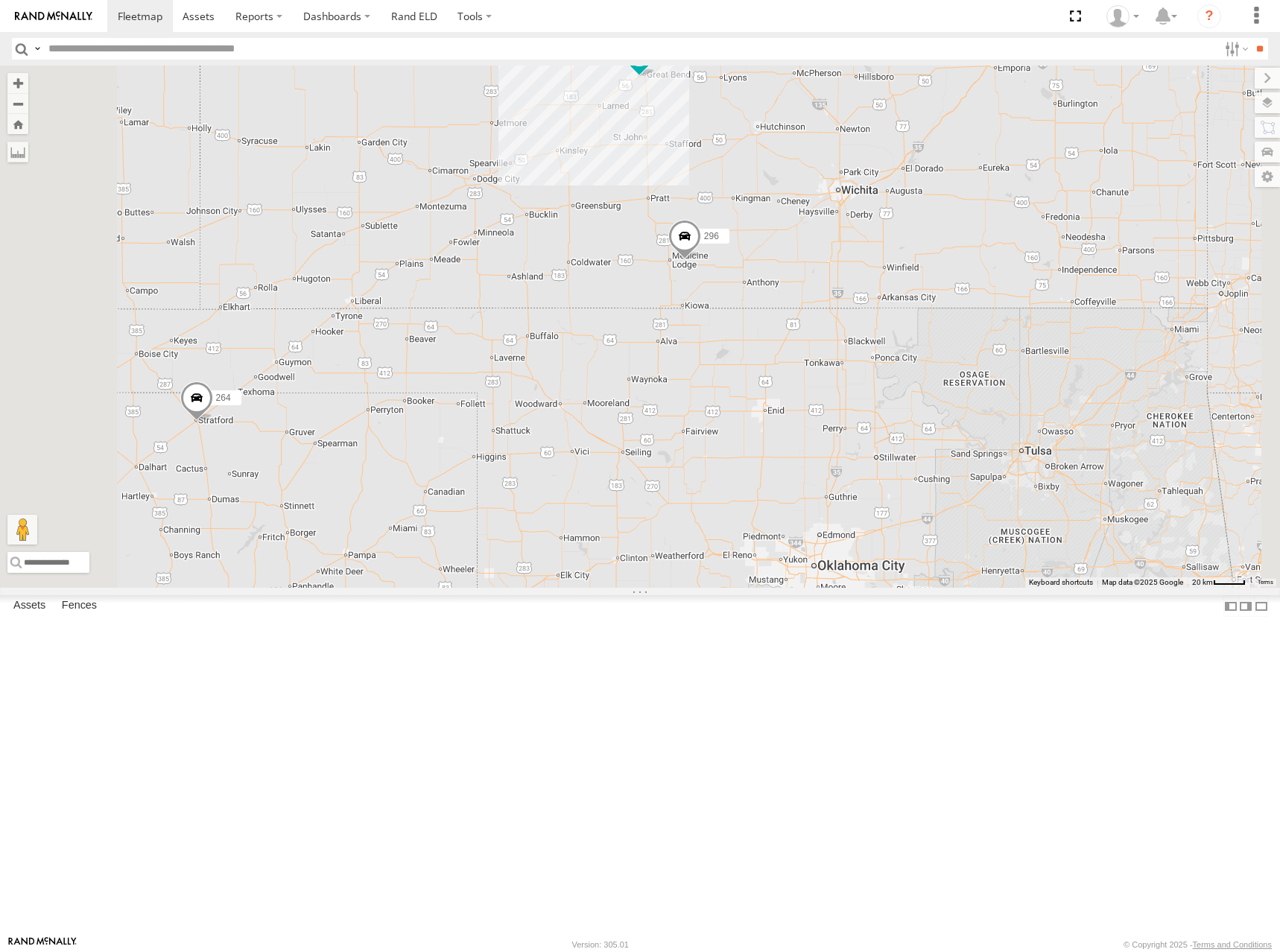
drag, startPoint x: 758, startPoint y: 404, endPoint x: 803, endPoint y: 402, distance: 45.0
click at [803, 402] on div "246 298 296 268 264 266 260" at bounding box center [640, 326] width 1280 height 522
click at [805, 396] on div "246 298 296 268 264 266 260" at bounding box center [640, 326] width 1280 height 522
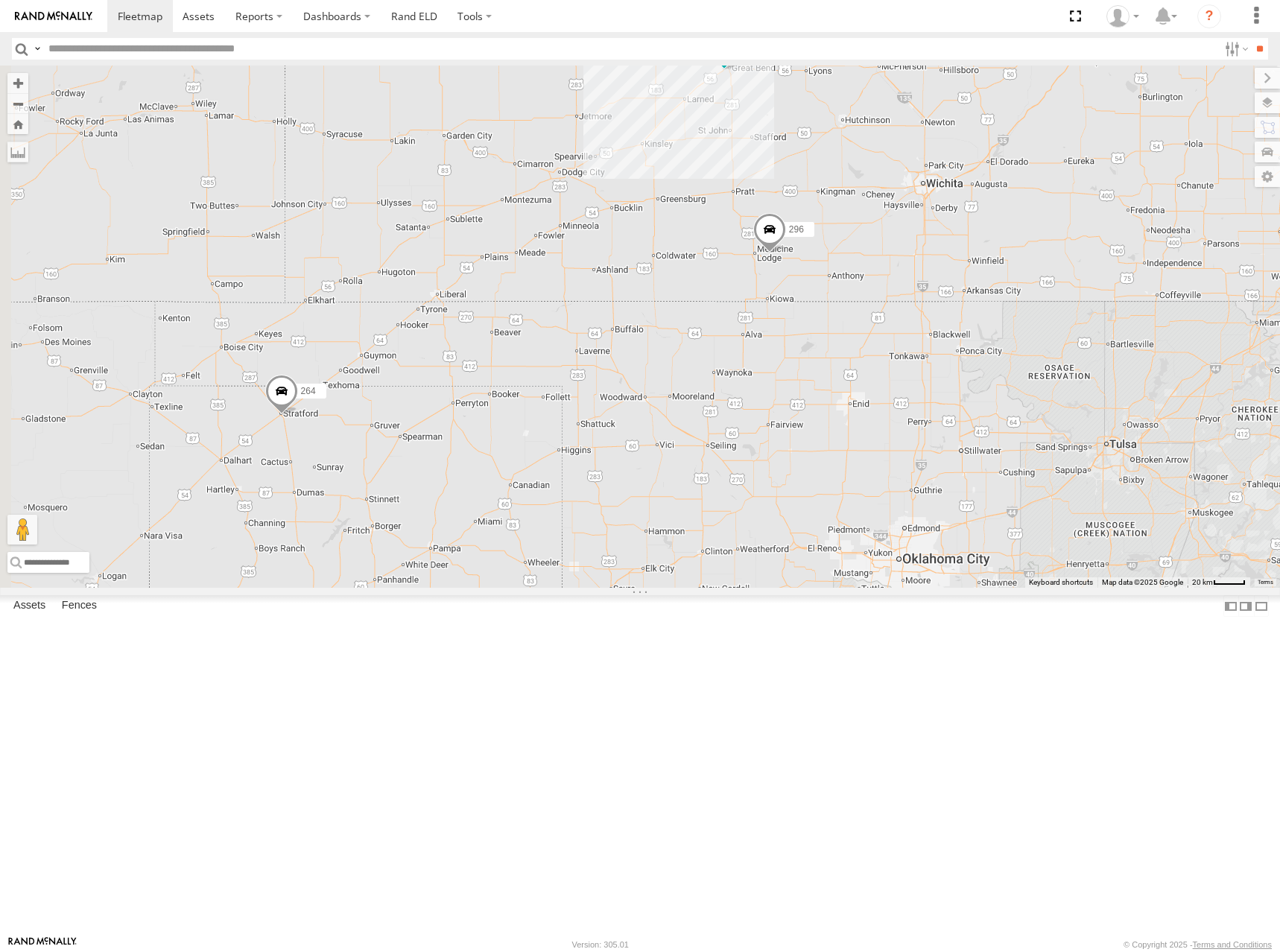
drag, startPoint x: 795, startPoint y: 386, endPoint x: 877, endPoint y: 378, distance: 82.4
click at [877, 378] on div "246 298 296 268 264 266 260" at bounding box center [640, 326] width 1280 height 522
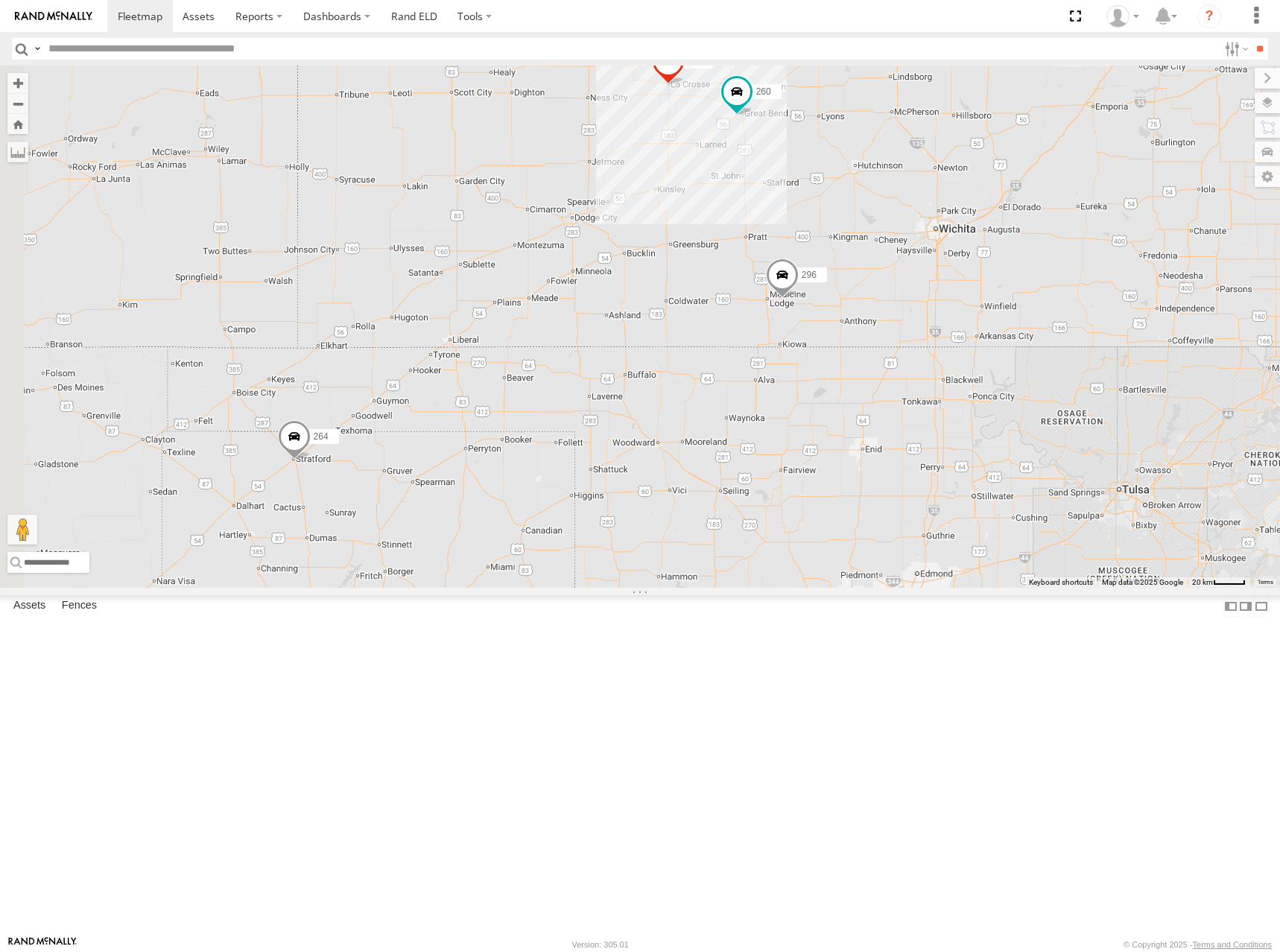
drag, startPoint x: 866, startPoint y: 343, endPoint x: 879, endPoint y: 390, distance: 48.8
click at [879, 390] on div "246 298 296 268 264 266 260" at bounding box center [640, 326] width 1280 height 522
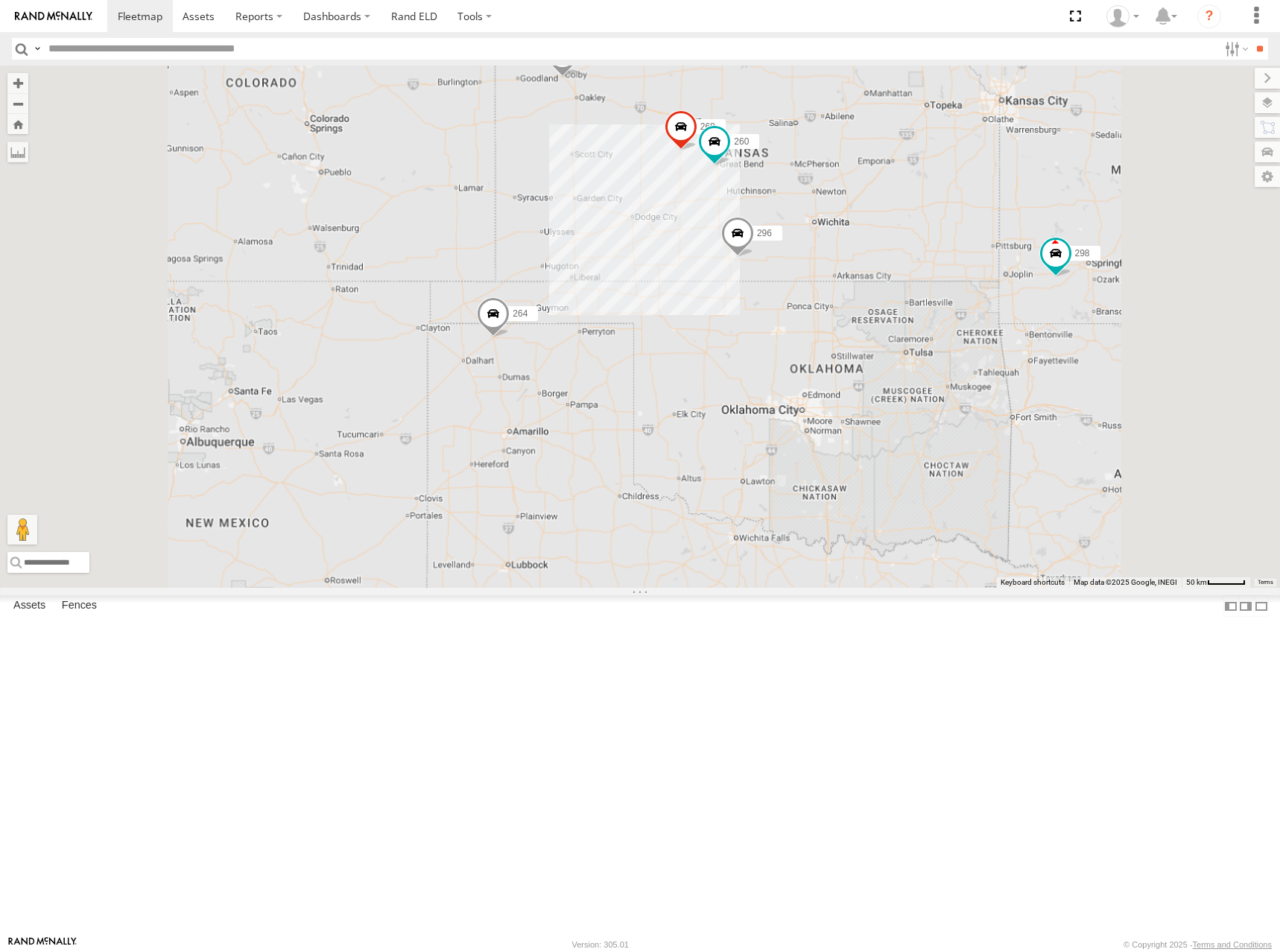
drag, startPoint x: 1031, startPoint y: 270, endPoint x: 998, endPoint y: 284, distance: 35.8
click at [998, 284] on div "246 298 296 268 264 266 260" at bounding box center [640, 326] width 1280 height 522
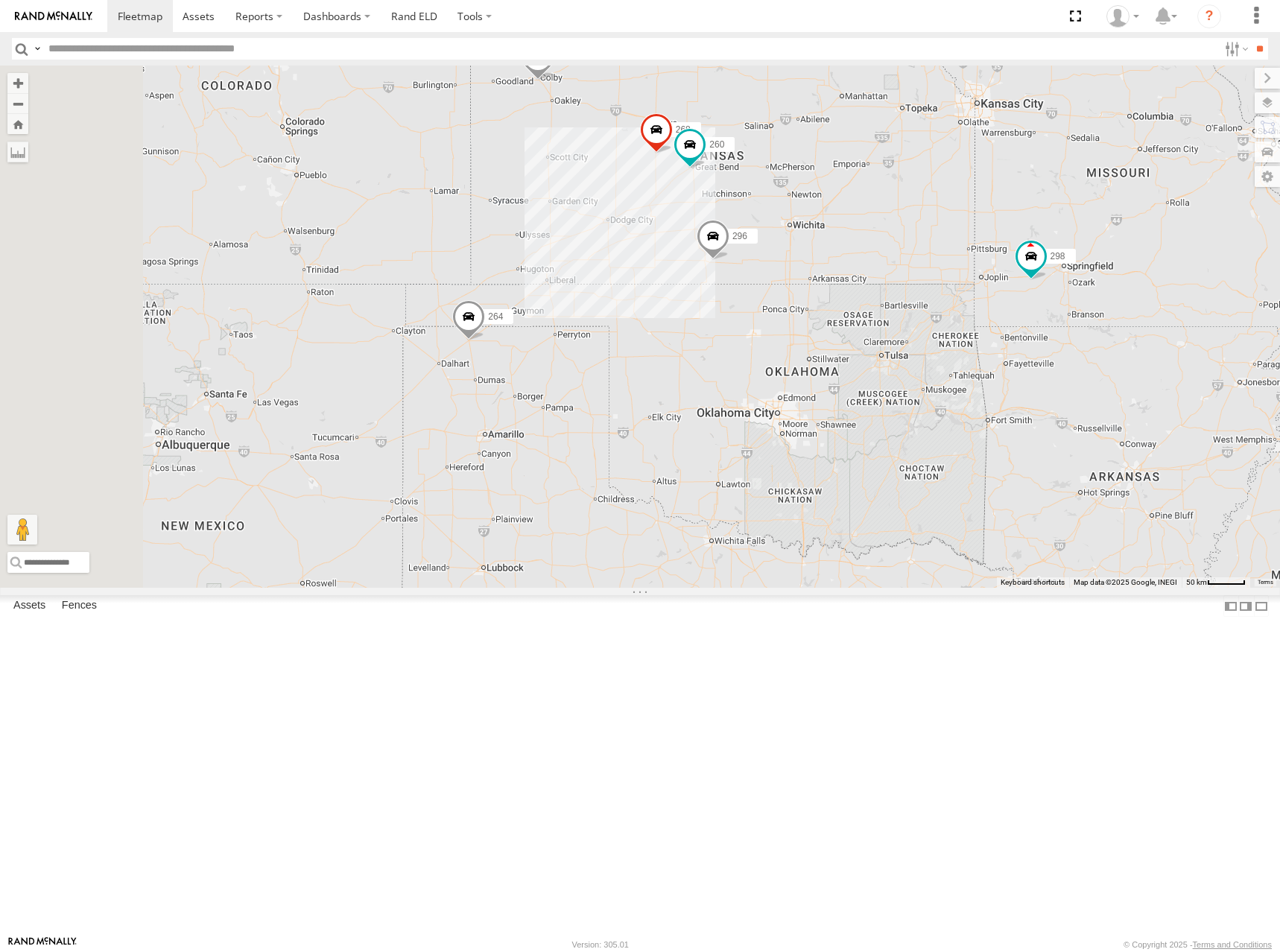
drag, startPoint x: 951, startPoint y: 304, endPoint x: 963, endPoint y: 287, distance: 20.8
click at [963, 287] on div "246 298 296 268 264 266 260" at bounding box center [640, 326] width 1280 height 522
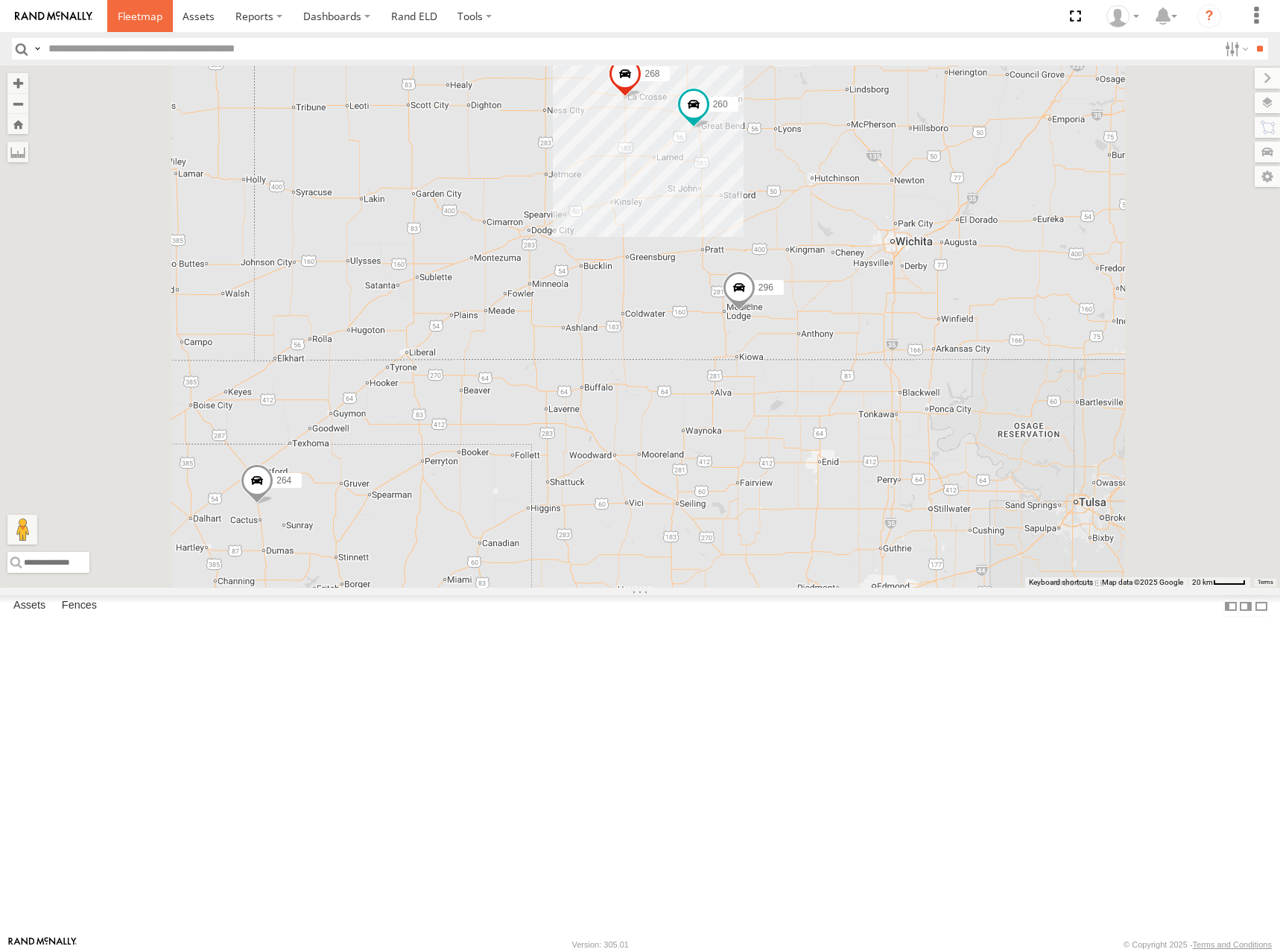
click at [135, 32] on link at bounding box center [140, 16] width 66 height 32
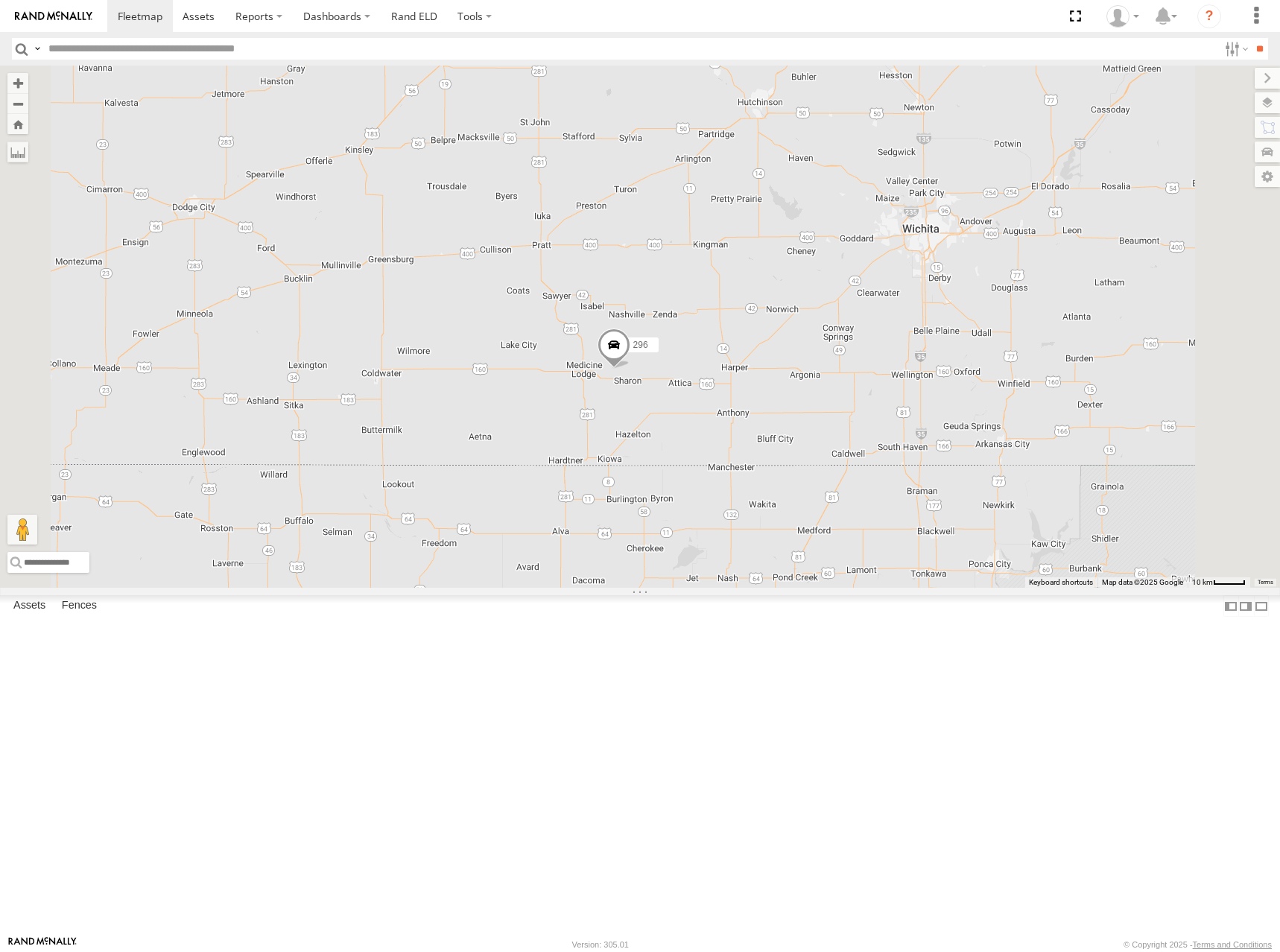
click at [630, 369] on span at bounding box center [614, 348] width 33 height 40
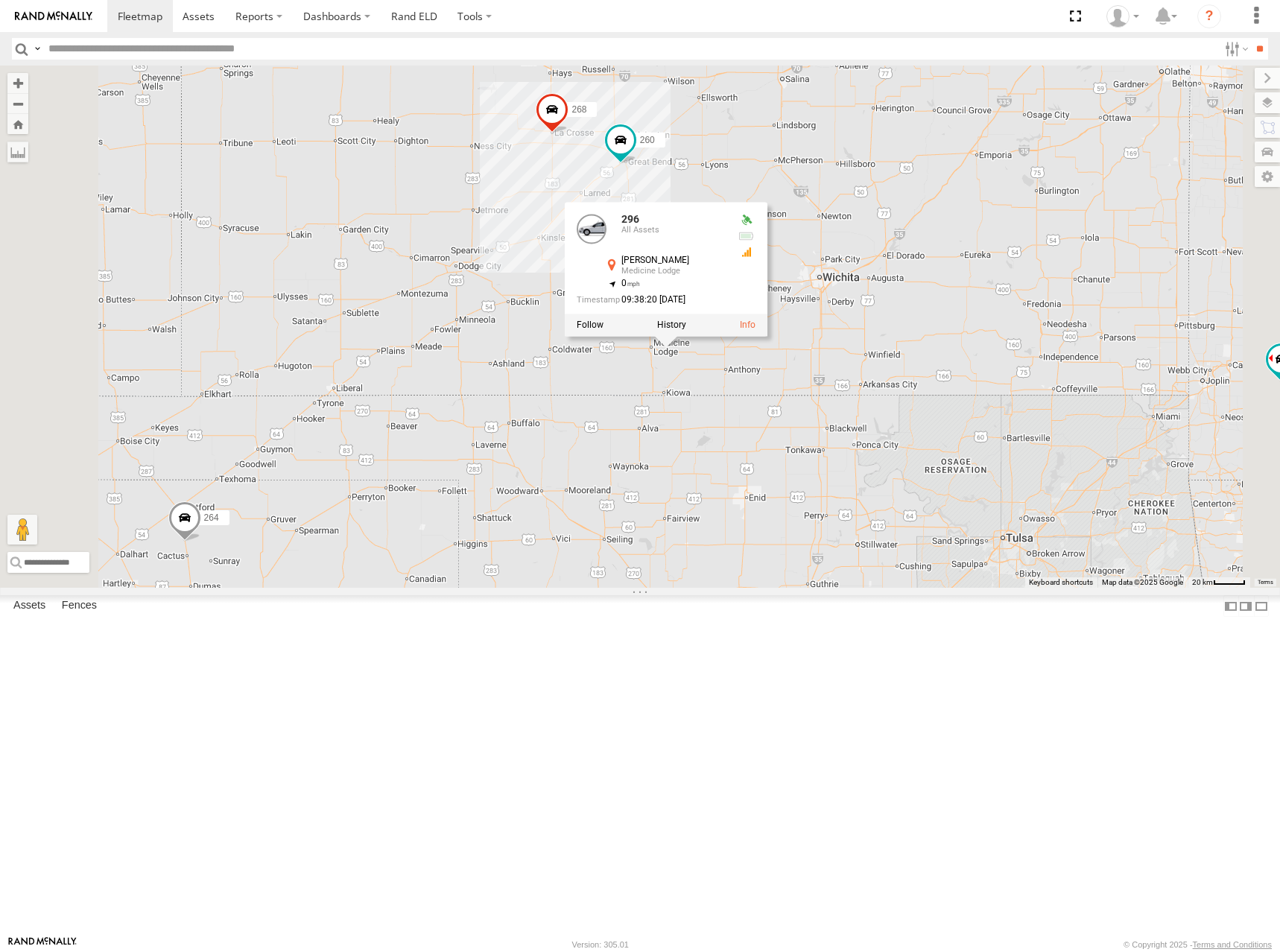
click at [888, 189] on div "246 298 296 268 264 266 260 296 All Assets SE Blackmore Medicine Lodge 37.282 ,…" at bounding box center [640, 326] width 1280 height 522
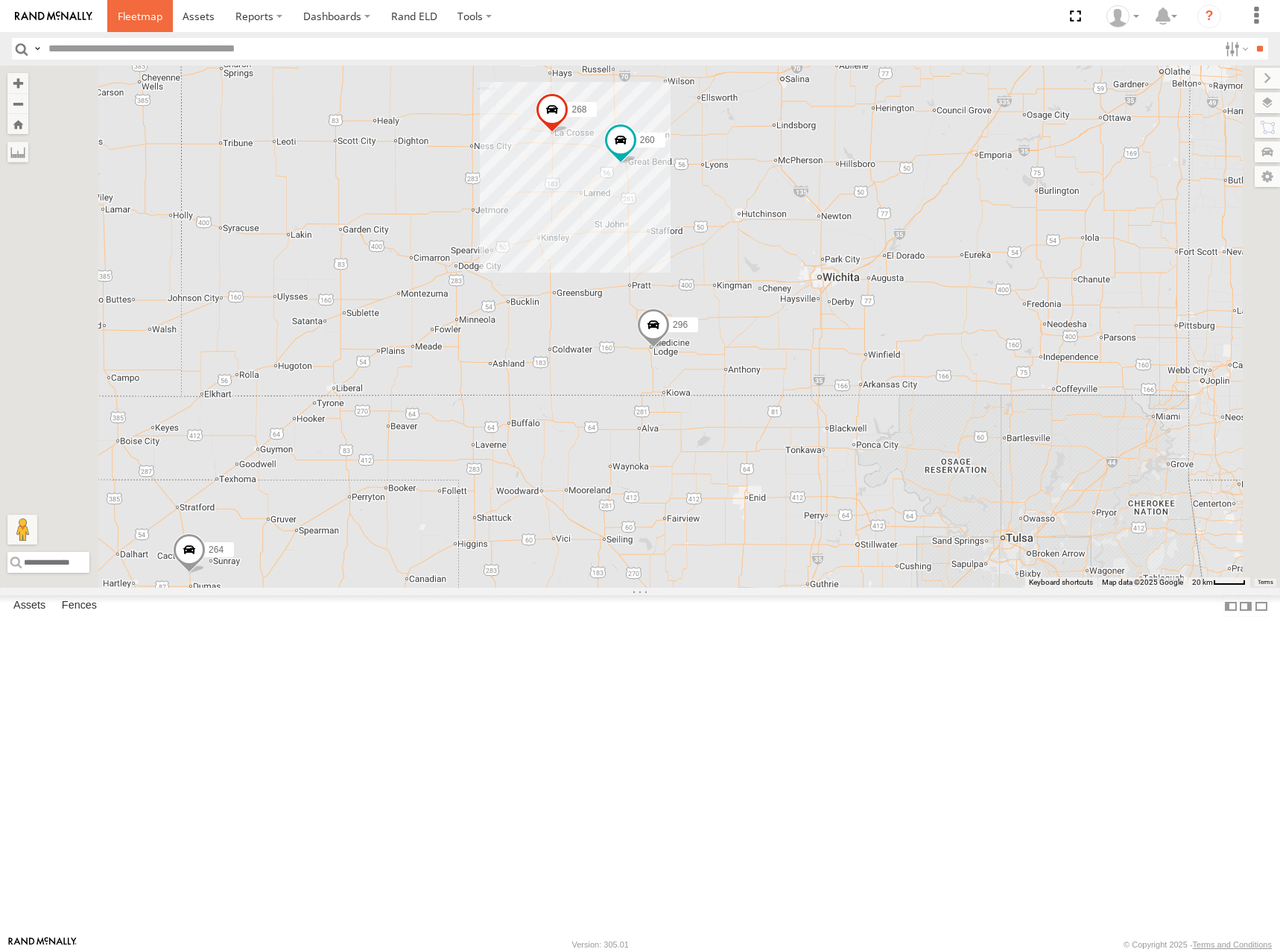
click at [157, 10] on span at bounding box center [140, 16] width 45 height 14
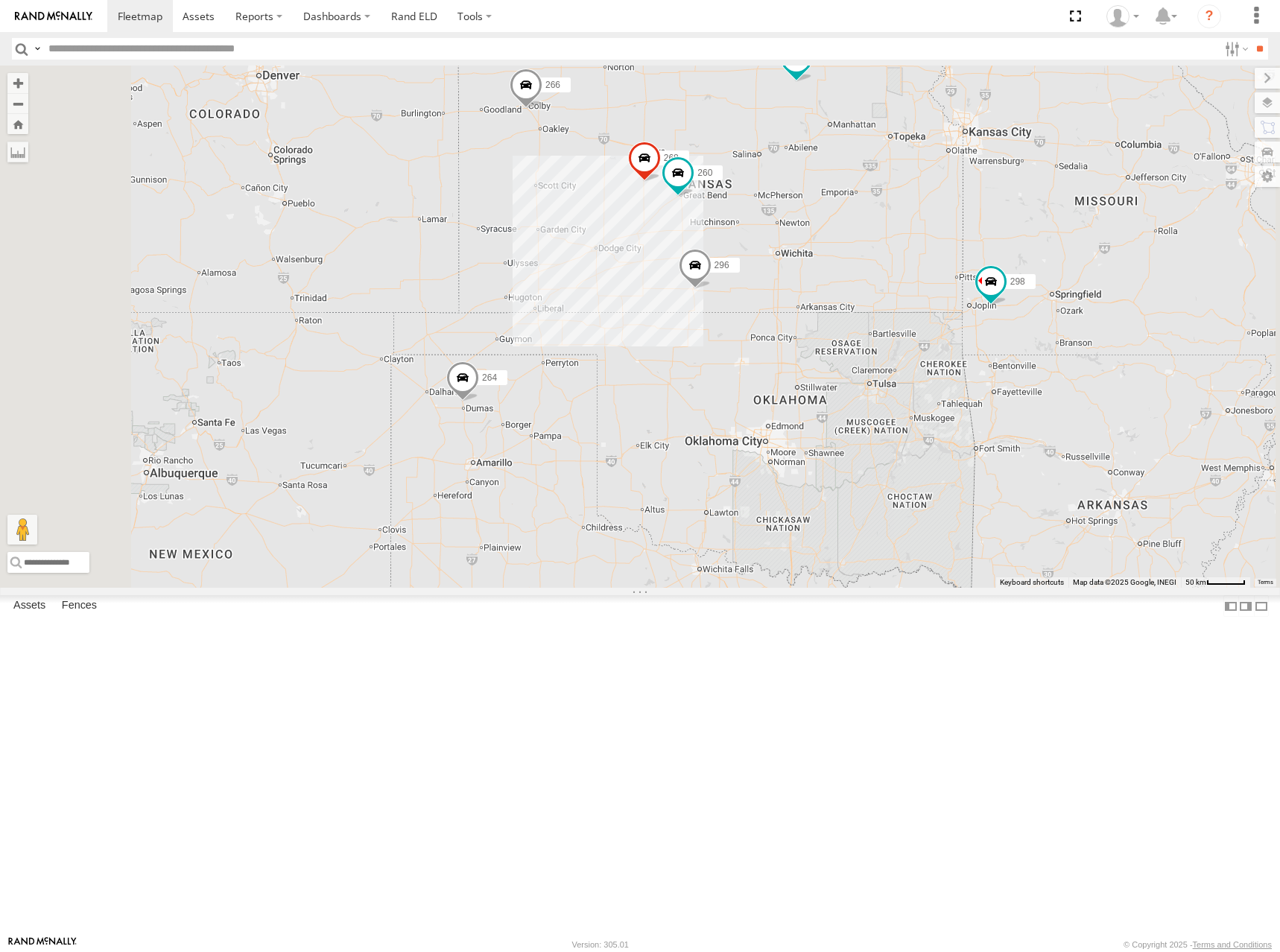
drag, startPoint x: 873, startPoint y: 461, endPoint x: 962, endPoint y: 368, distance: 128.7
click at [962, 368] on div "246 298 296 268 264 266 260" at bounding box center [640, 326] width 1280 height 522
click at [713, 287] on span at bounding box center [696, 267] width 33 height 40
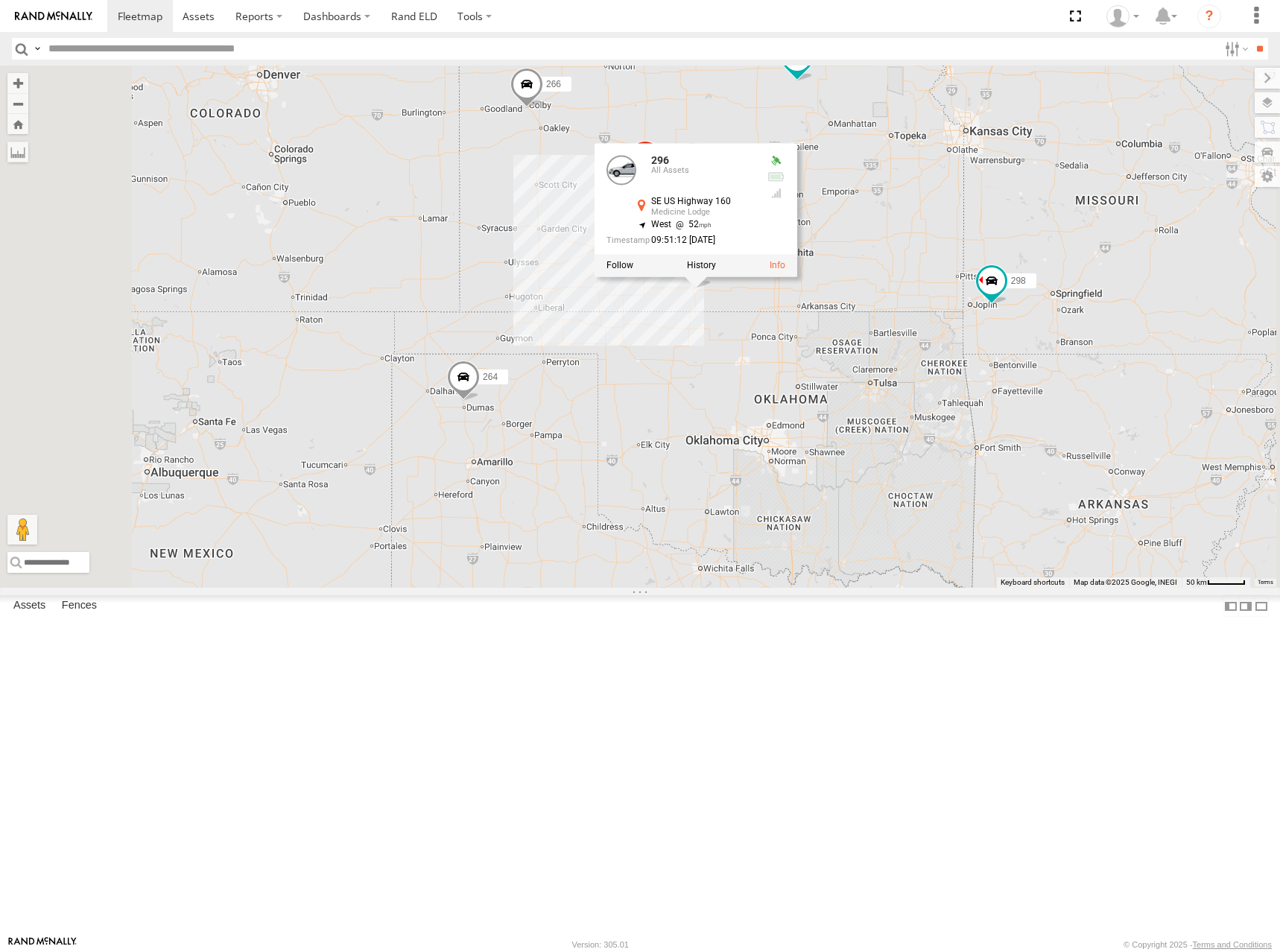
click at [1057, 367] on div "246 298 296 268 264 266 260 296 All Assets SE US Highway 160 Medicine Lodge 37.…" at bounding box center [640, 326] width 1280 height 522
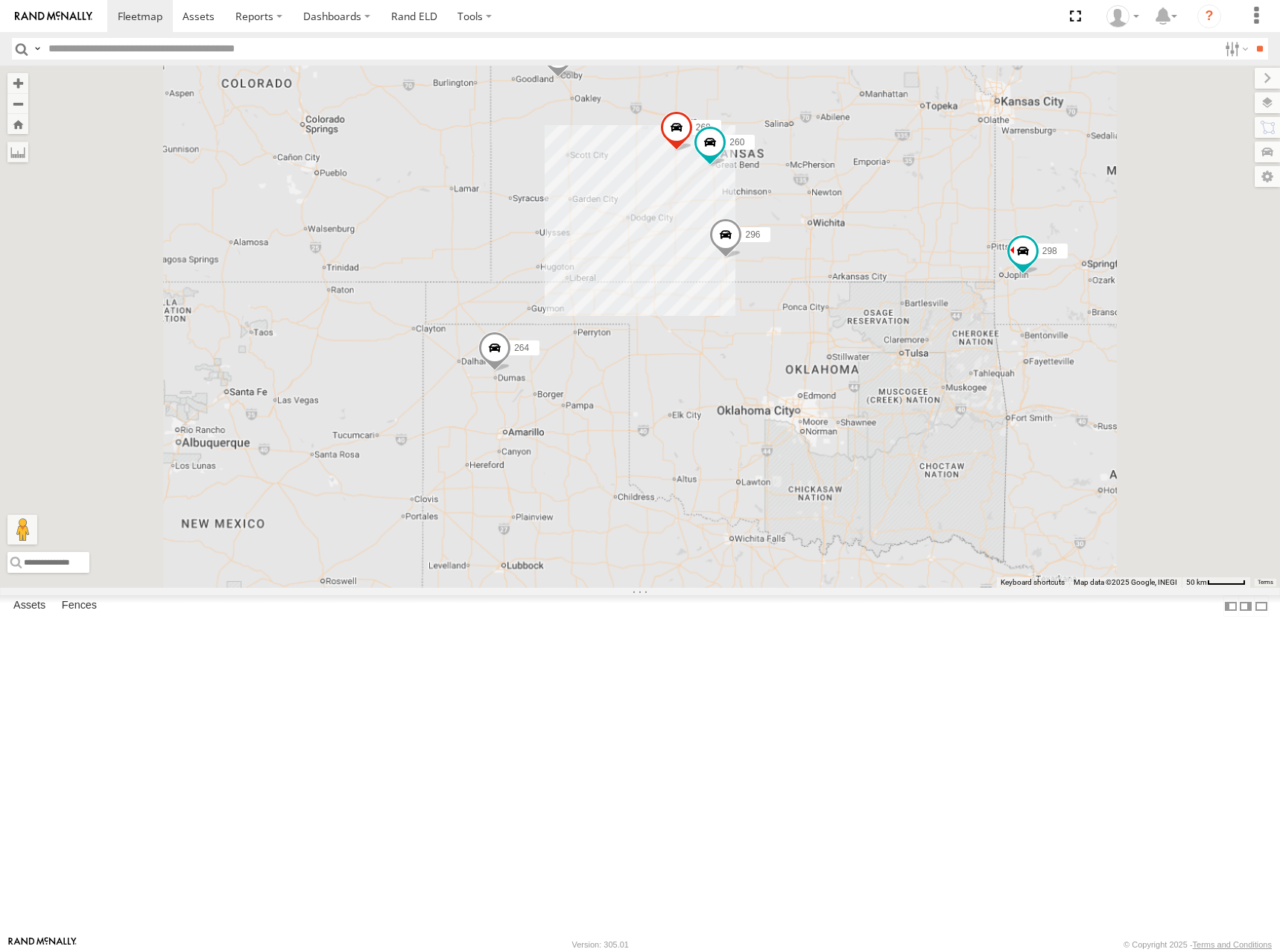
drag, startPoint x: 1051, startPoint y: 265, endPoint x: 1041, endPoint y: 298, distance: 34.5
click at [1041, 298] on div "246 298 296 268 264 266 260" at bounding box center [640, 326] width 1280 height 522
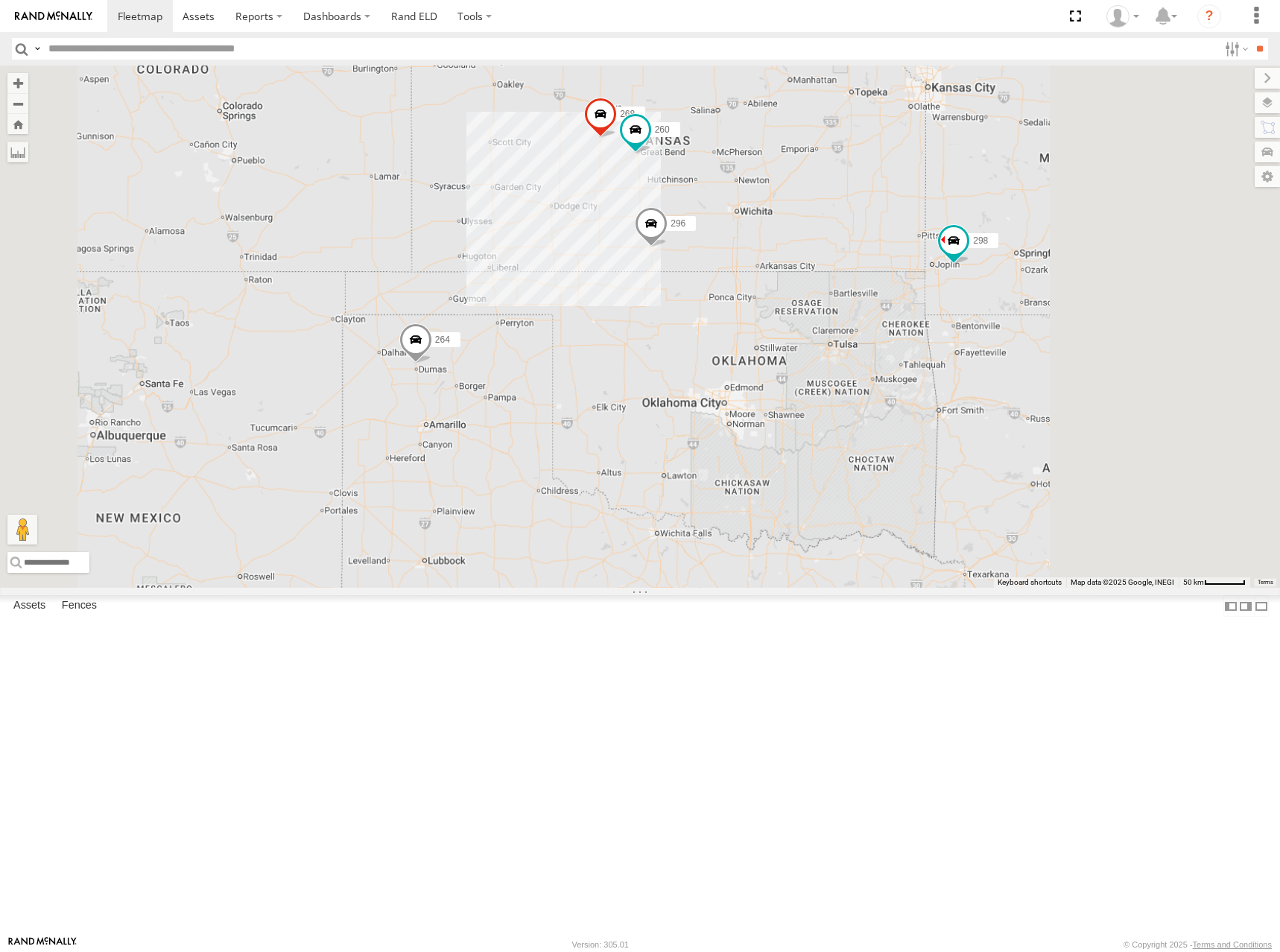
drag, startPoint x: 958, startPoint y: 364, endPoint x: 910, endPoint y: 343, distance: 52.4
click at [910, 343] on div "246 298 296 268 264 266 260" at bounding box center [640, 326] width 1280 height 522
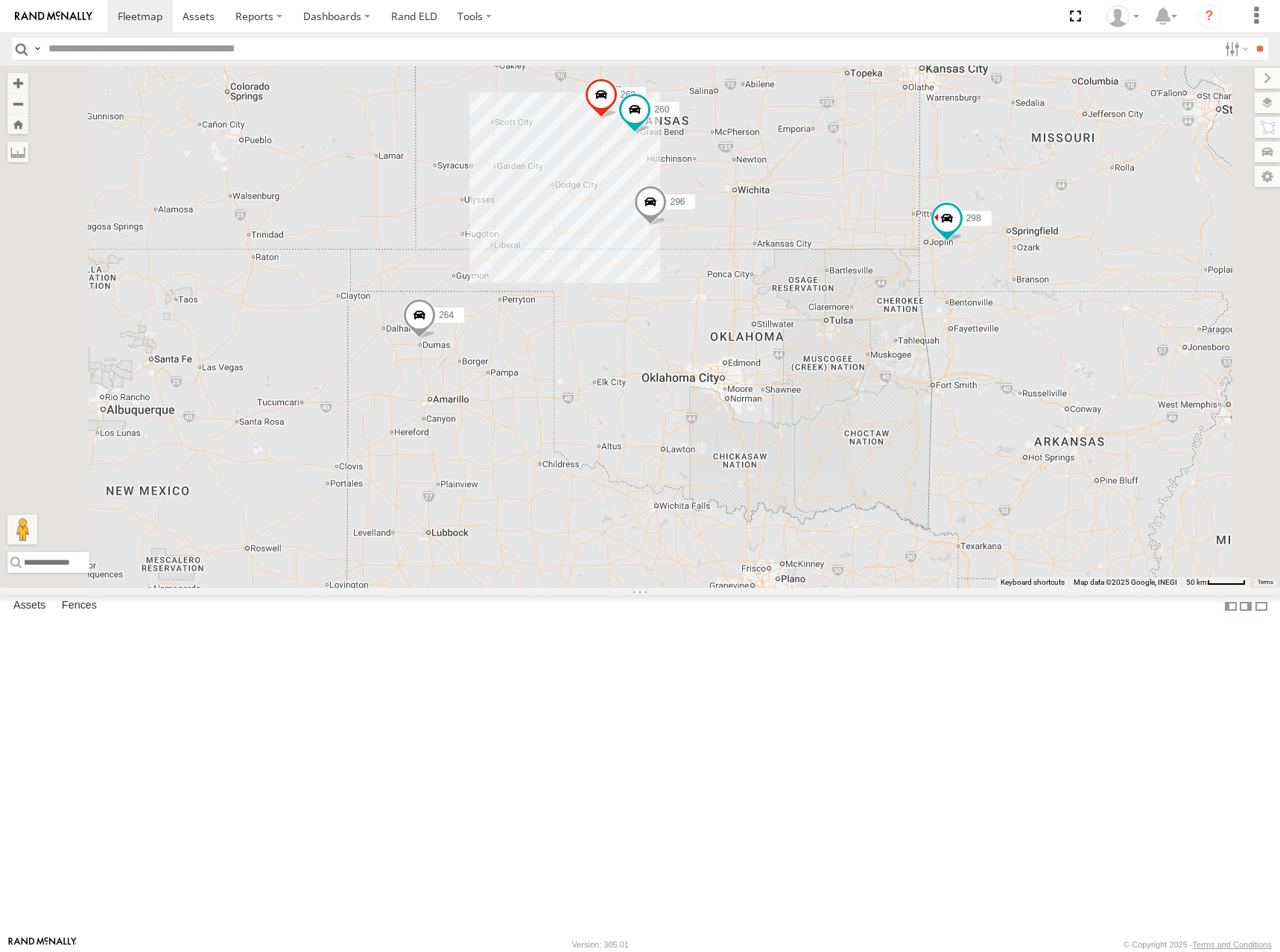
drag, startPoint x: 988, startPoint y: 323, endPoint x: 1027, endPoint y: 310, distance: 41.1
click at [1027, 310] on div "246 298 296 268 264 266 260" at bounding box center [640, 326] width 1280 height 522
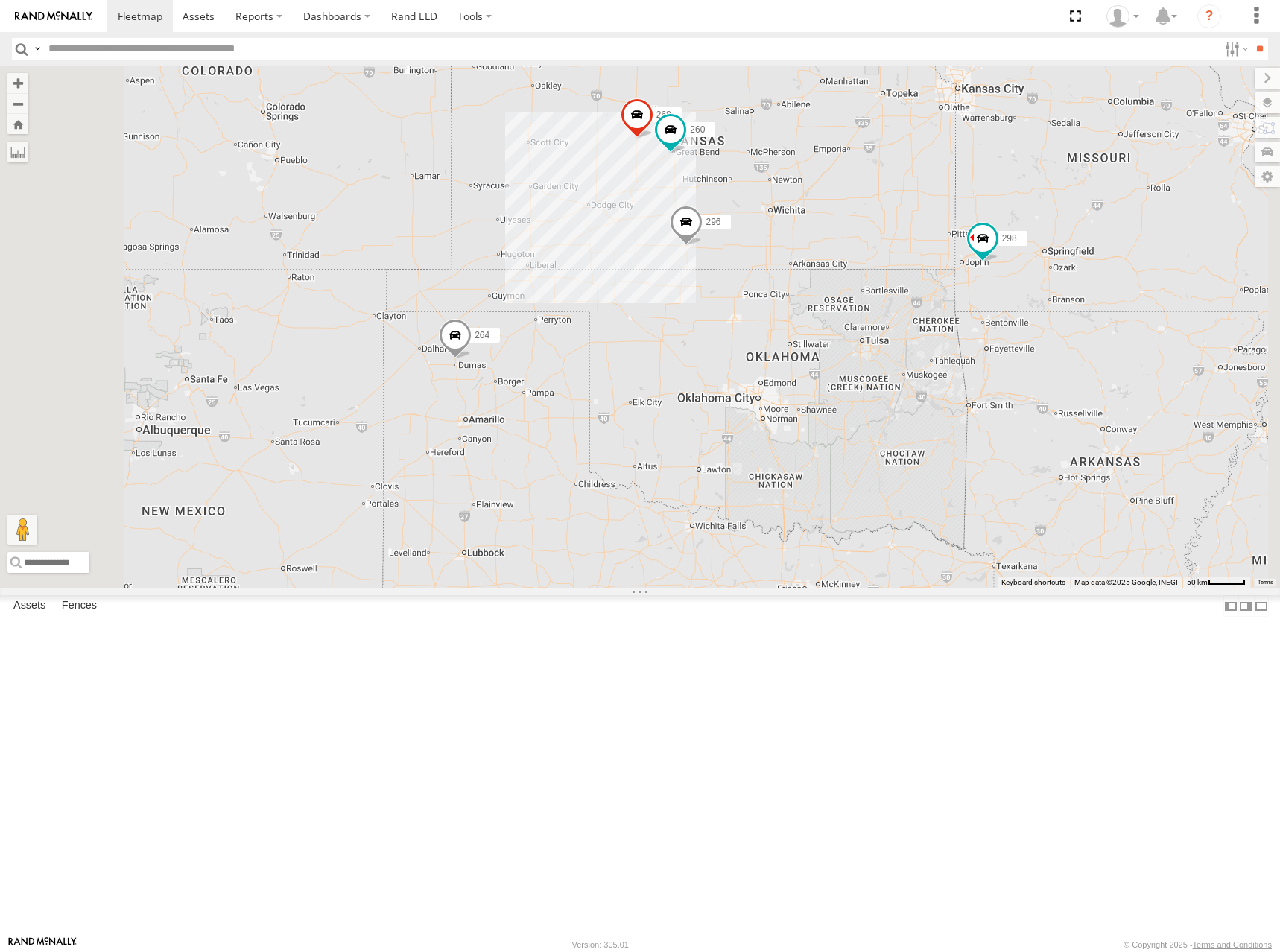
drag, startPoint x: 937, startPoint y: 183, endPoint x: 938, endPoint y: 220, distance: 37.0
click at [938, 220] on div "246 298 296 268 264 266 260" at bounding box center [640, 326] width 1280 height 522
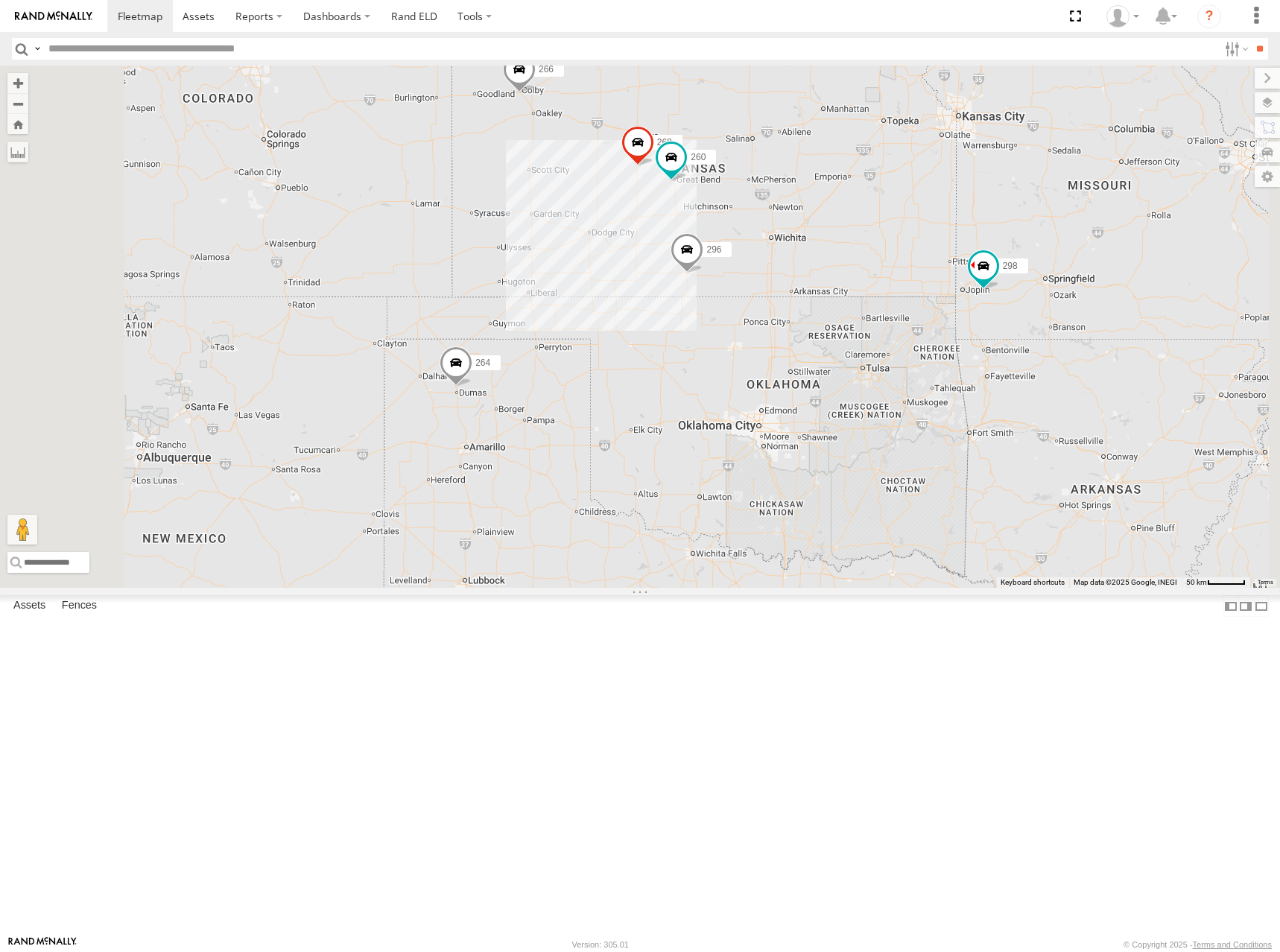
drag, startPoint x: 733, startPoint y: 403, endPoint x: 736, endPoint y: 446, distance: 43.1
click at [736, 446] on div "246 298 296 268 264 266 260" at bounding box center [640, 326] width 1280 height 522
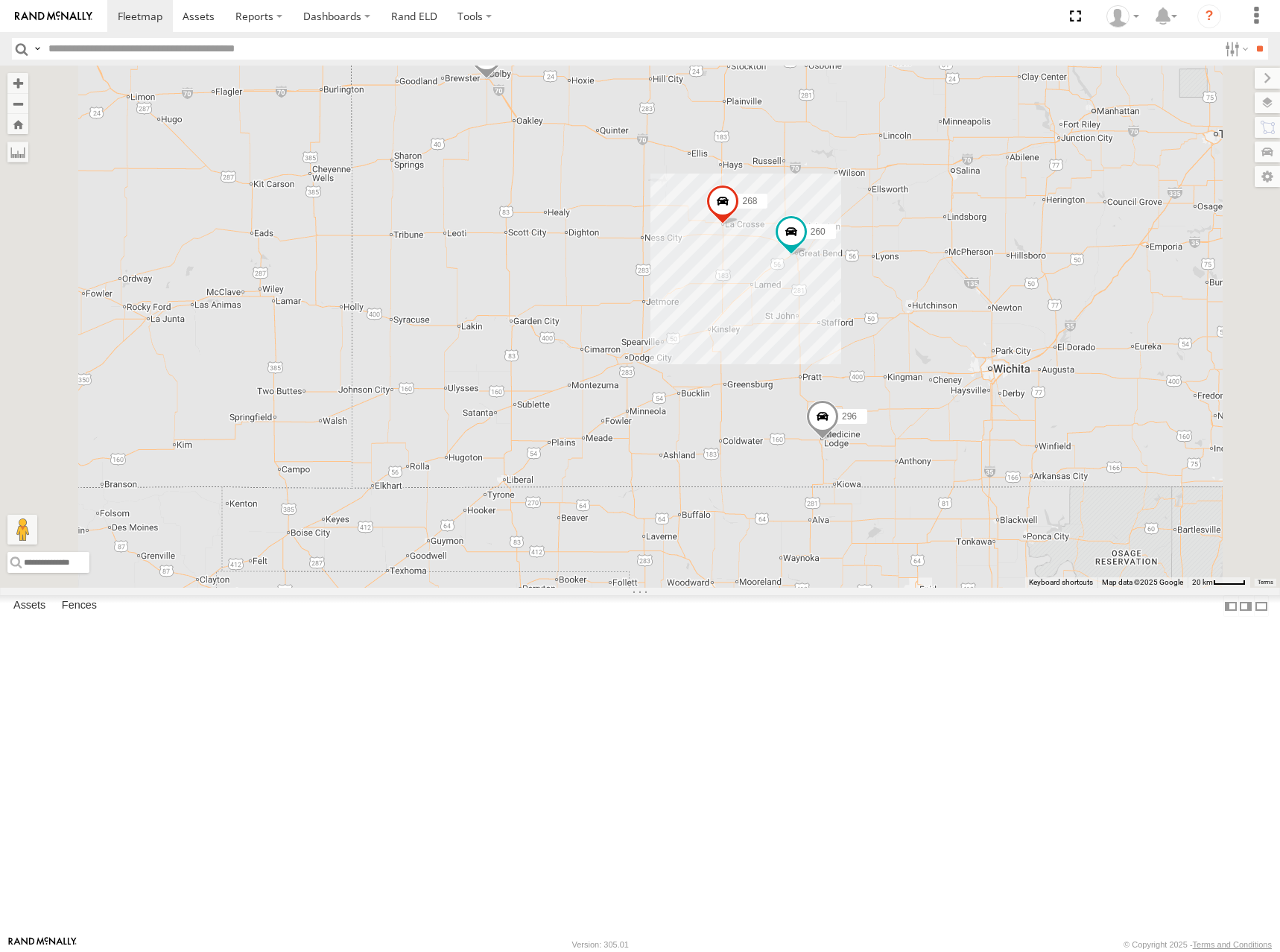
drag, startPoint x: 1037, startPoint y: 269, endPoint x: 1017, endPoint y: 255, distance: 24.4
click at [1017, 255] on div "246 298 296 268 264 266 260" at bounding box center [640, 326] width 1280 height 522
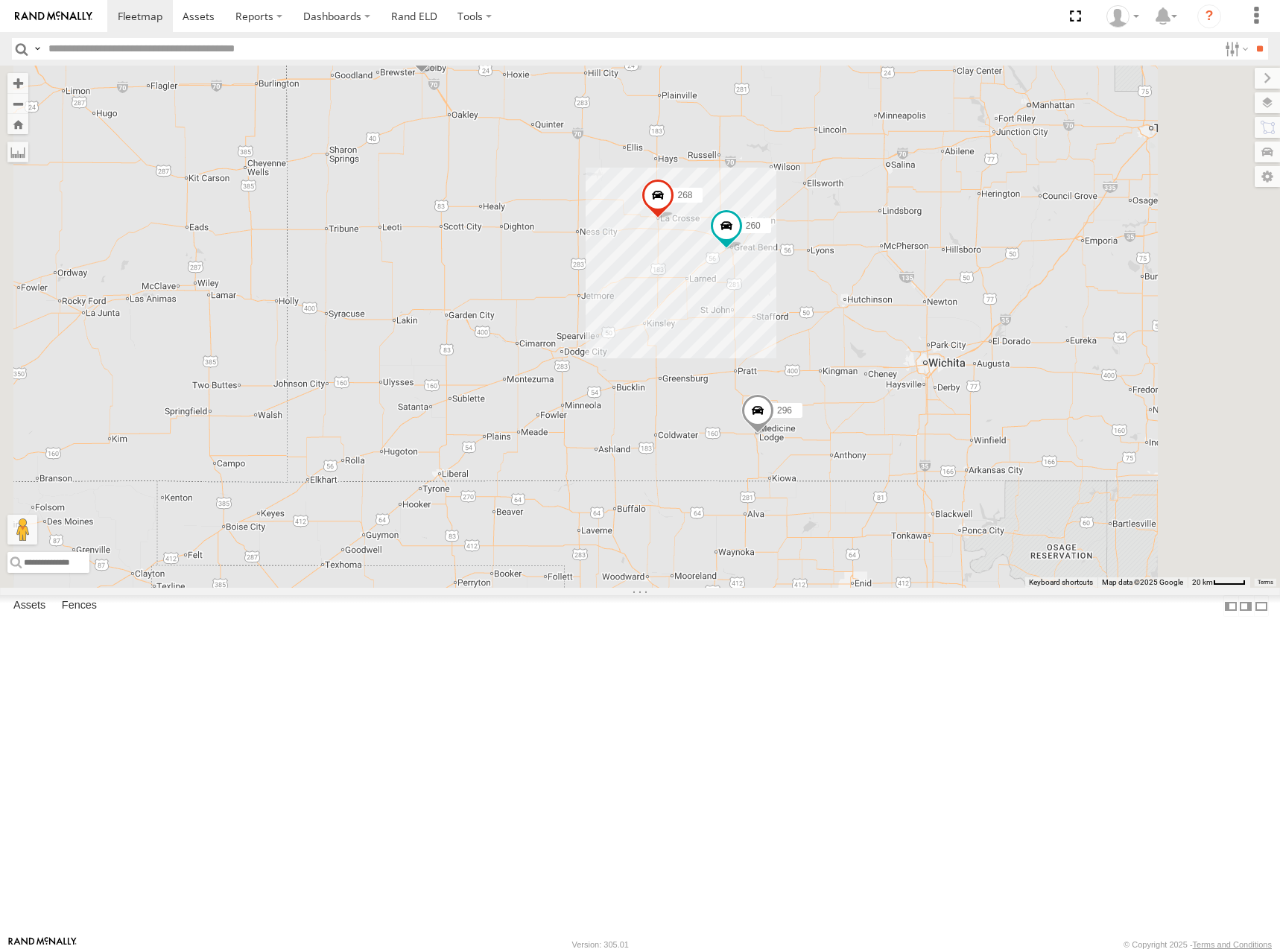
drag, startPoint x: 1021, startPoint y: 477, endPoint x: 968, endPoint y: 487, distance: 53.9
click at [968, 487] on div "246 298 296 268 264 266 260" at bounding box center [640, 326] width 1280 height 522
click at [154, 20] on span at bounding box center [140, 16] width 45 height 14
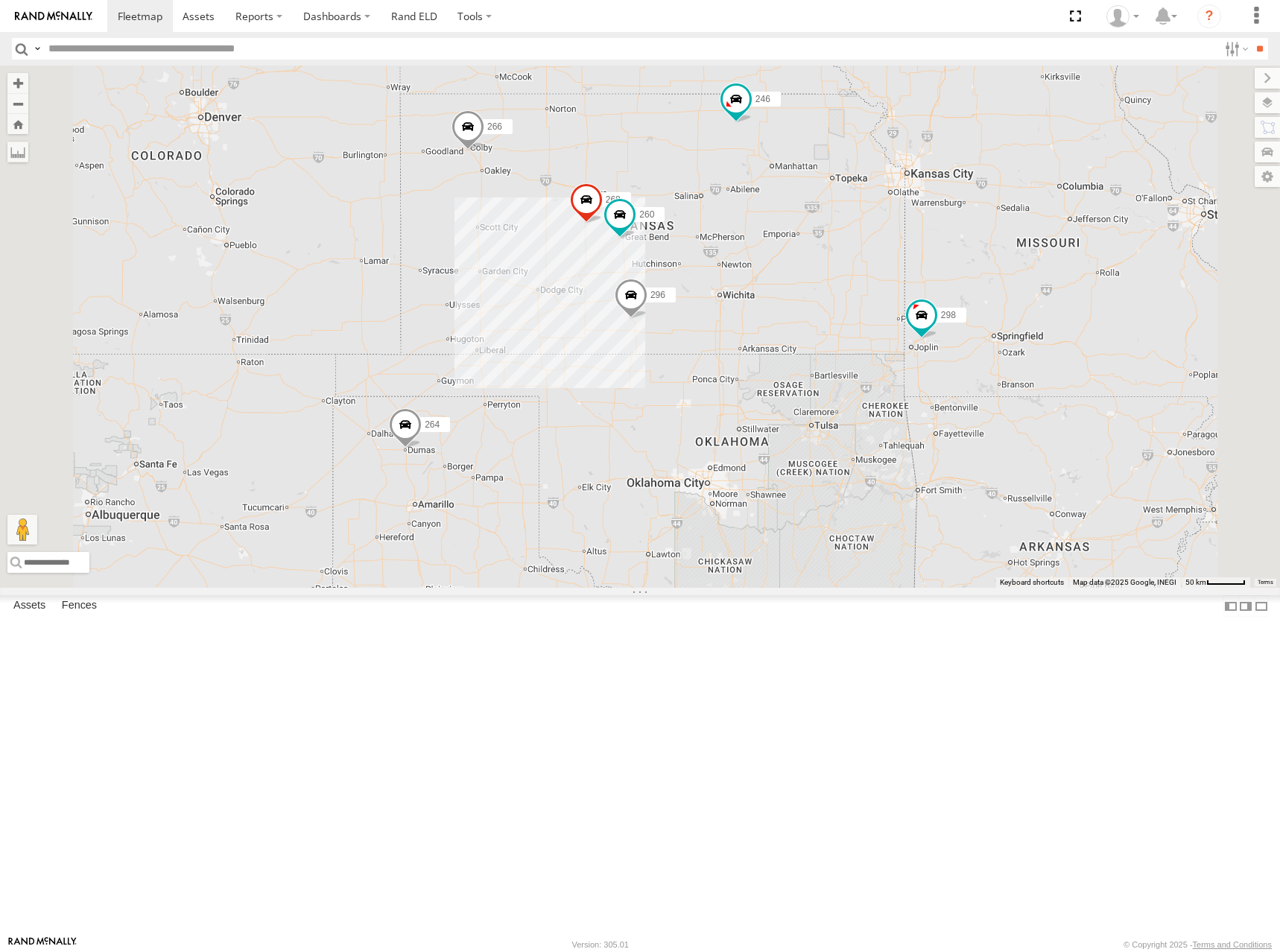
drag, startPoint x: 695, startPoint y: 484, endPoint x: 721, endPoint y: 437, distance: 53.7
click at [721, 437] on div "246 298 296 268 264 266 260" at bounding box center [640, 326] width 1280 height 522
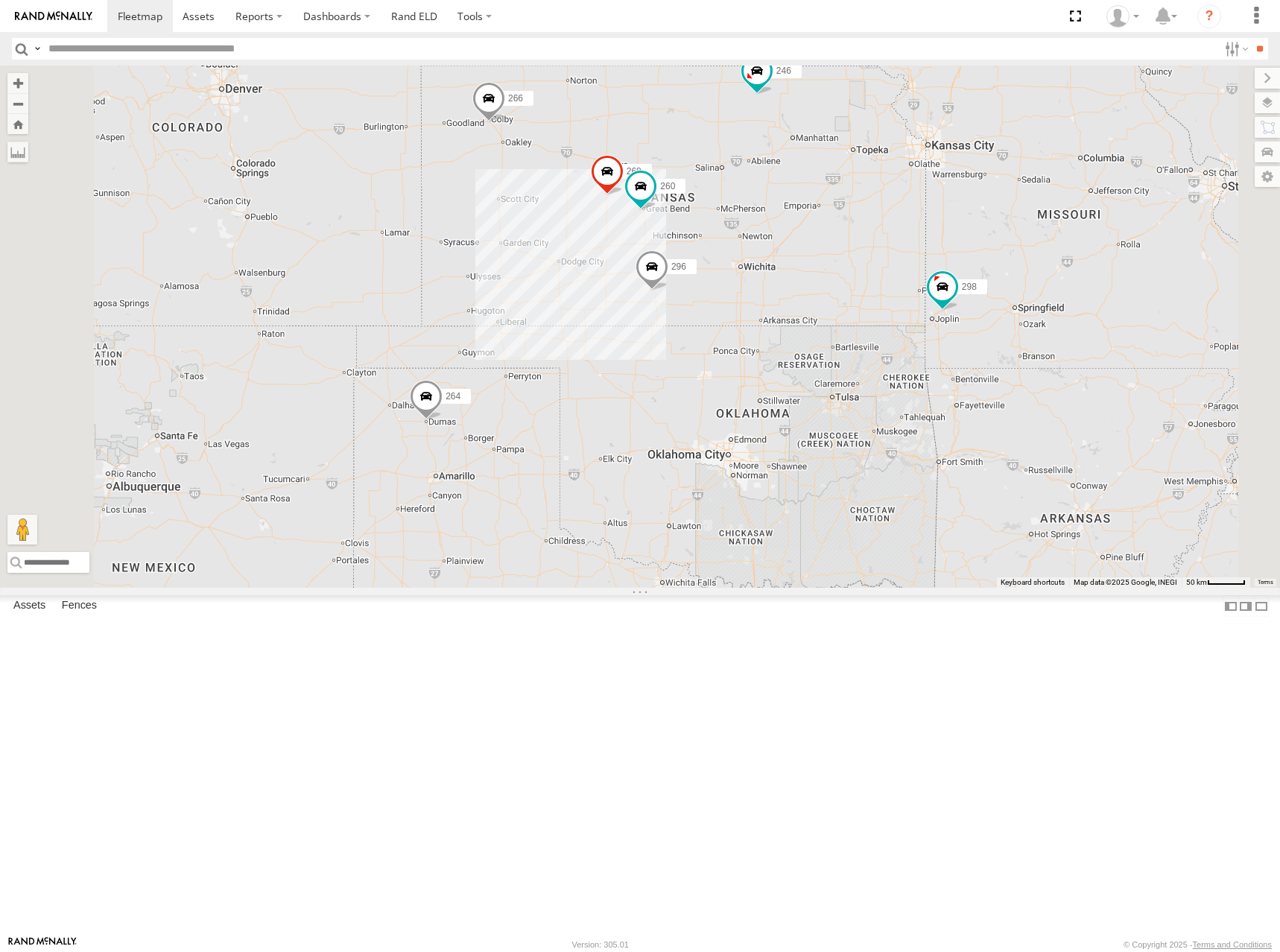
drag, startPoint x: 1010, startPoint y: 371, endPoint x: 1034, endPoint y: 339, distance: 40.0
click at [1033, 339] on div "246 298 296 268 264 266 260" at bounding box center [640, 326] width 1280 height 522
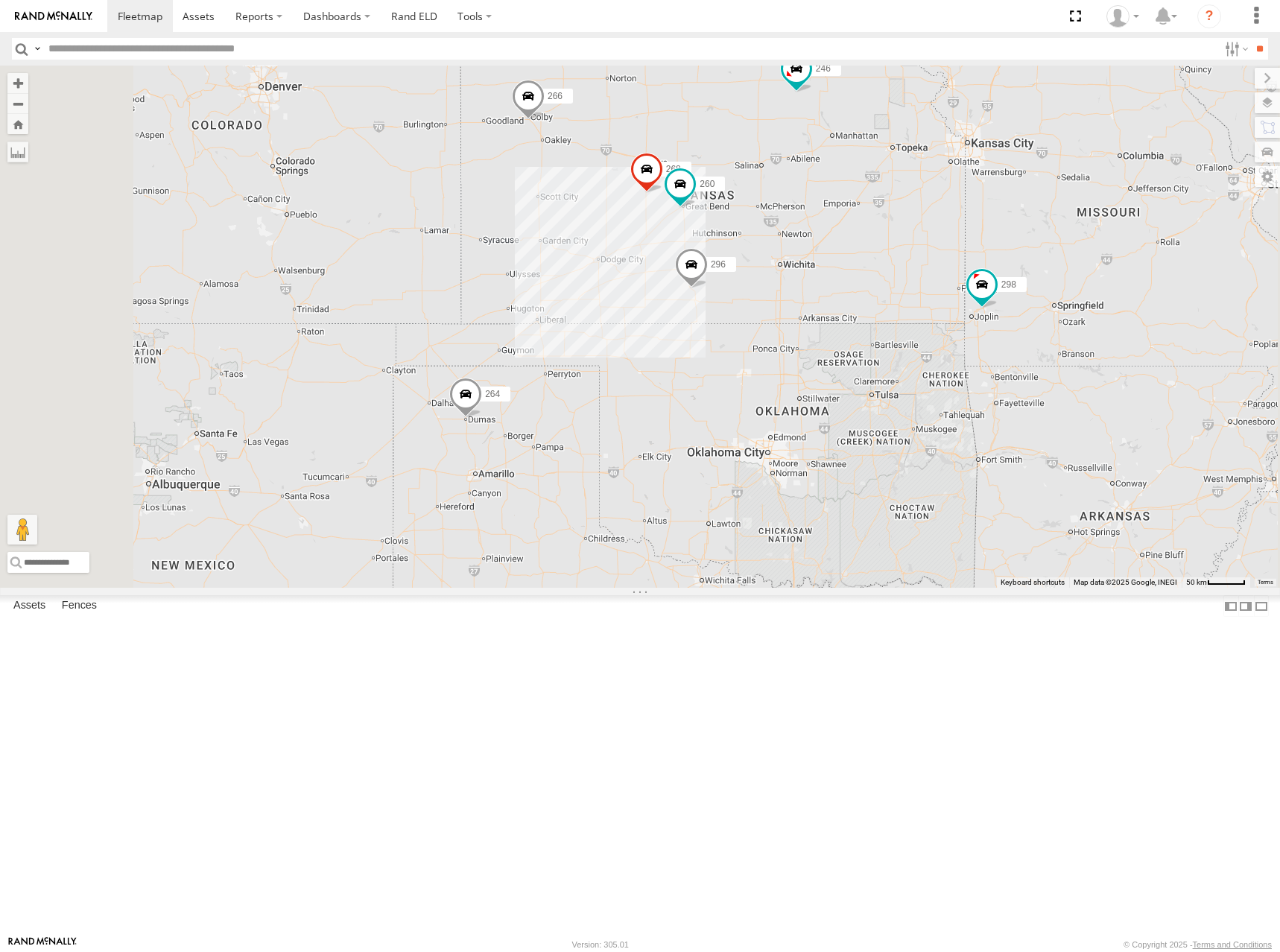
drag, startPoint x: 771, startPoint y: 269, endPoint x: 811, endPoint y: 267, distance: 40.0
click at [811, 267] on div "246 298 296 268 264 266 260" at bounding box center [640, 326] width 1280 height 522
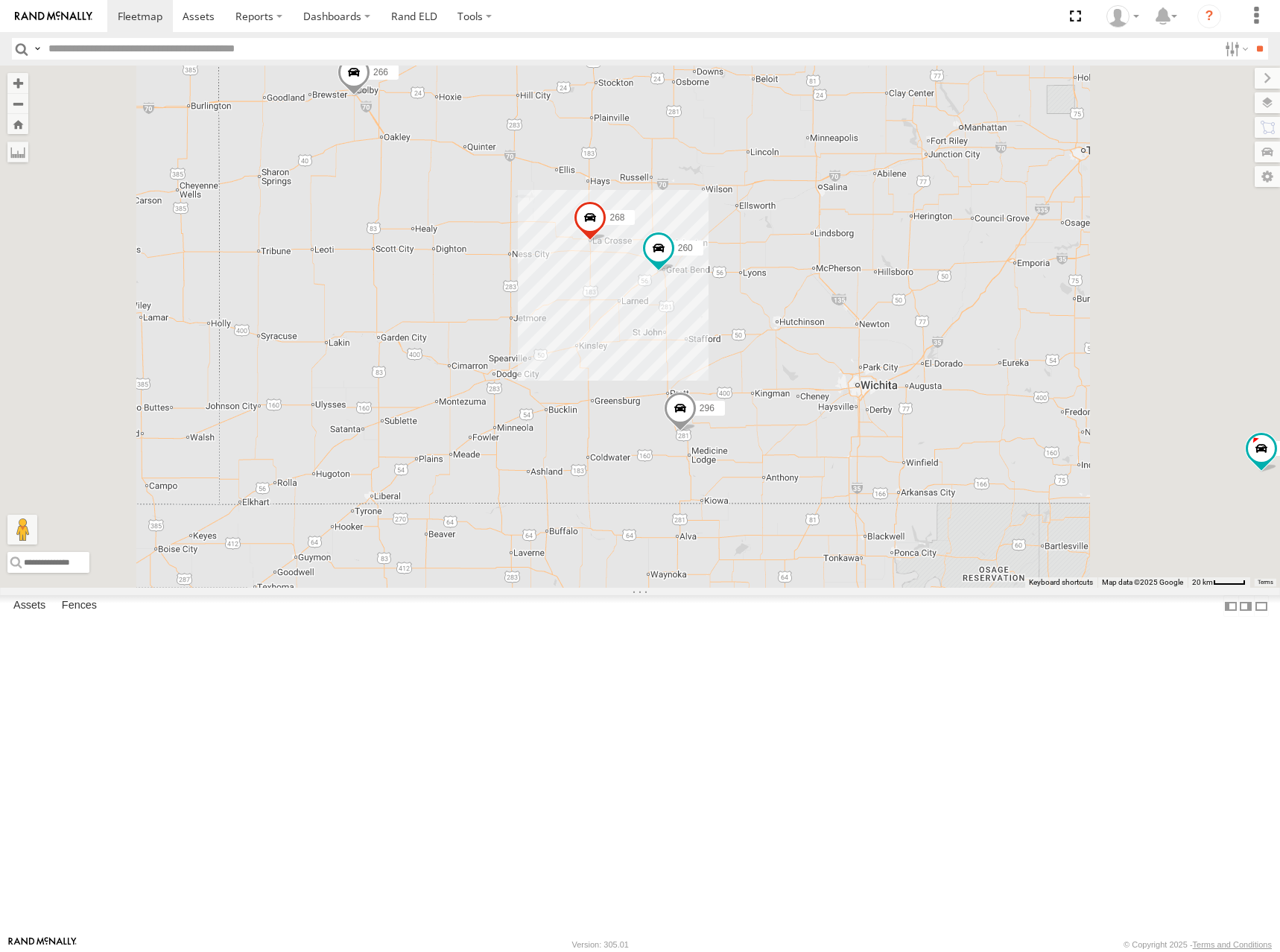
drag, startPoint x: 1040, startPoint y: 356, endPoint x: 1022, endPoint y: 315, distance: 44.8
click at [1022, 315] on div "246 298 296 268 264 266 260" at bounding box center [640, 326] width 1280 height 522
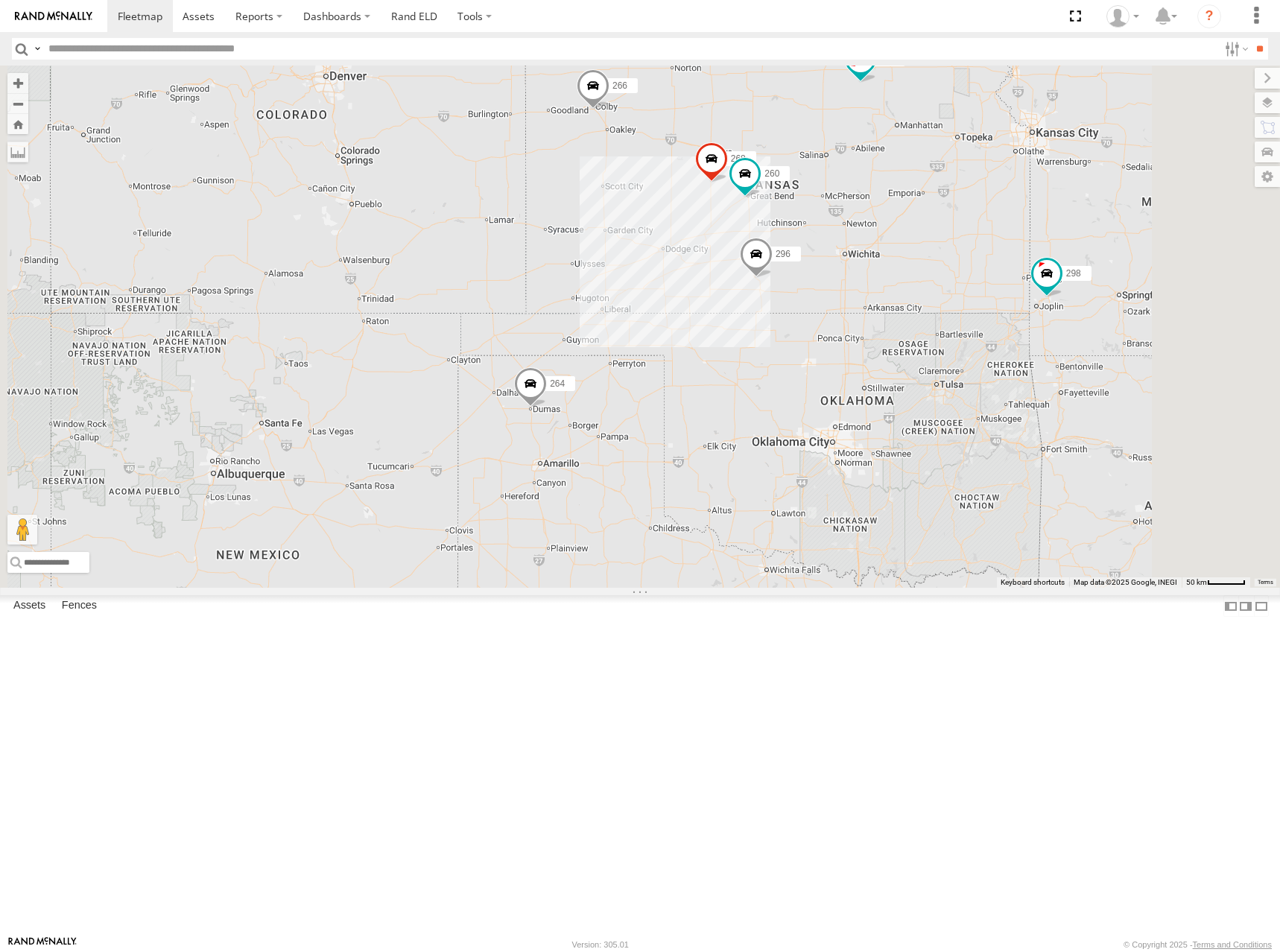
drag, startPoint x: 1055, startPoint y: 358, endPoint x: 1039, endPoint y: 358, distance: 16.0
click at [1039, 358] on div "246 298 296 268 264 266 260" at bounding box center [640, 326] width 1280 height 522
